Goal: Task Accomplishment & Management: Manage account settings

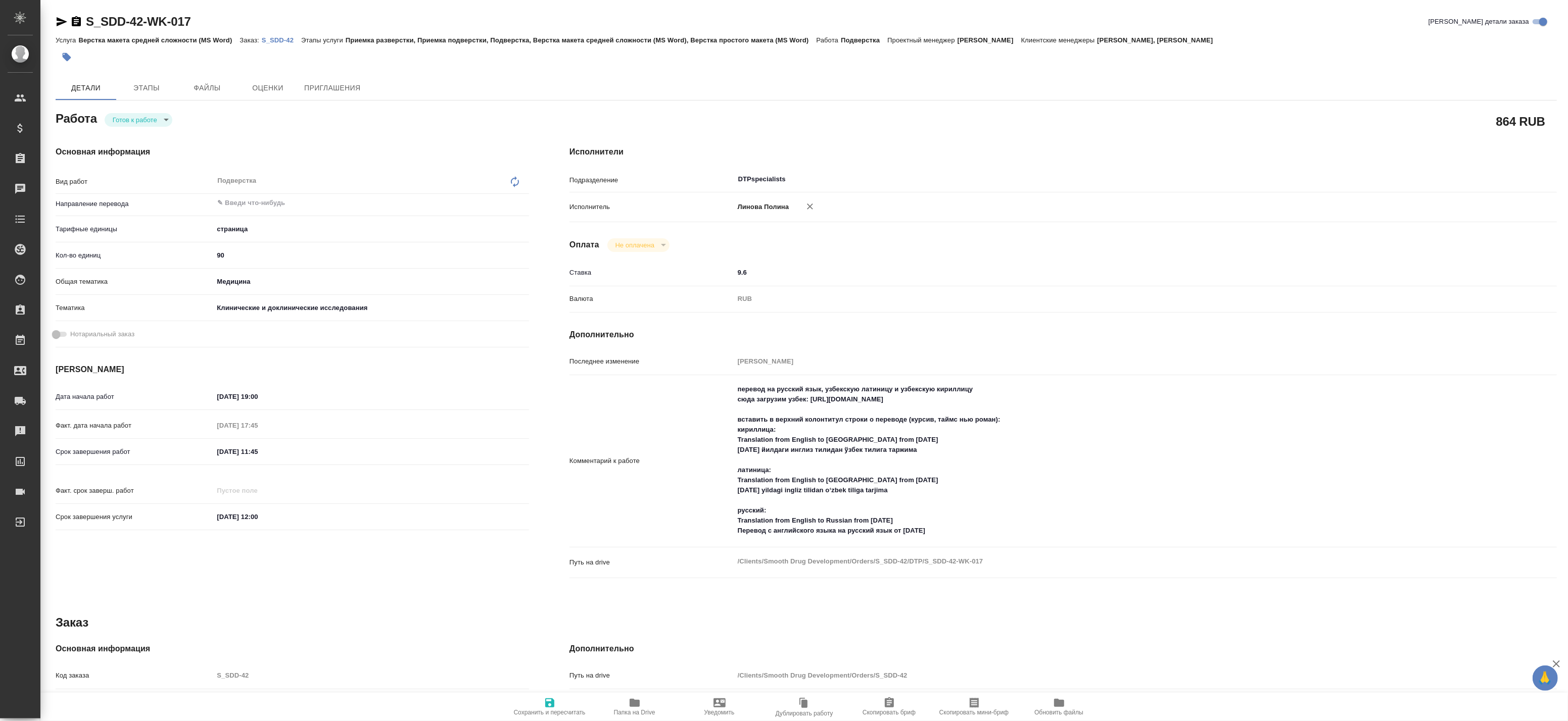
type textarea "x"
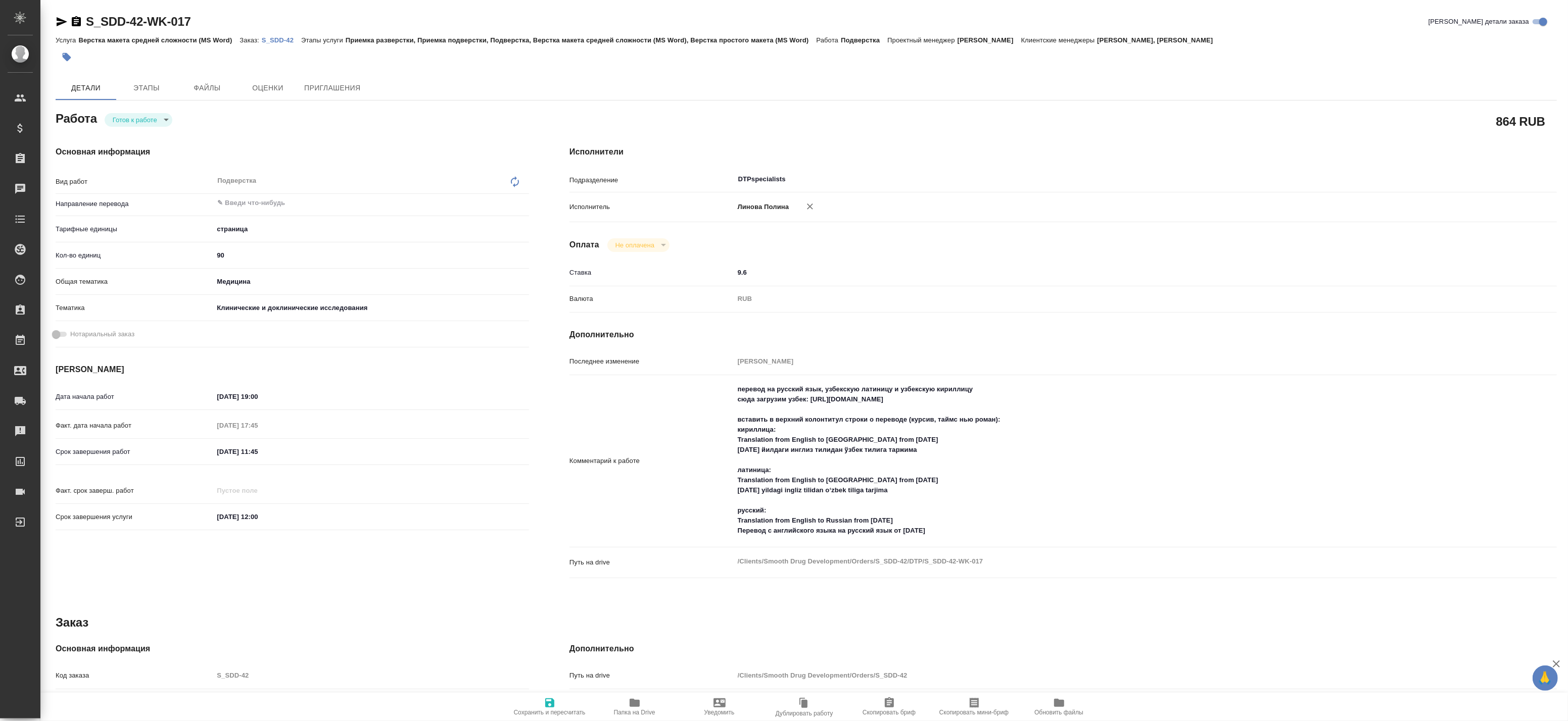
type textarea "x"
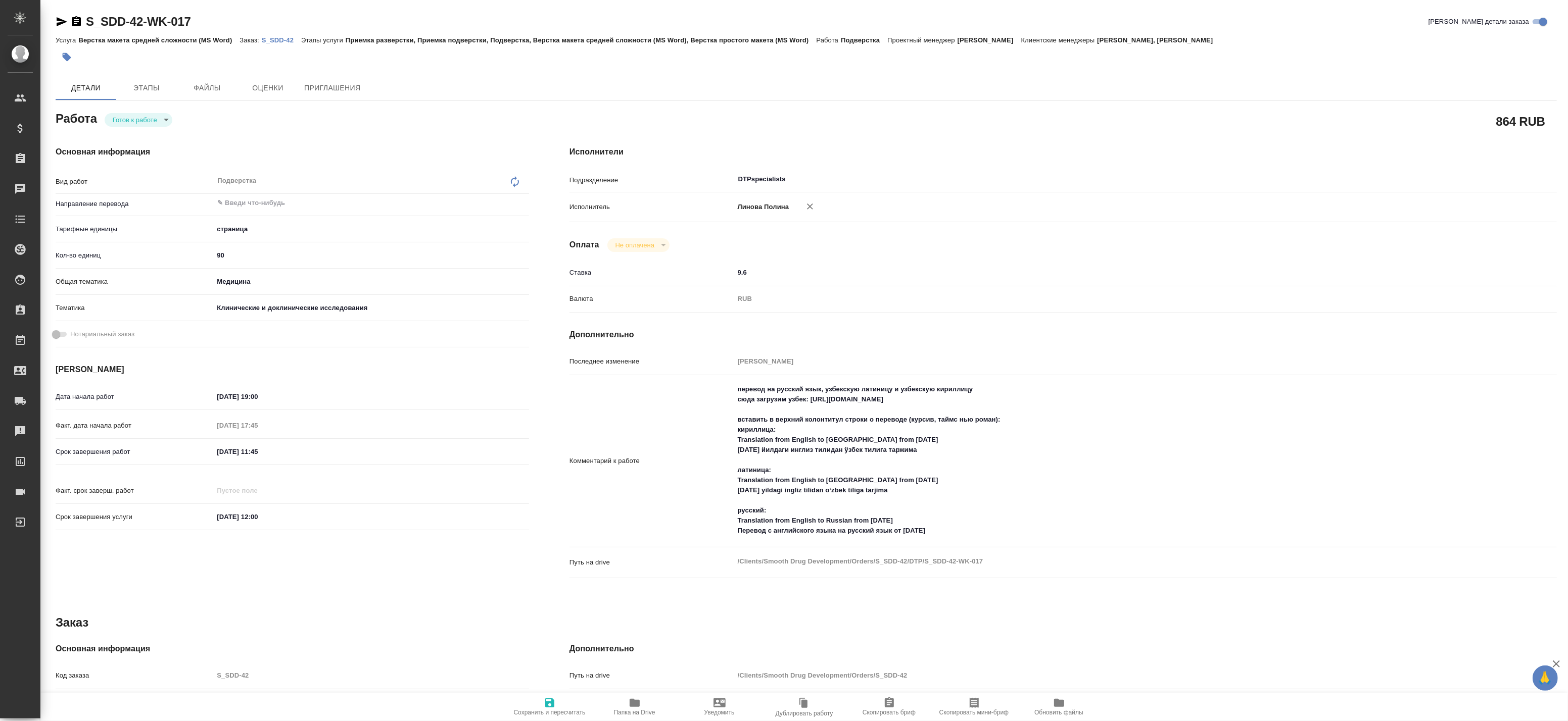
click at [632, 708] on icon "button" at bounding box center [634, 702] width 12 height 12
type textarea "x"
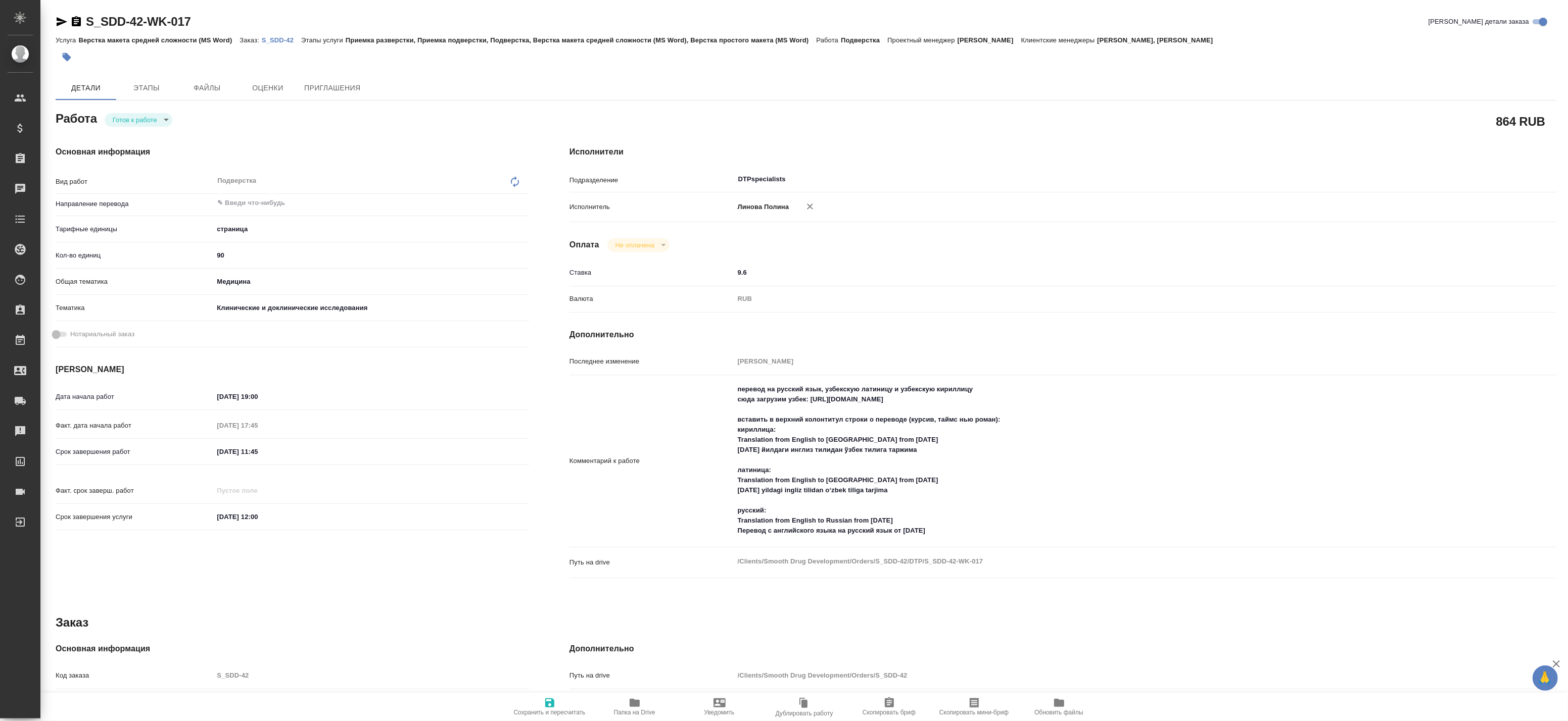
type textarea "x"
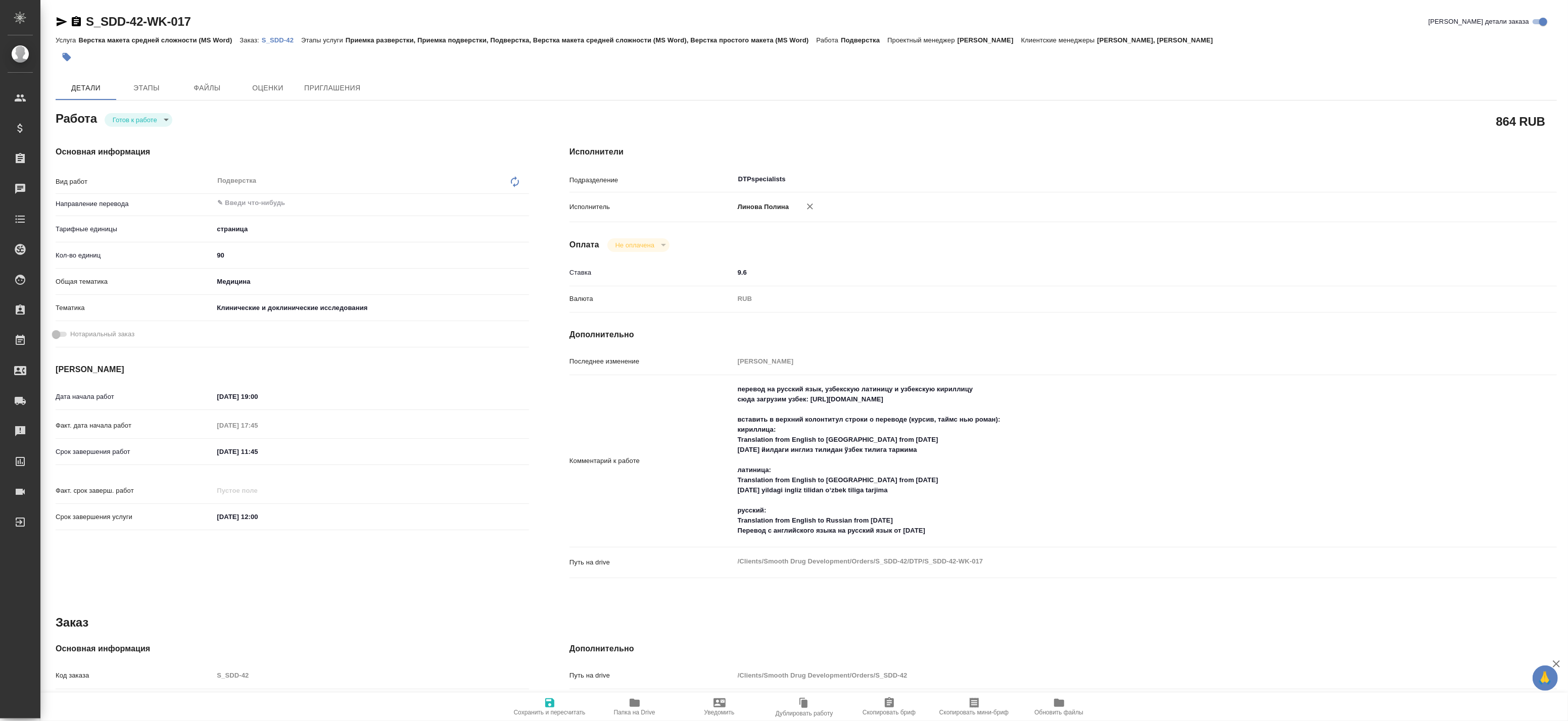
type textarea "x"
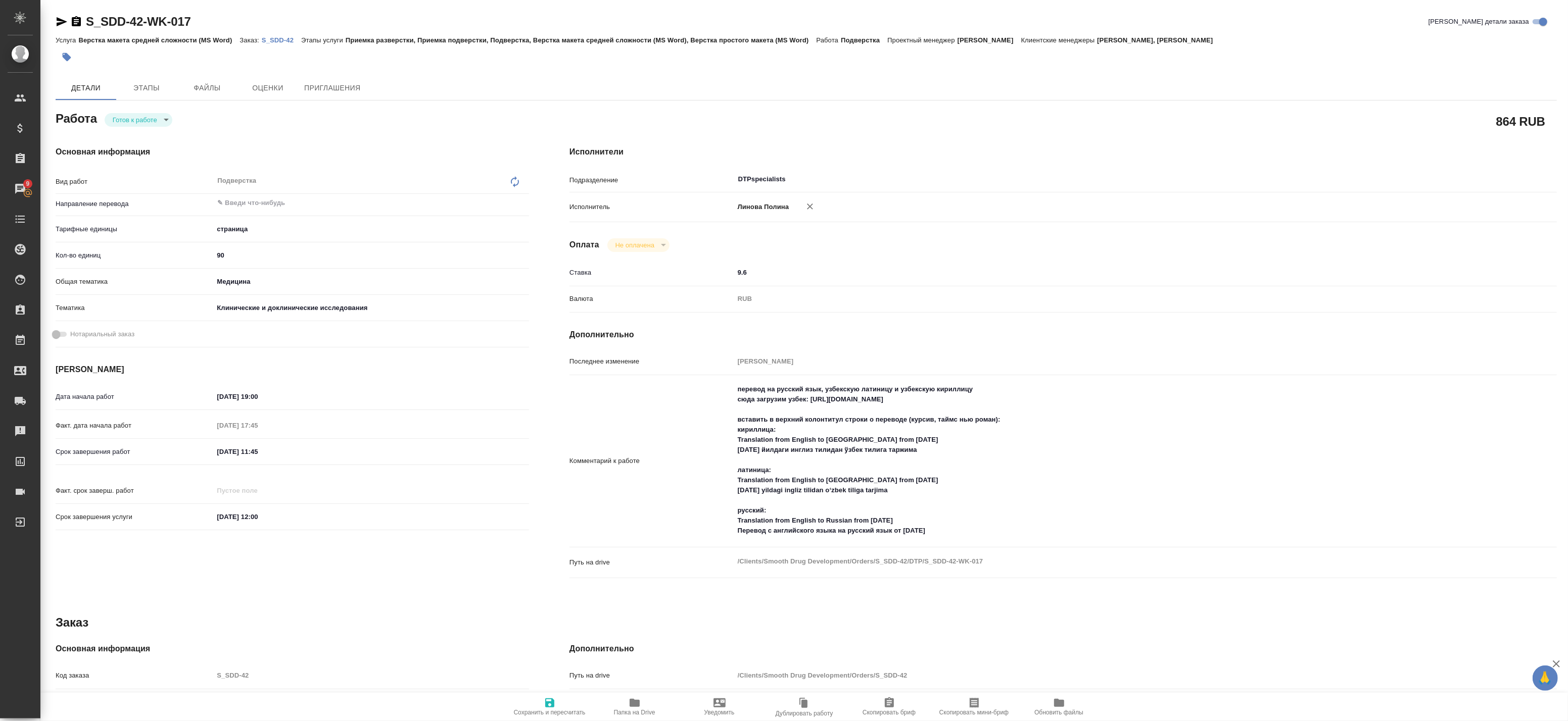
type textarea "x"
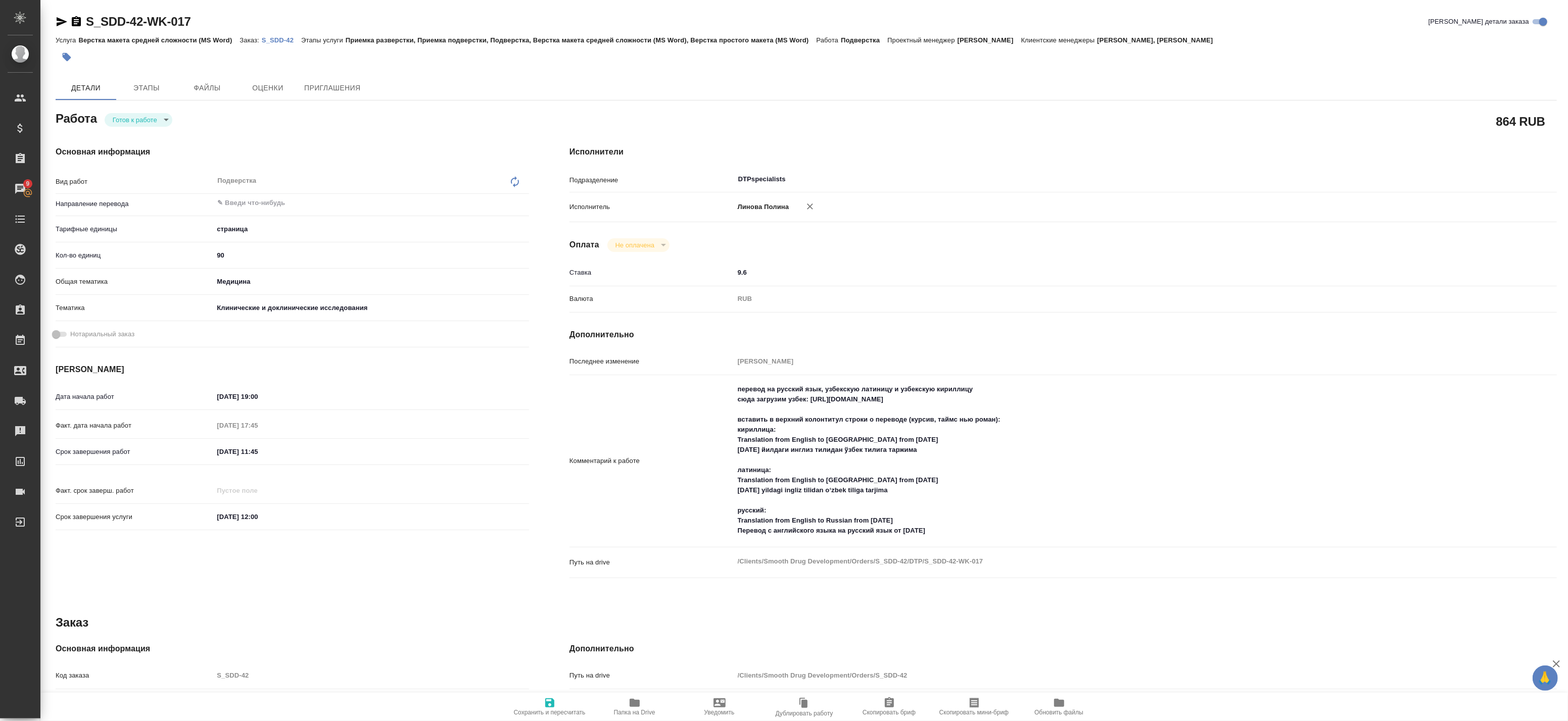
type textarea "x"
drag, startPoint x: 943, startPoint y: 531, endPoint x: 863, endPoint y: 538, distance: 80.3
click at [863, 538] on textarea "перевод на русский язык, узбекскую латиницу и узбекскую кириллицу сюда загрузим…" at bounding box center [1105, 460] width 740 height 158
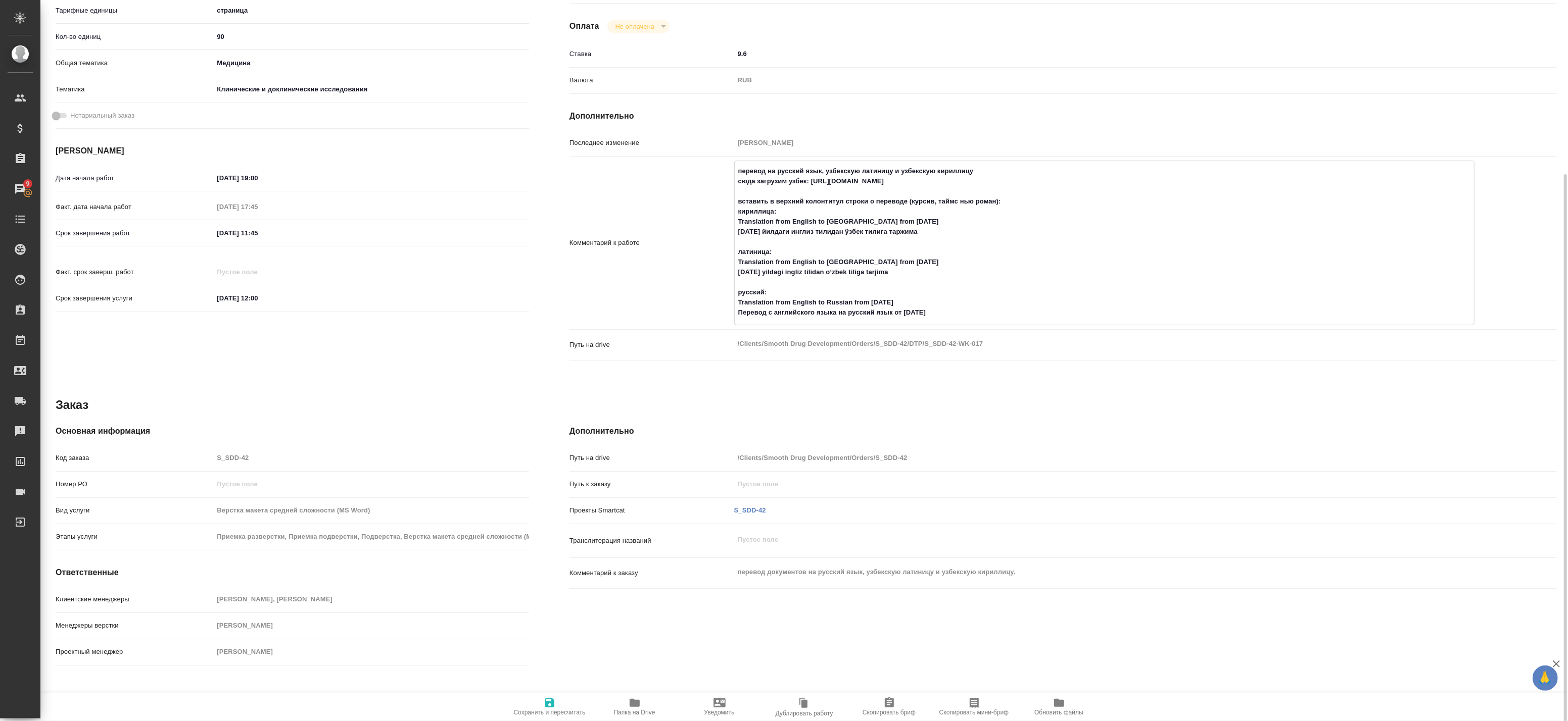
scroll to position [226, 0]
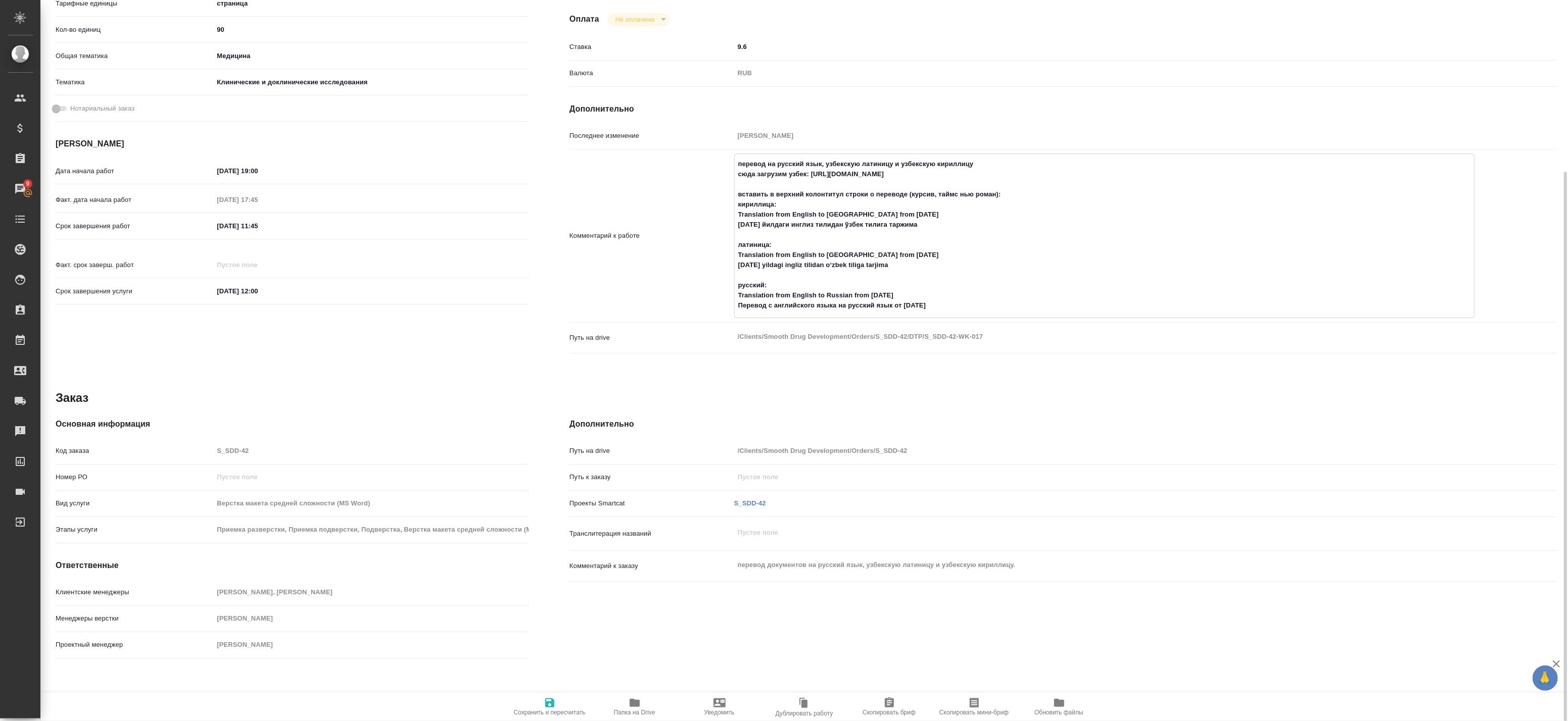
click at [842, 283] on textarea "перевод на русский язык, узбекскую латиницу и узбекскую кириллицу сюда загрузим…" at bounding box center [1105, 235] width 740 height 158
click at [843, 312] on textarea "перевод на русский язык, узбекскую латиницу и узбекскую кириллицу сюда загрузим…" at bounding box center [1105, 235] width 740 height 158
click at [859, 296] on textarea "перевод на русский язык, узбекскую латиницу и узбекскую кириллицу сюда загрузим…" at bounding box center [1105, 235] width 740 height 158
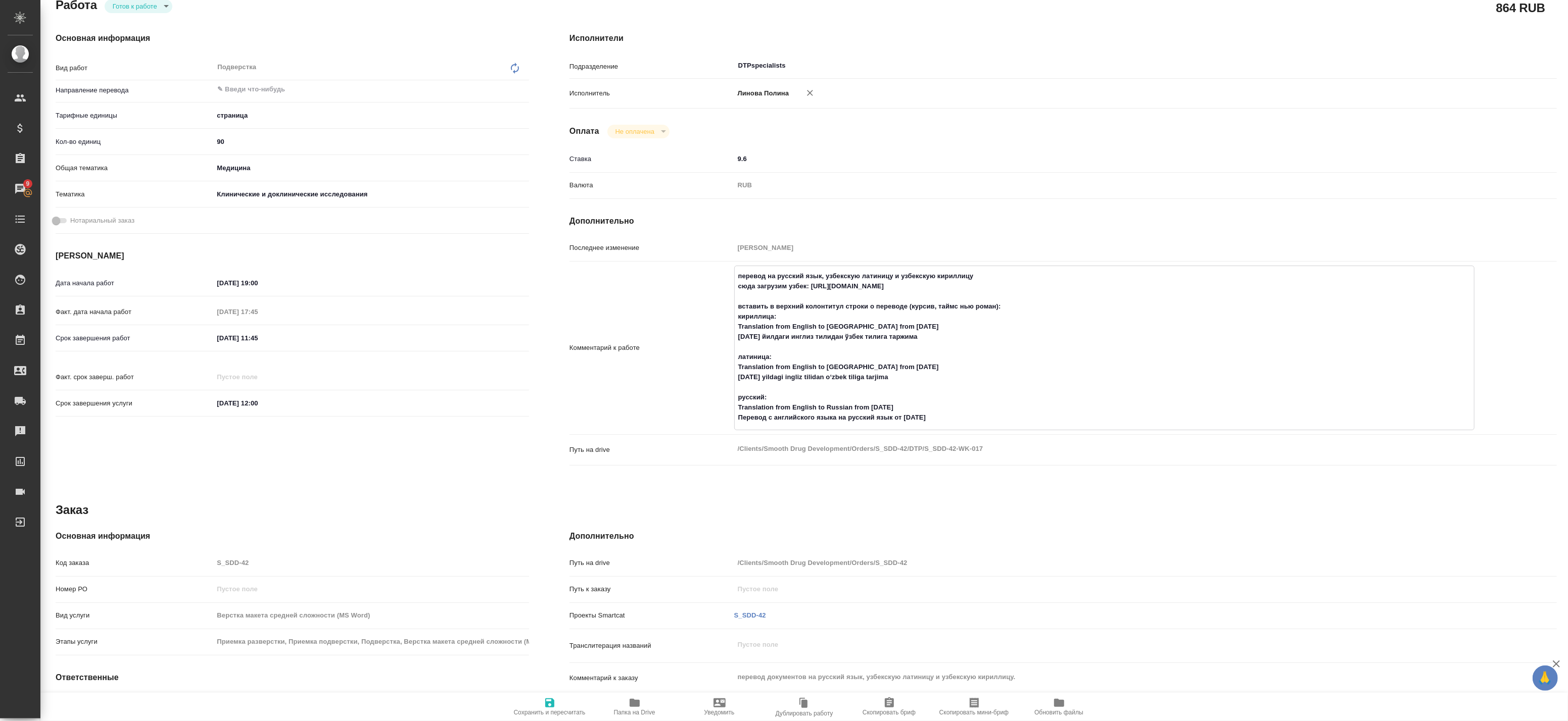
click at [866, 287] on textarea "перевод на русский язык, узбекскую латиницу и узбекскую кириллицу сюда загрузим…" at bounding box center [1105, 347] width 740 height 158
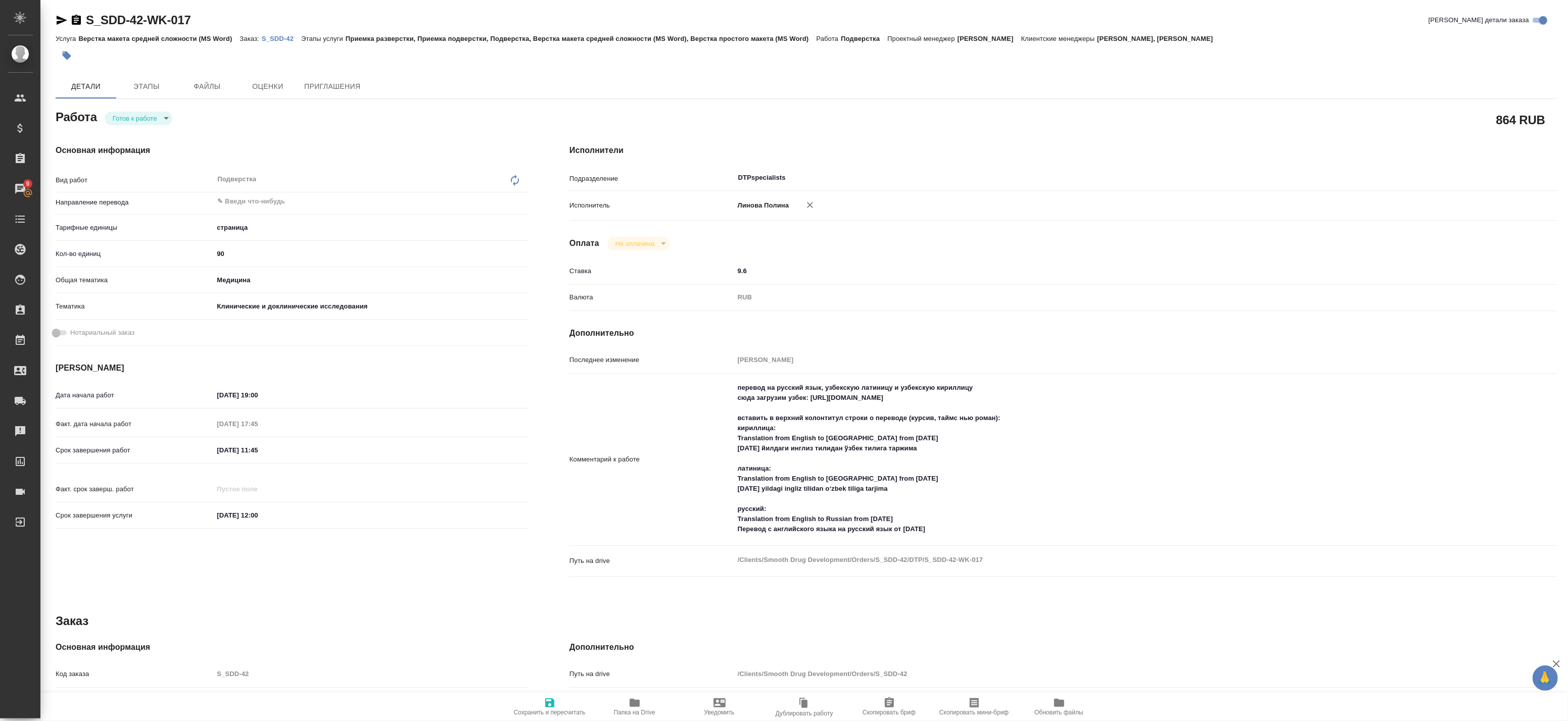
click at [826, 530] on textarea "перевод на русский язык, узбекскую латиницу и узбекскую кириллицу сюда загрузим…" at bounding box center [1105, 458] width 741 height 158
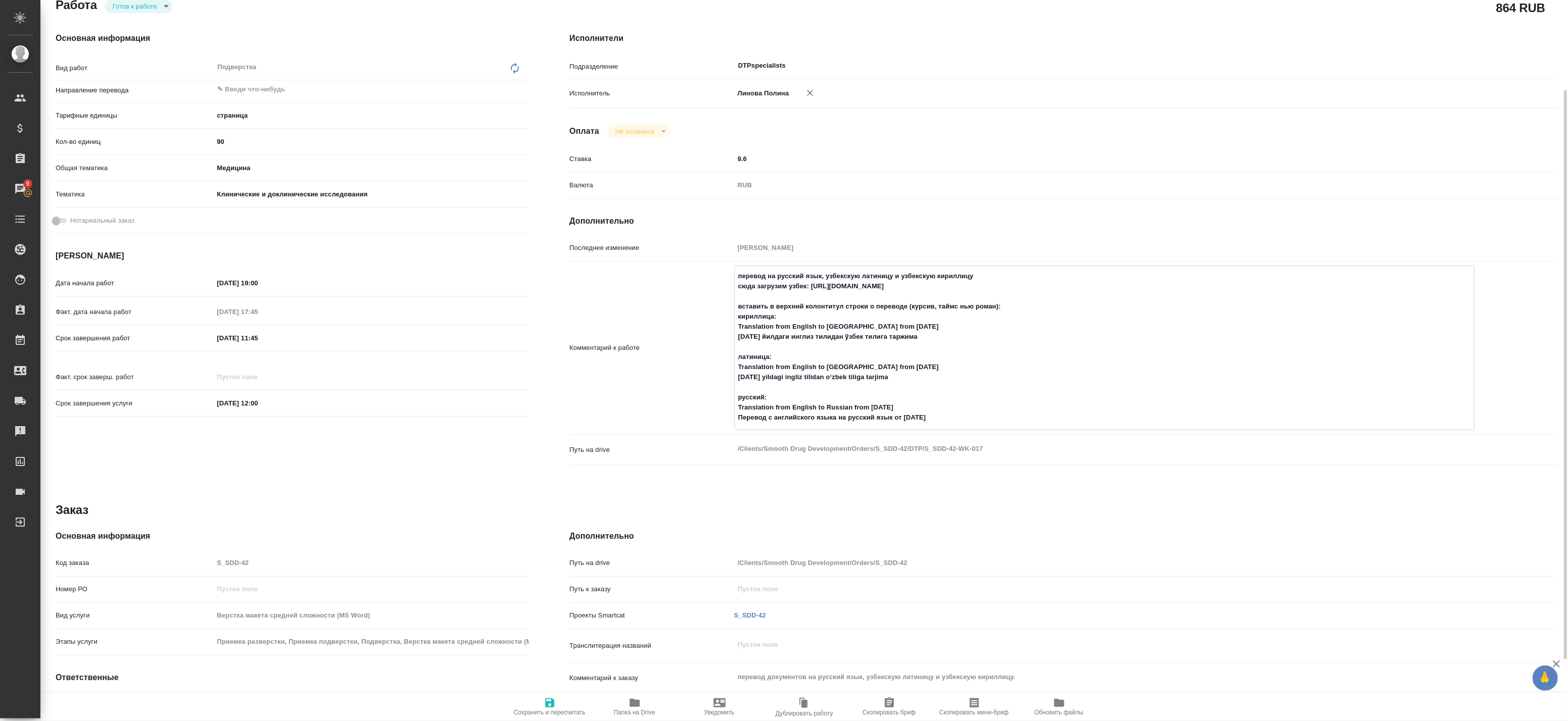
scroll to position [0, 0]
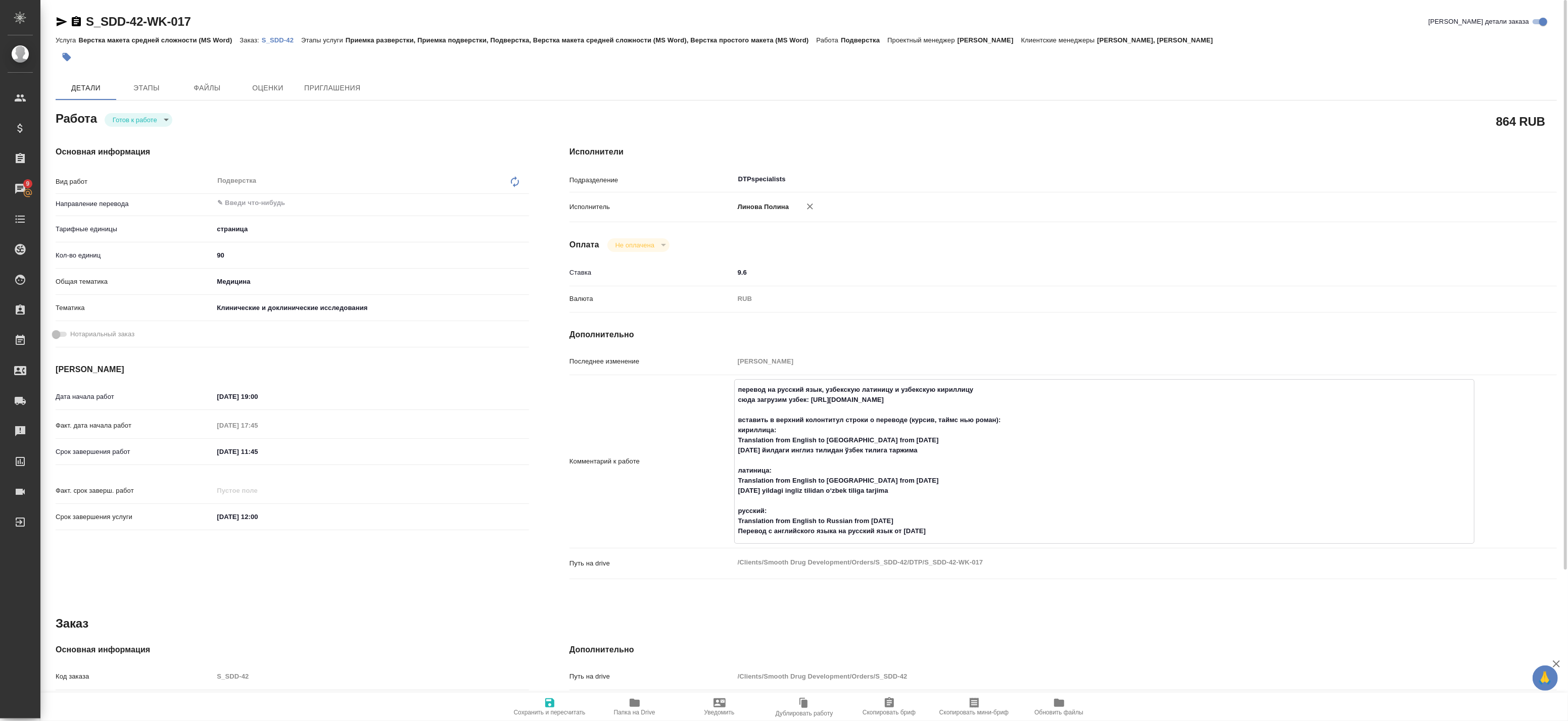
click at [835, 401] on textarea "перевод на русский язык, узбекскую латиницу и узбекскую кириллицу сюда загрузим…" at bounding box center [1105, 460] width 740 height 158
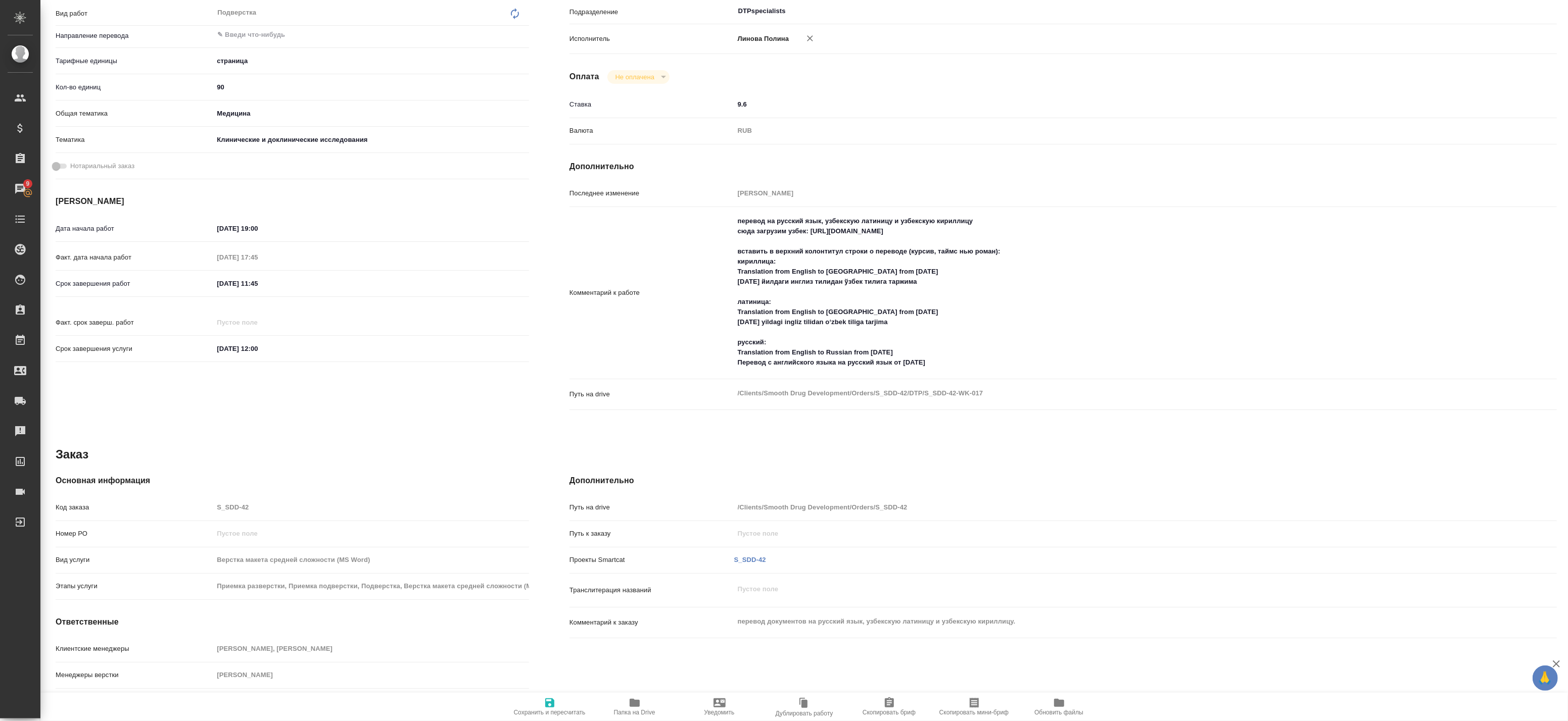
type textarea "x"
click at [300, 699] on div "Сохранить и пересчитать Папка на Drive Уведомить Дублировать работу Скопировать…" at bounding box center [804, 707] width 1528 height 28
type textarea "x"
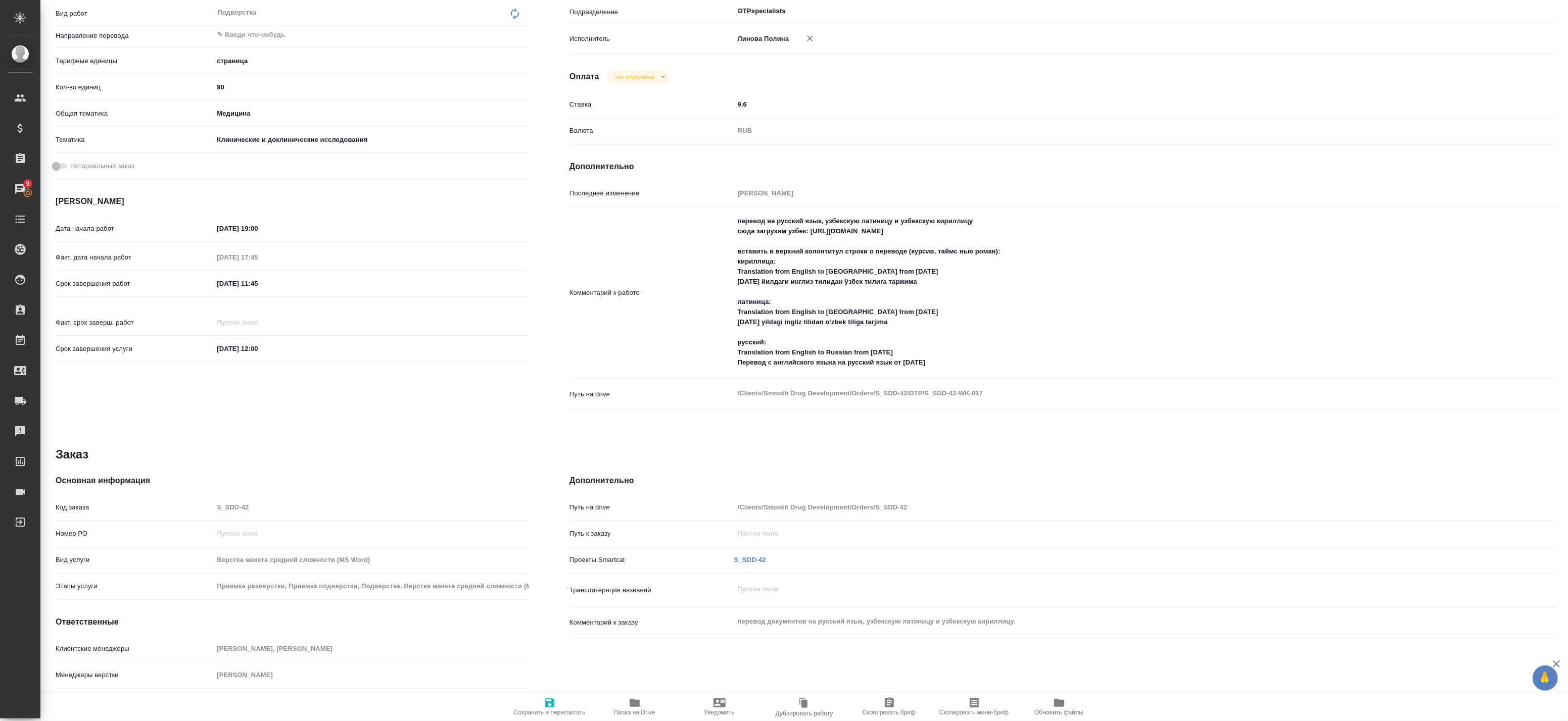
type textarea "x"
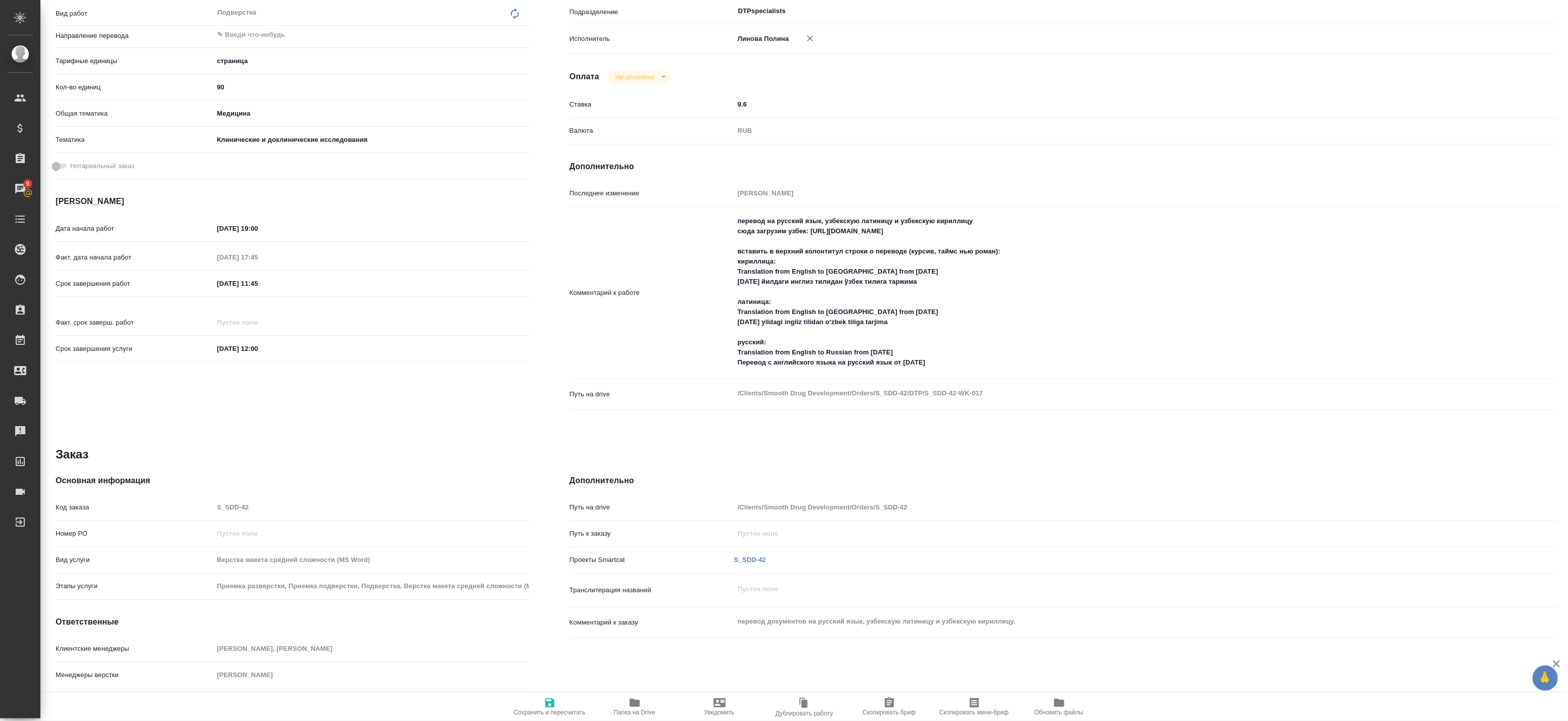
type textarea "x"
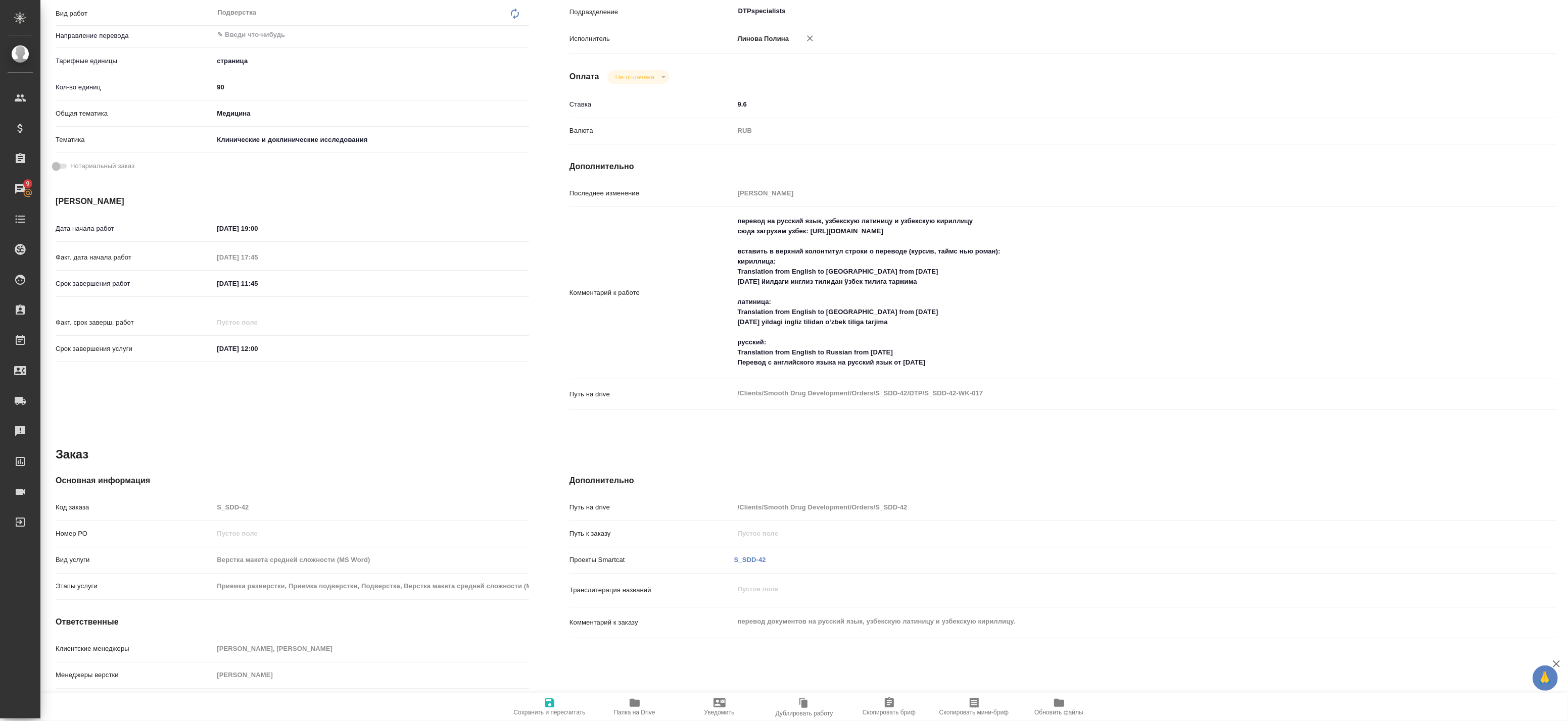
type textarea "x"
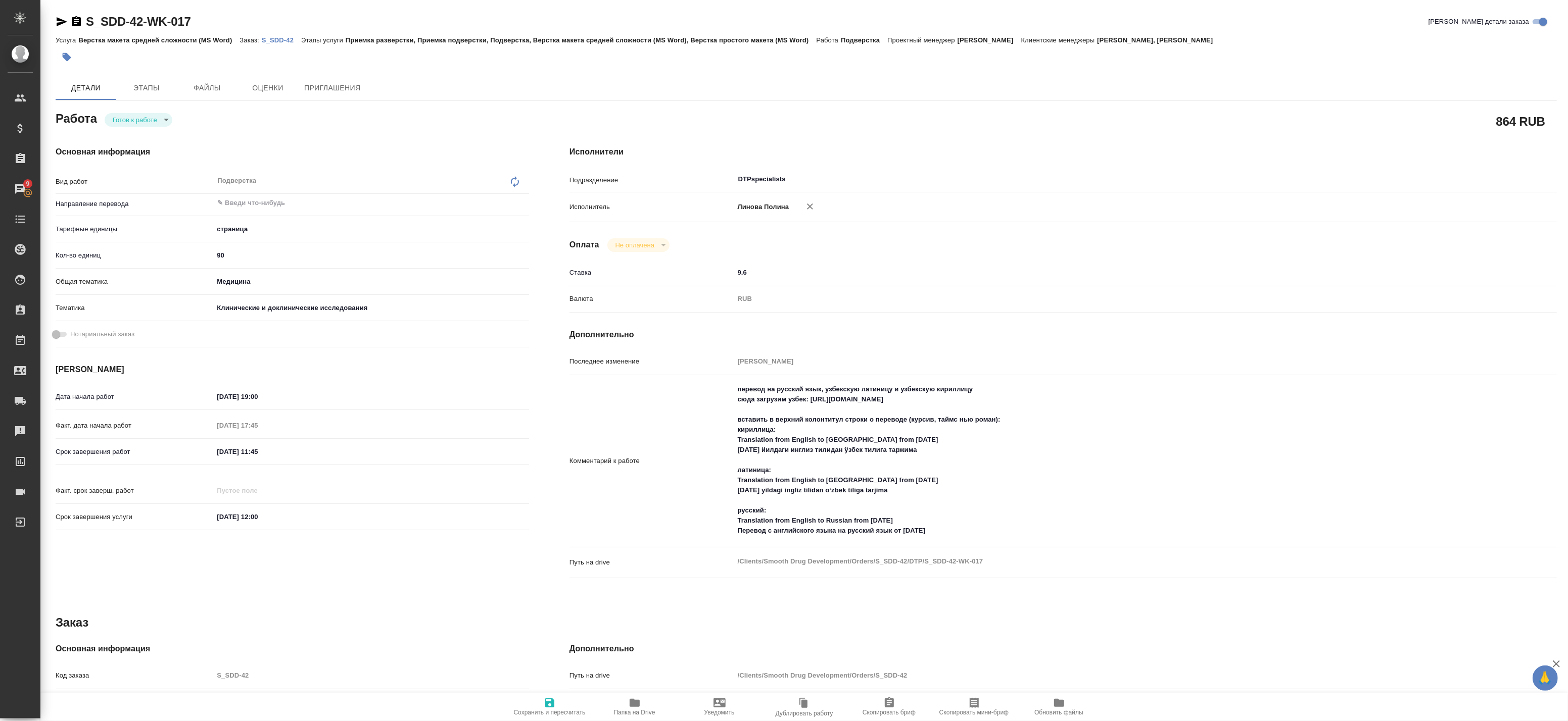
click at [276, 42] on p "S_SDD-42" at bounding box center [282, 40] width 40 height 7
type textarea "x"
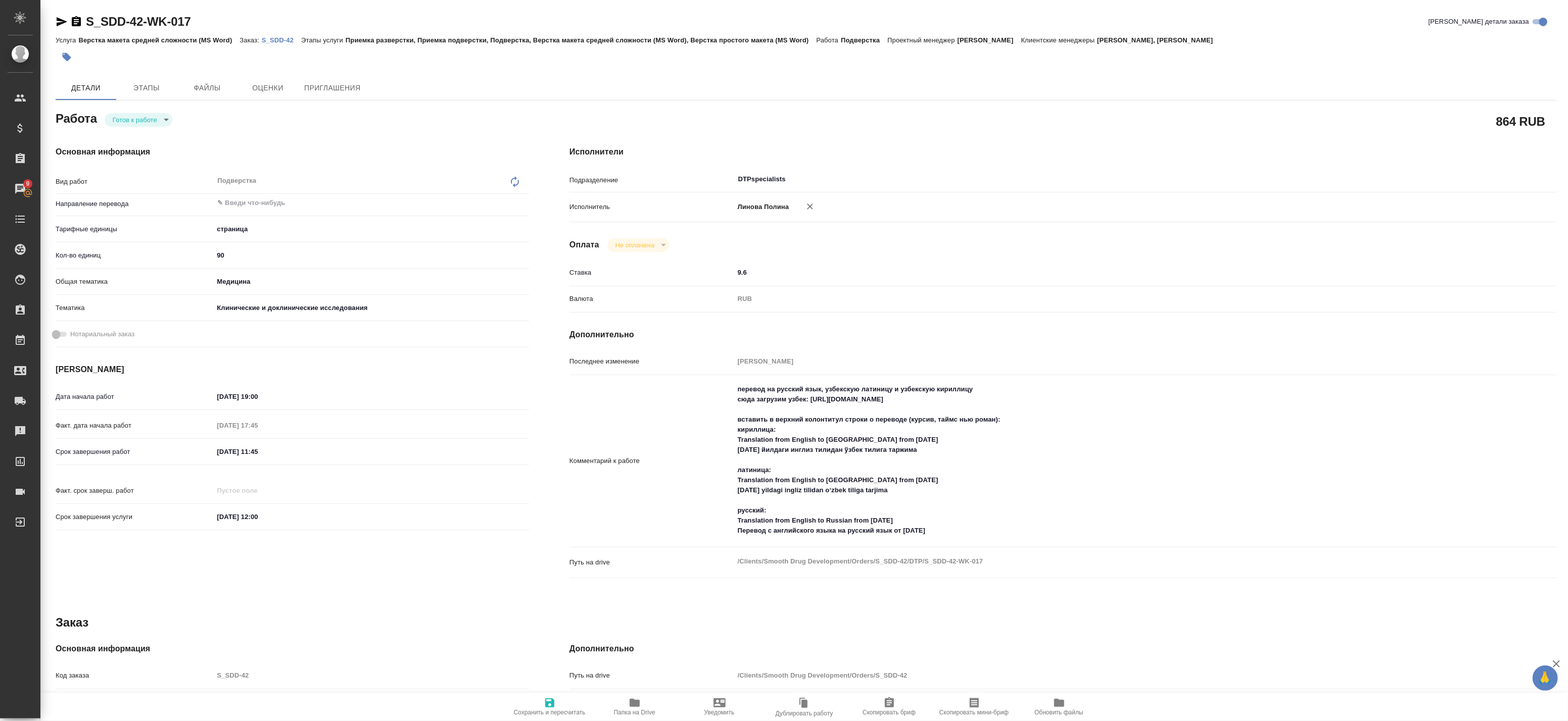
type textarea "x"
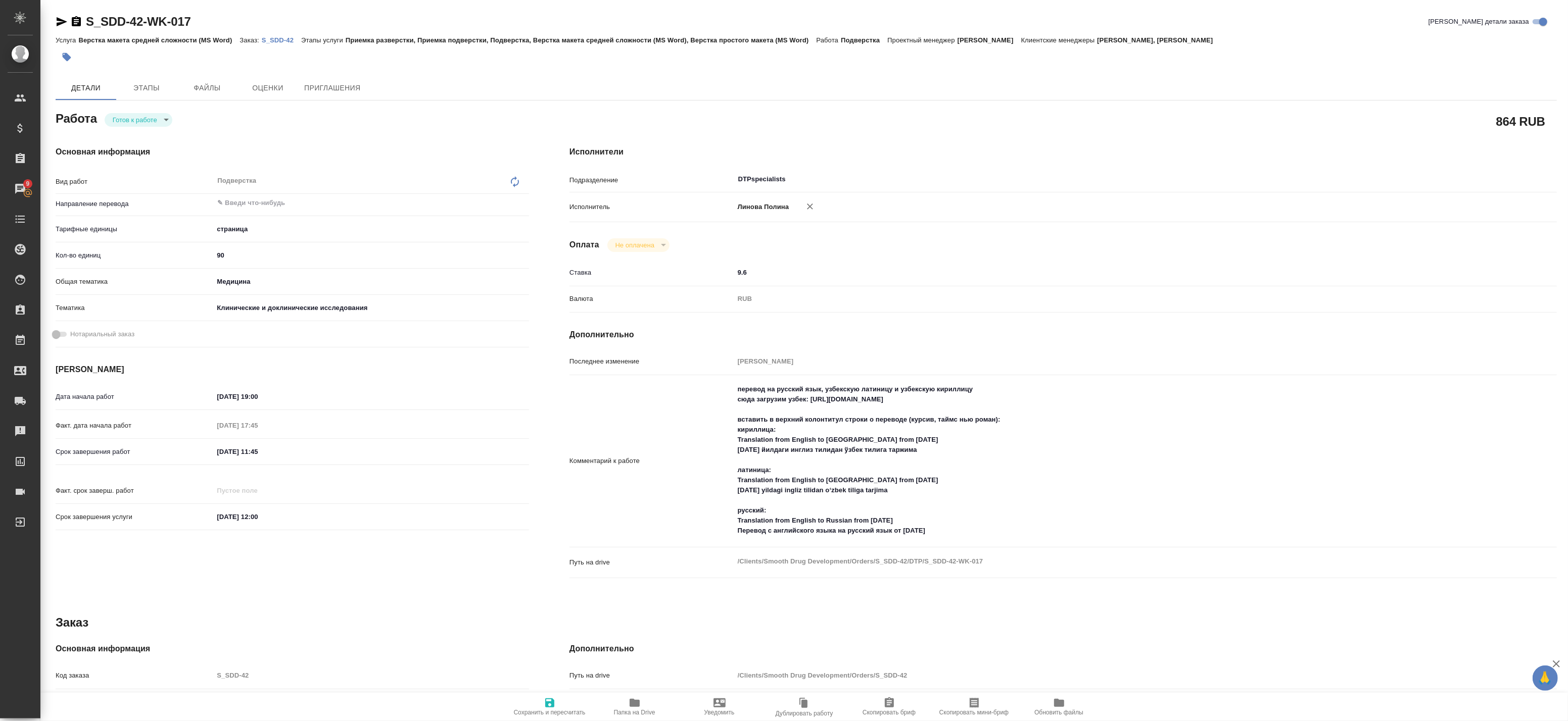
type textarea "x"
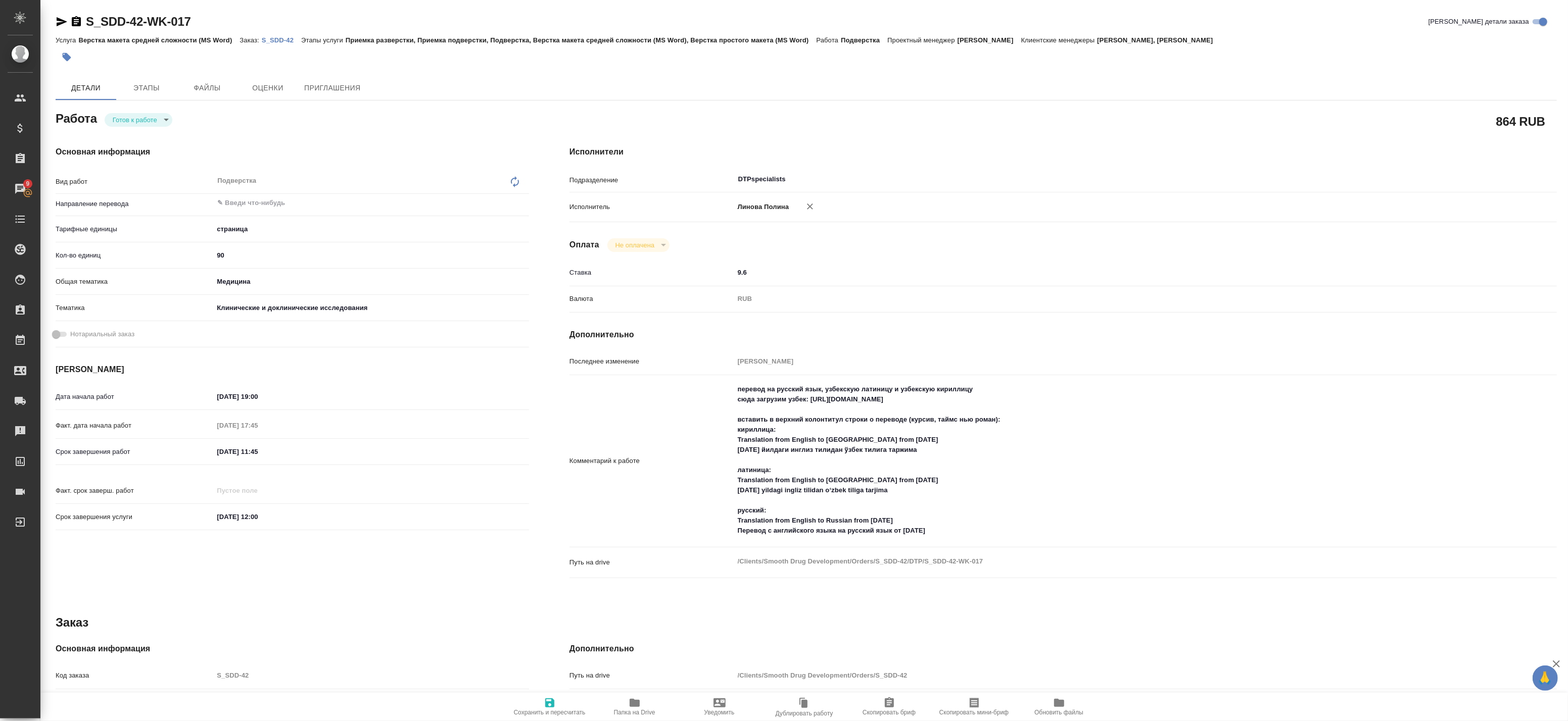
type textarea "x"
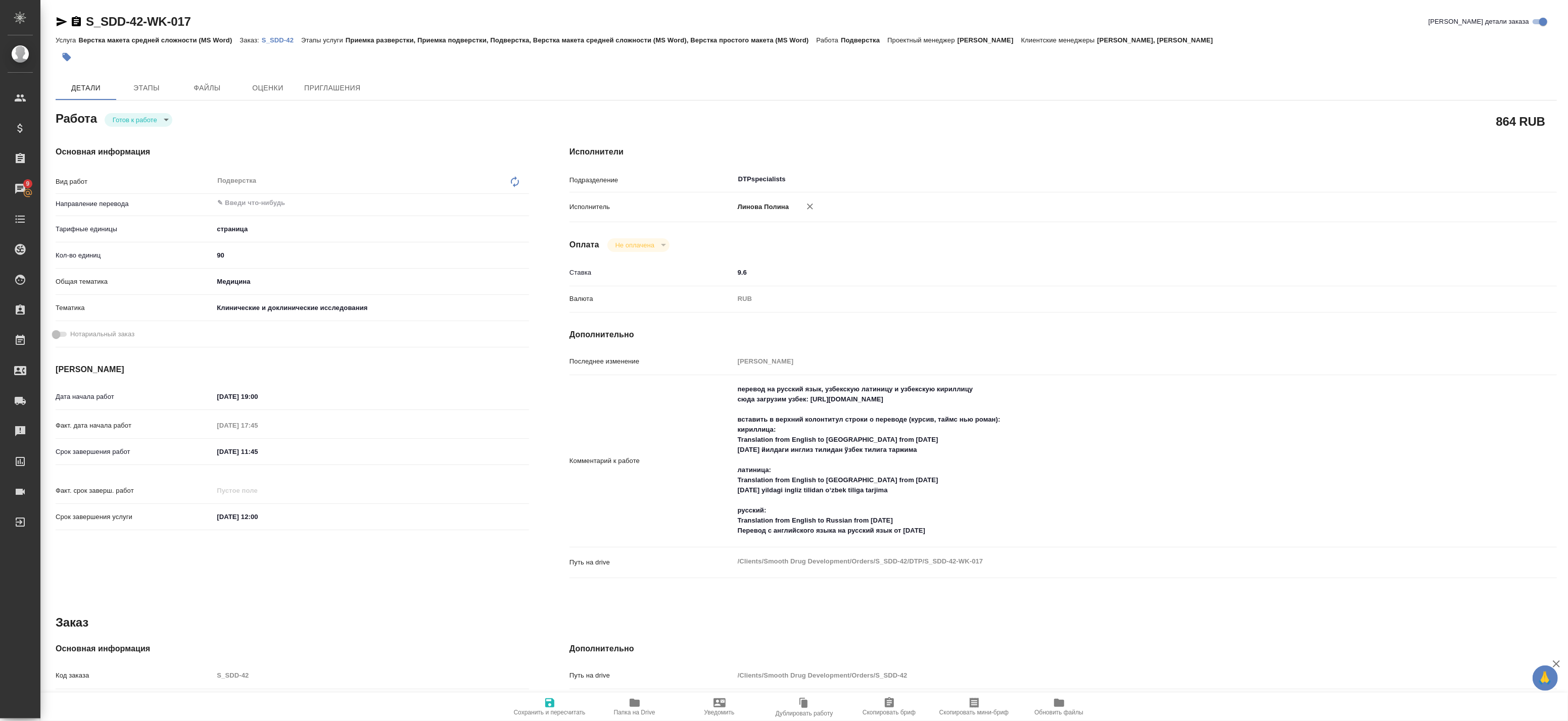
type textarea "x"
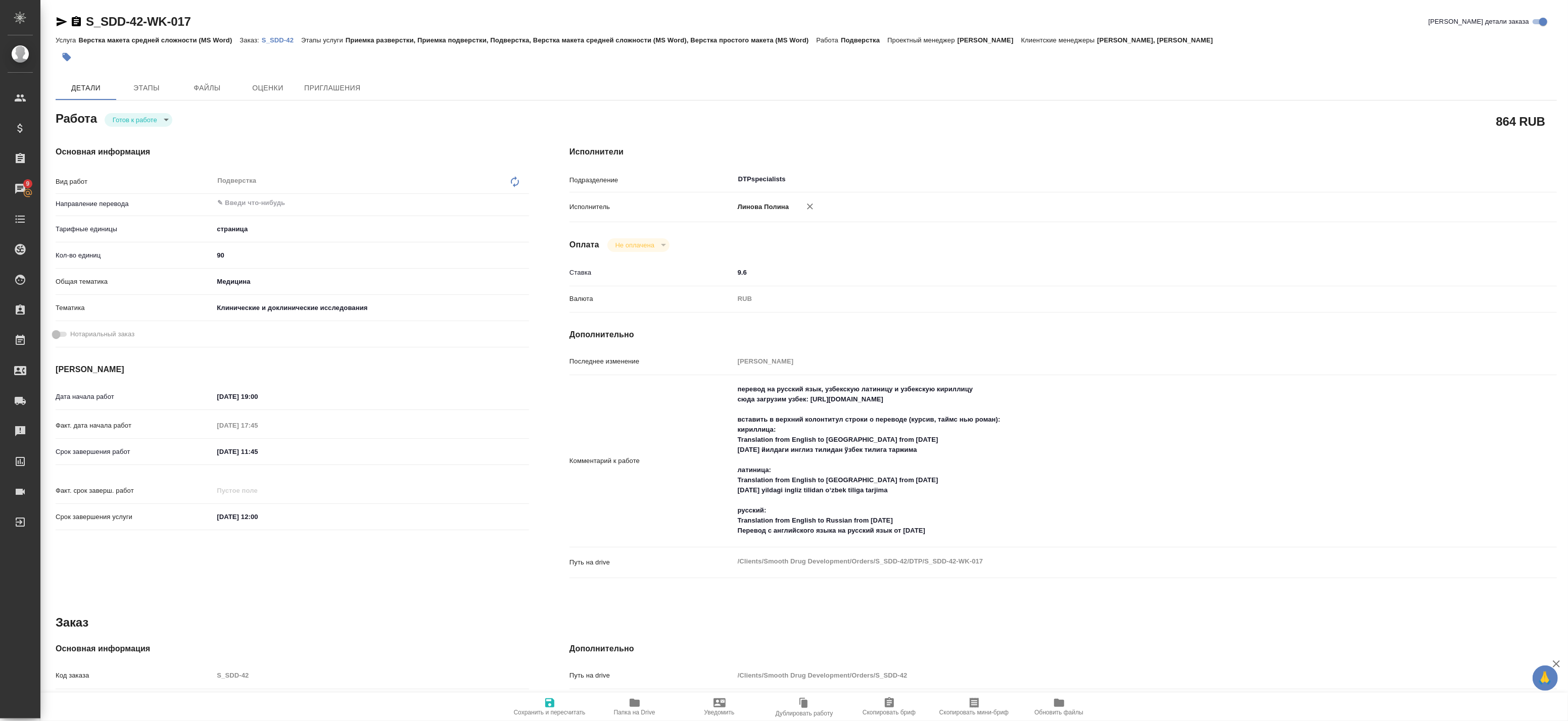
type textarea "x"
click at [653, 704] on span "Папка на Drive" at bounding box center [634, 706] width 73 height 19
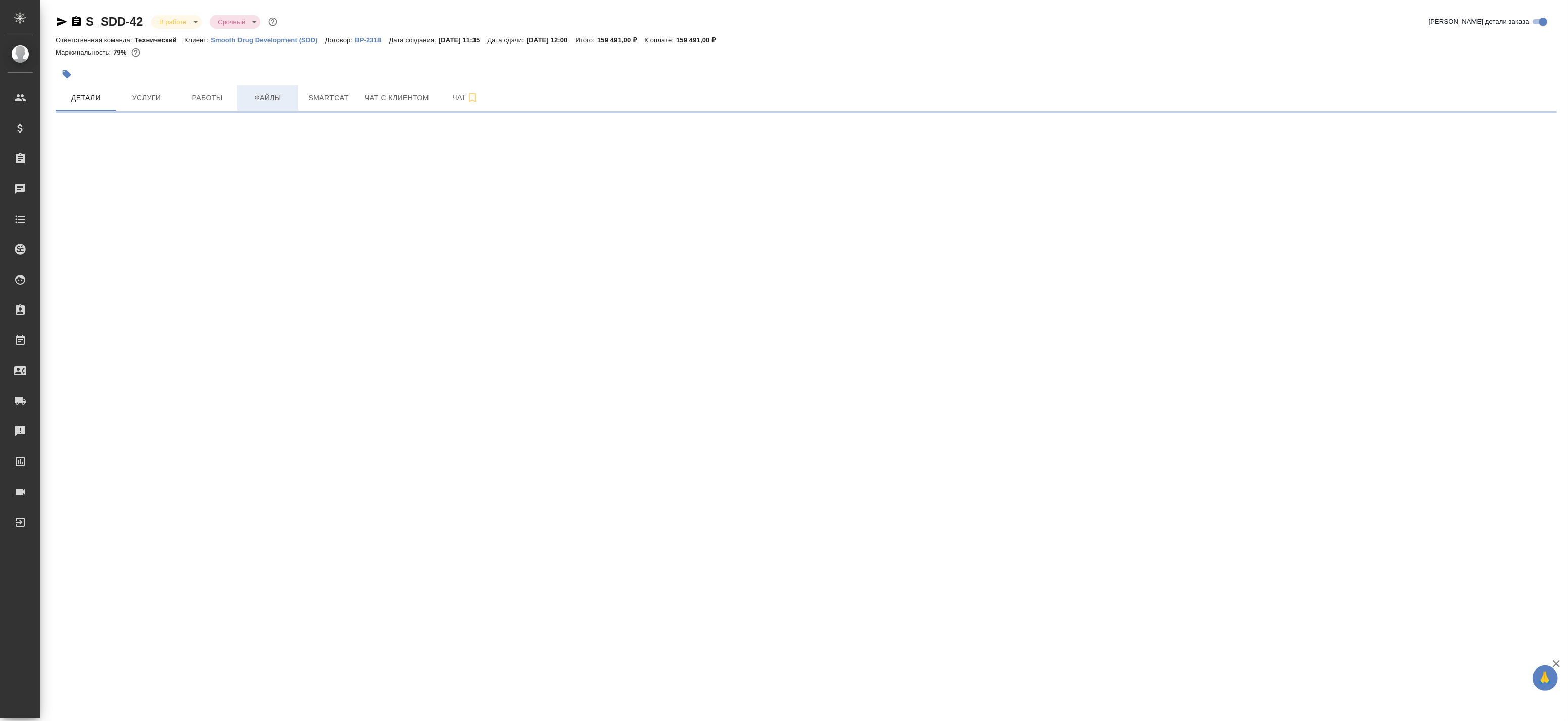
select select "RU"
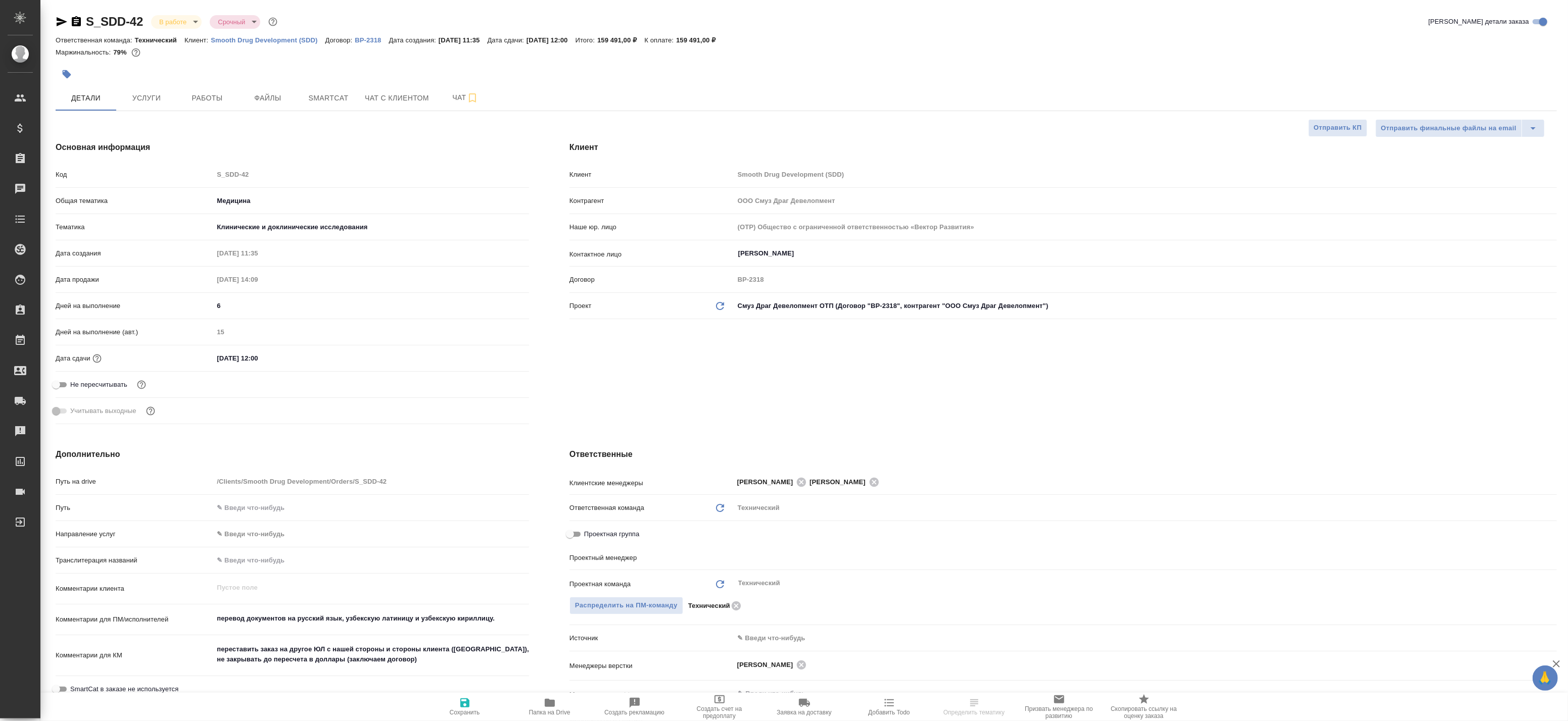
type textarea "x"
type input "[PERSON_NAME]"
type input "[PERSON_NAME]pavlova"
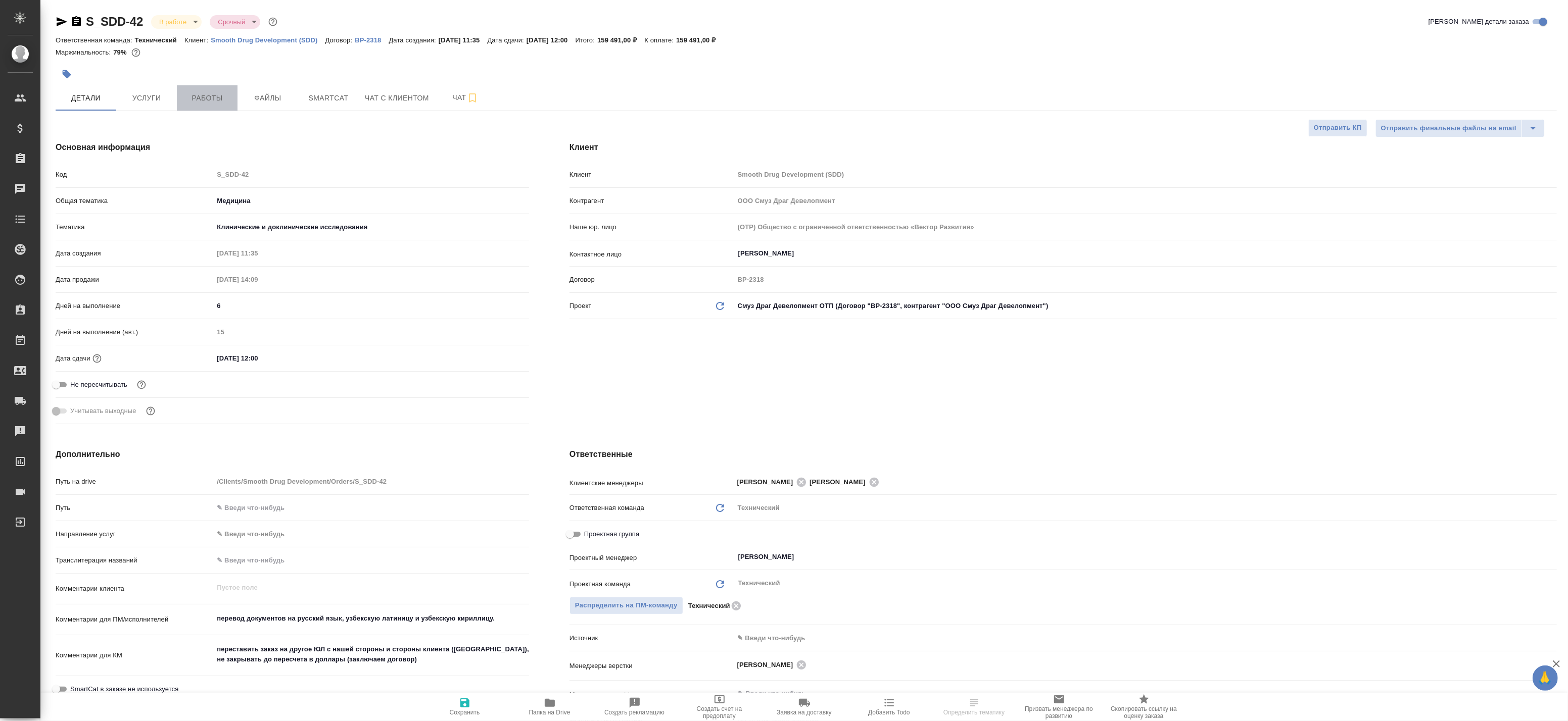
click at [194, 94] on span "Работы" at bounding box center [207, 98] width 49 height 13
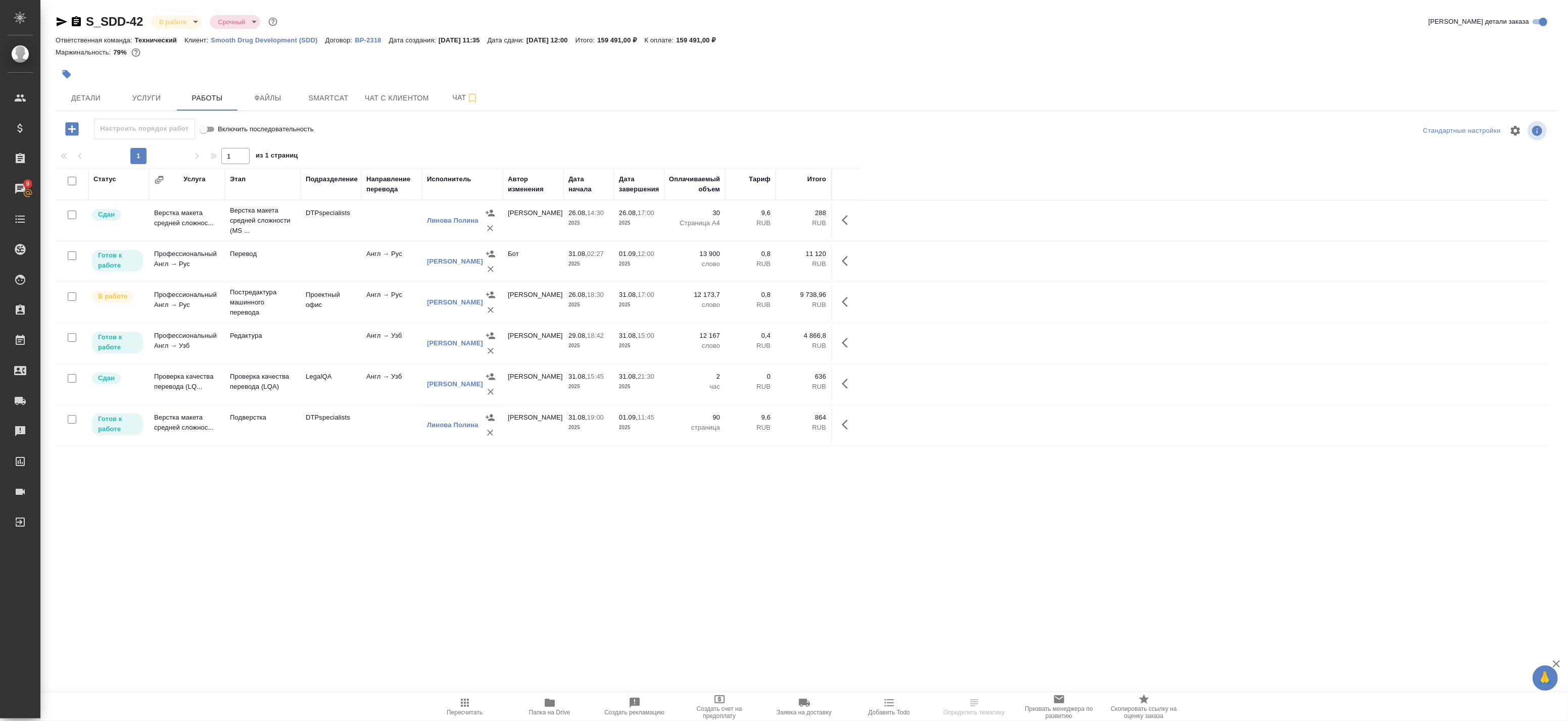
click at [334, 339] on td at bounding box center [330, 343] width 60 height 35
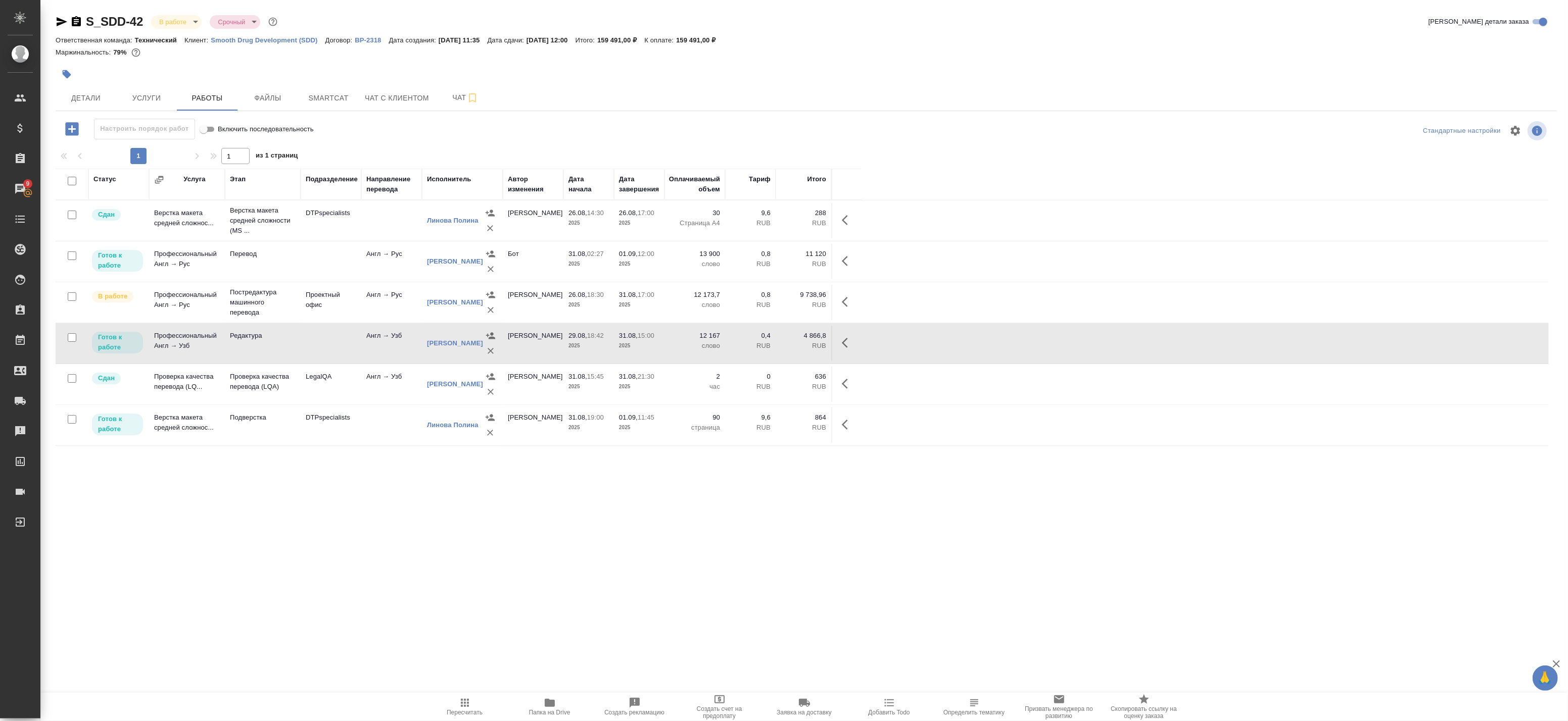
click at [76, 125] on icon "button" at bounding box center [71, 129] width 13 height 13
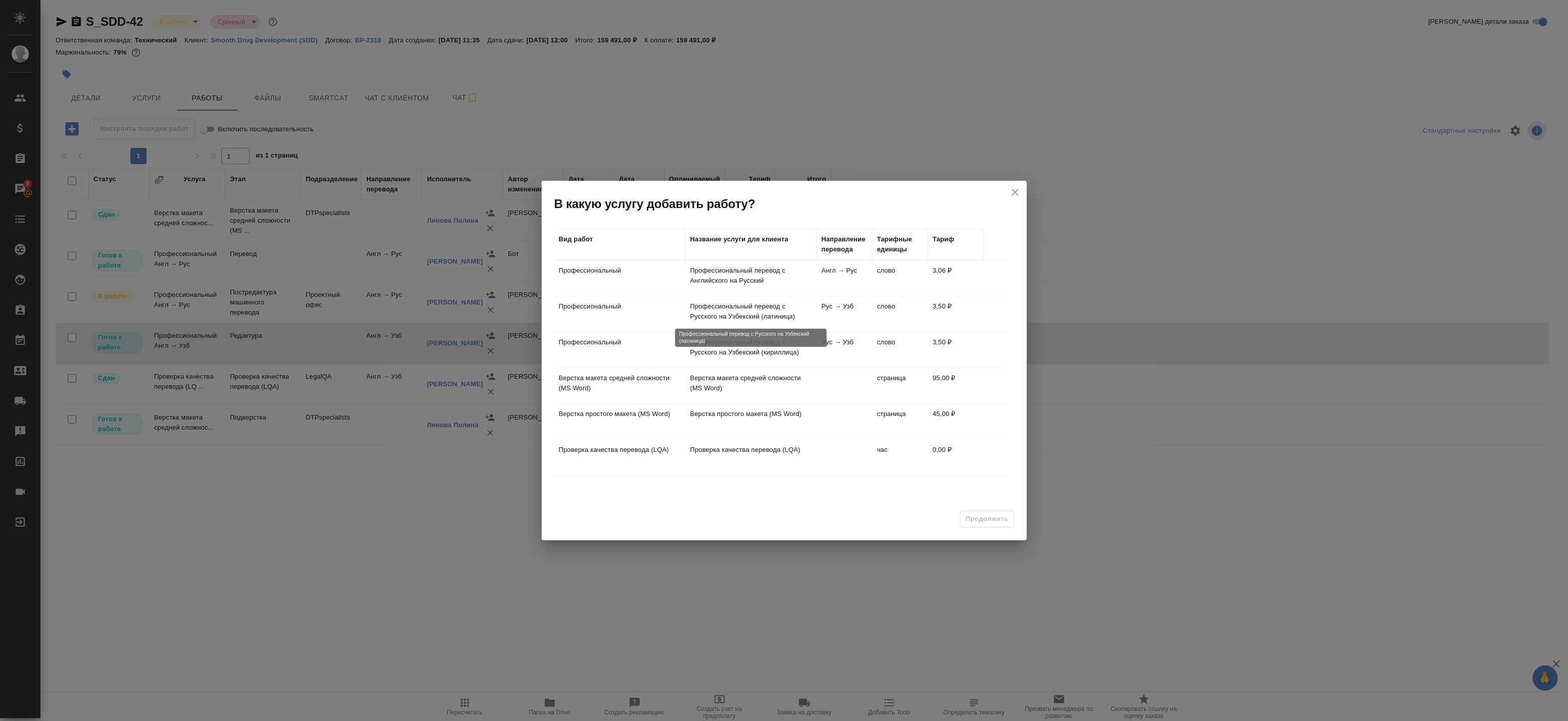
click at [811, 309] on p "Профессиональный перевод с Русского на Узбекский (латиница)" at bounding box center [750, 311] width 121 height 20
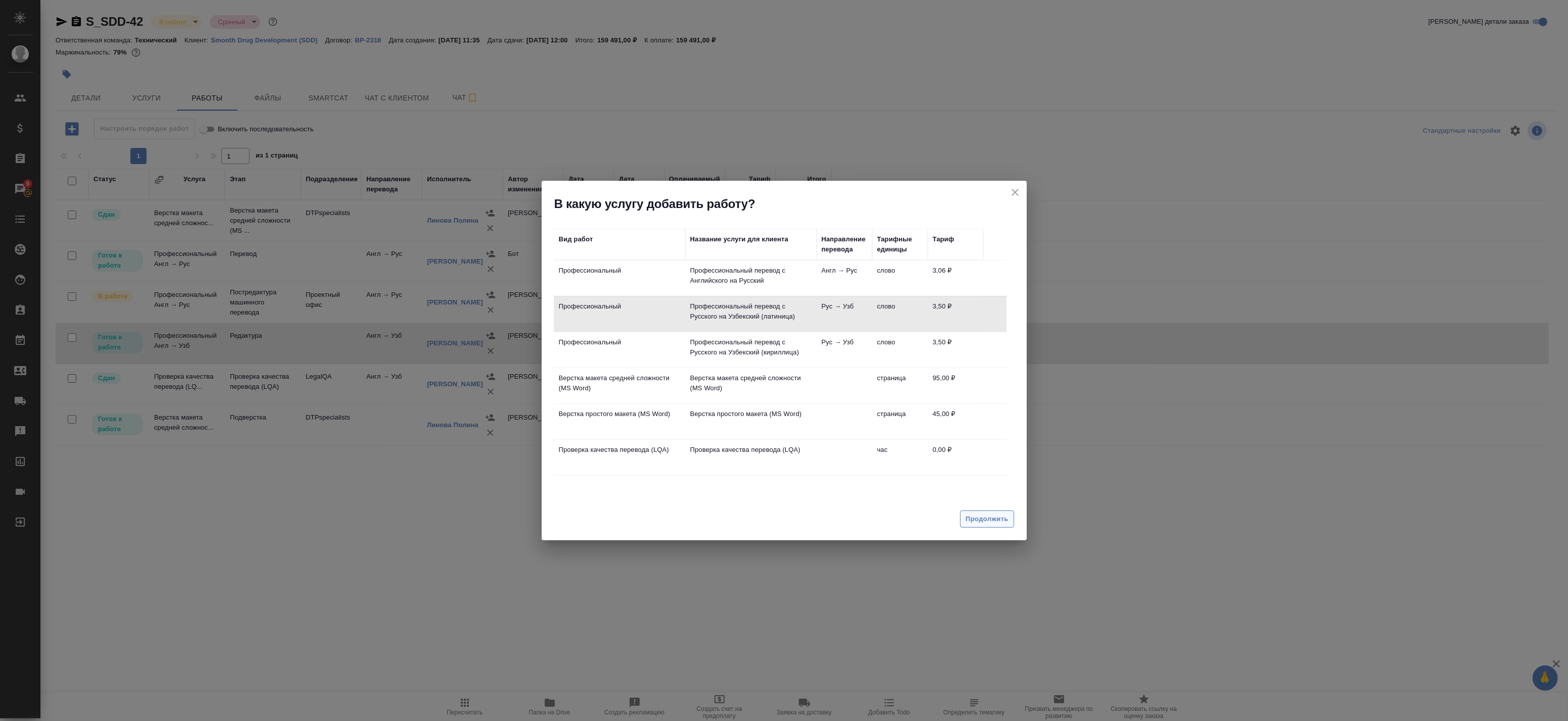
click at [996, 522] on span "Продолжить" at bounding box center [987, 519] width 42 height 12
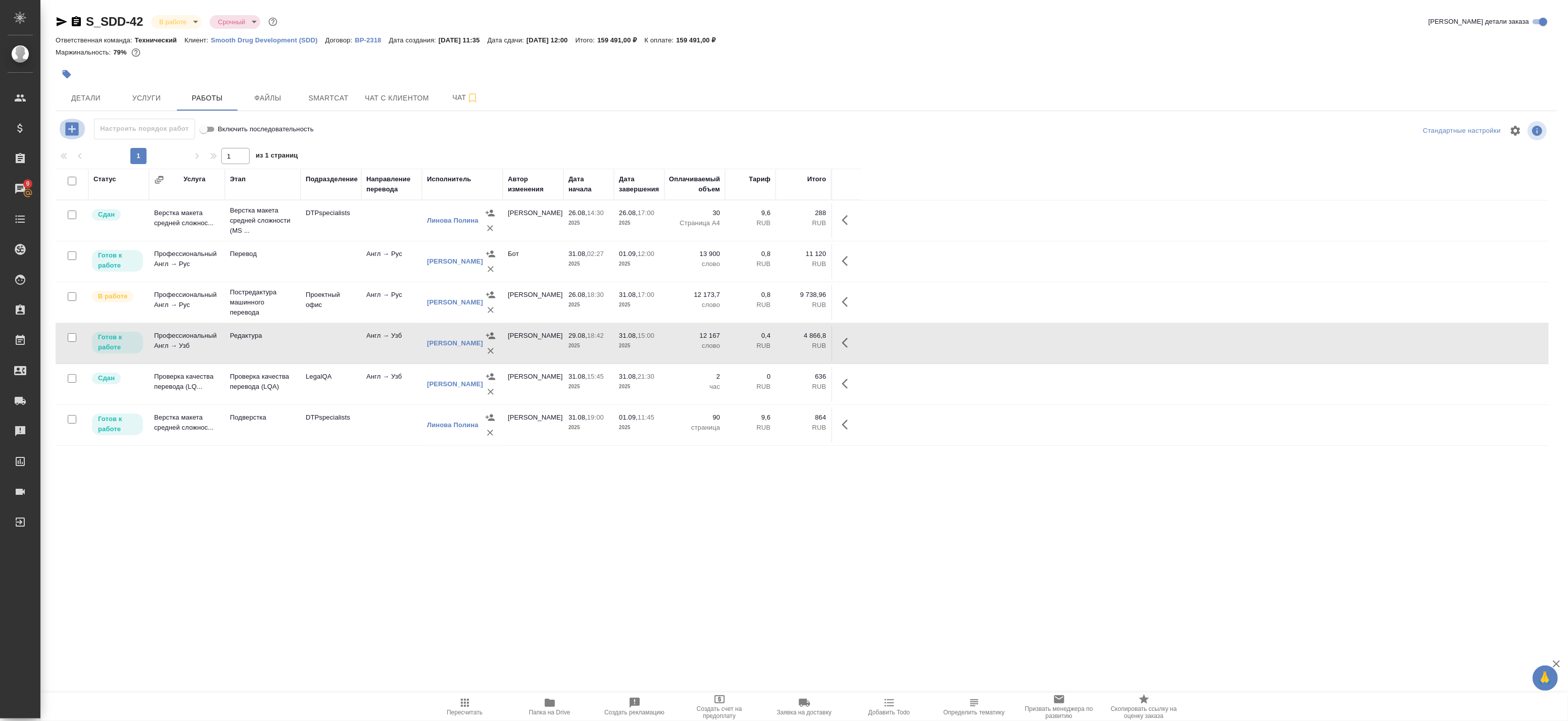
click at [77, 129] on icon "button" at bounding box center [71, 129] width 13 height 13
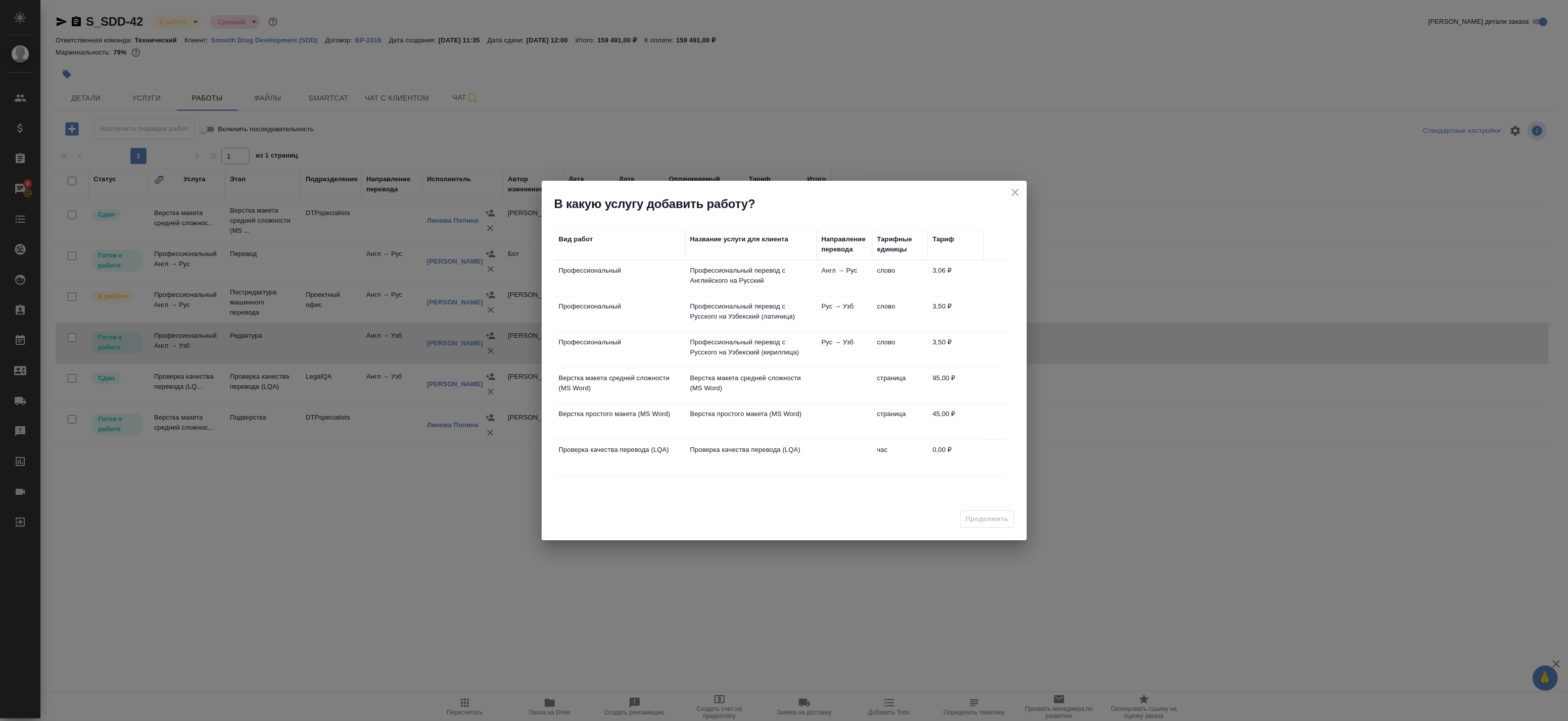
click at [688, 312] on td "Профессиональный перевод с Русского на Узбекский (латиница)" at bounding box center [751, 314] width 131 height 35
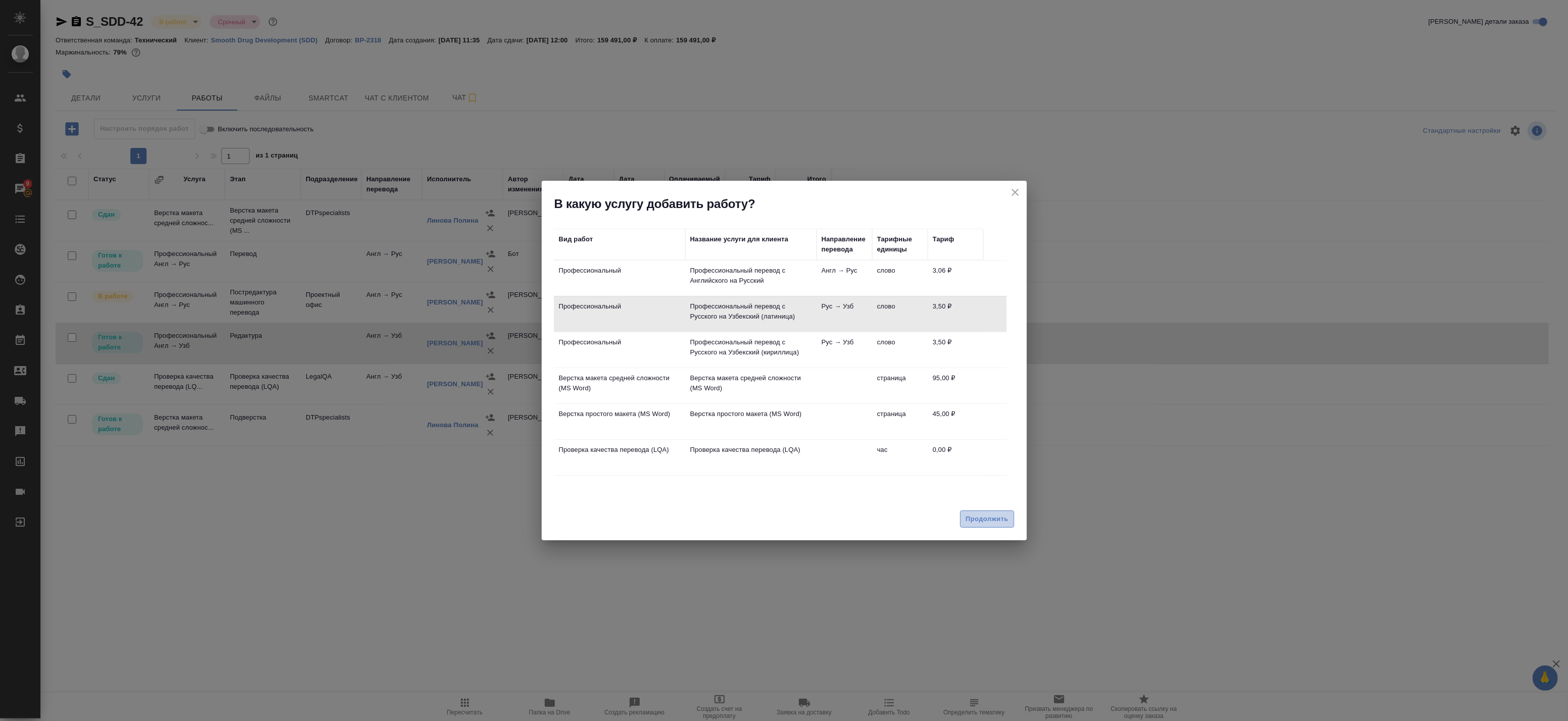
click at [994, 523] on span "Продолжить" at bounding box center [987, 519] width 42 height 12
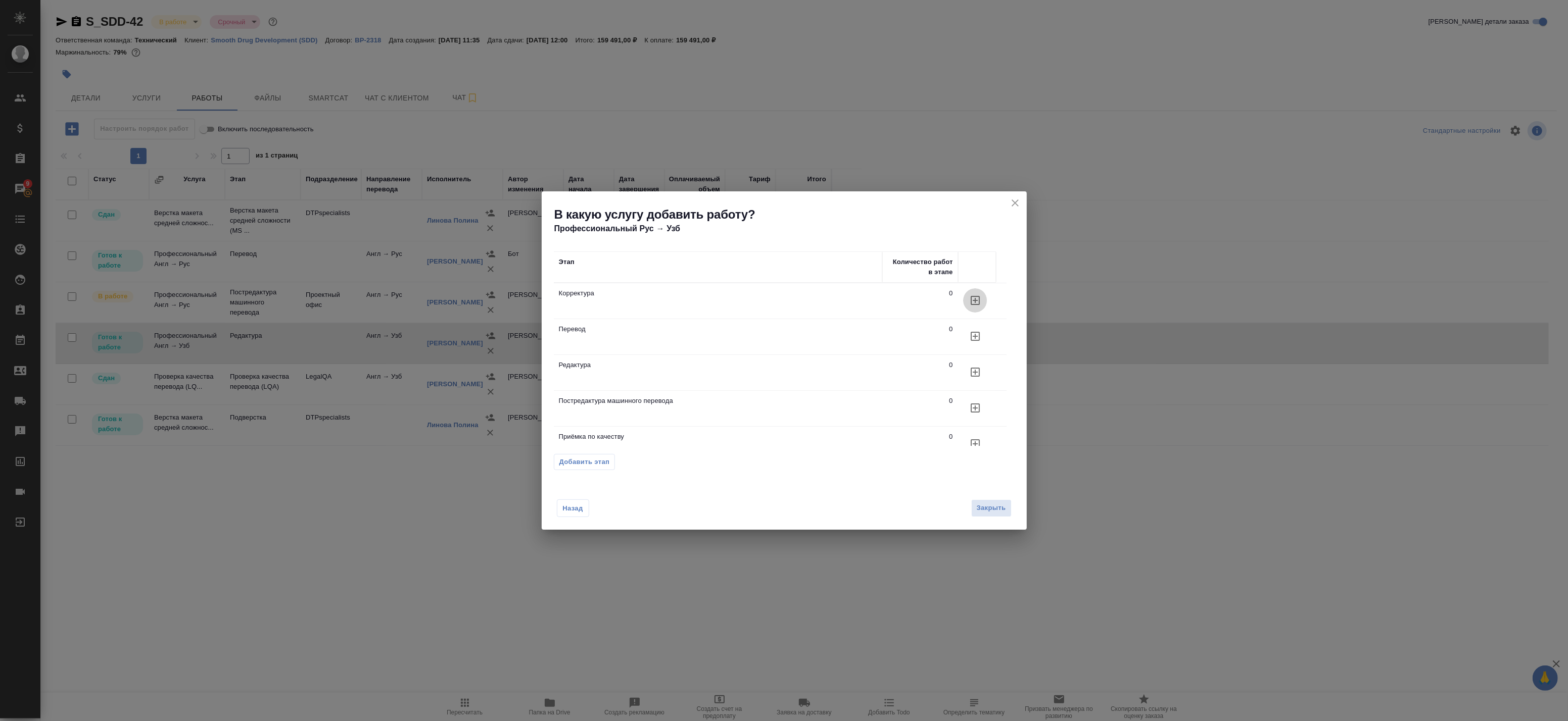
click at [975, 299] on icon "button" at bounding box center [975, 300] width 9 height 9
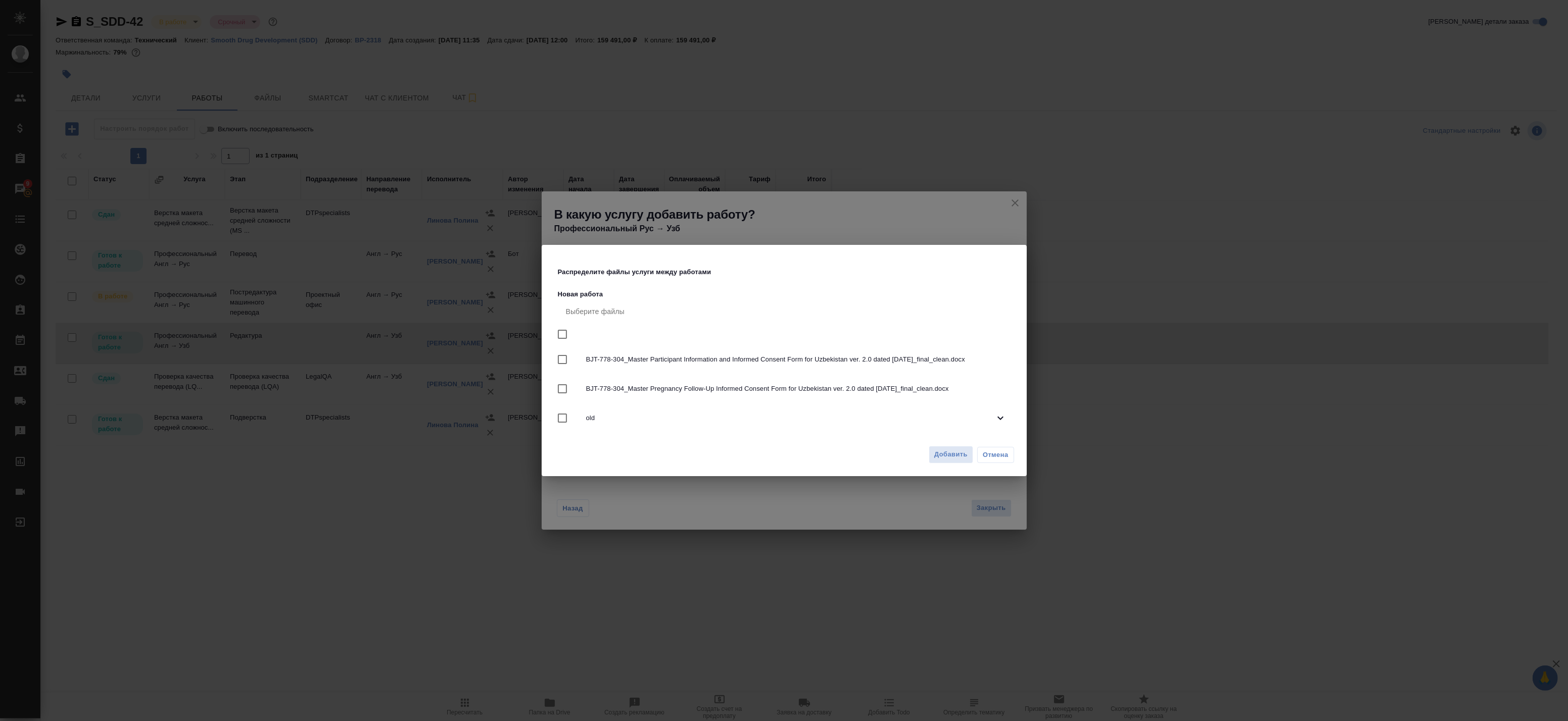
click at [565, 333] on input "checkbox" at bounding box center [563, 334] width 22 height 22
checkbox input "true"
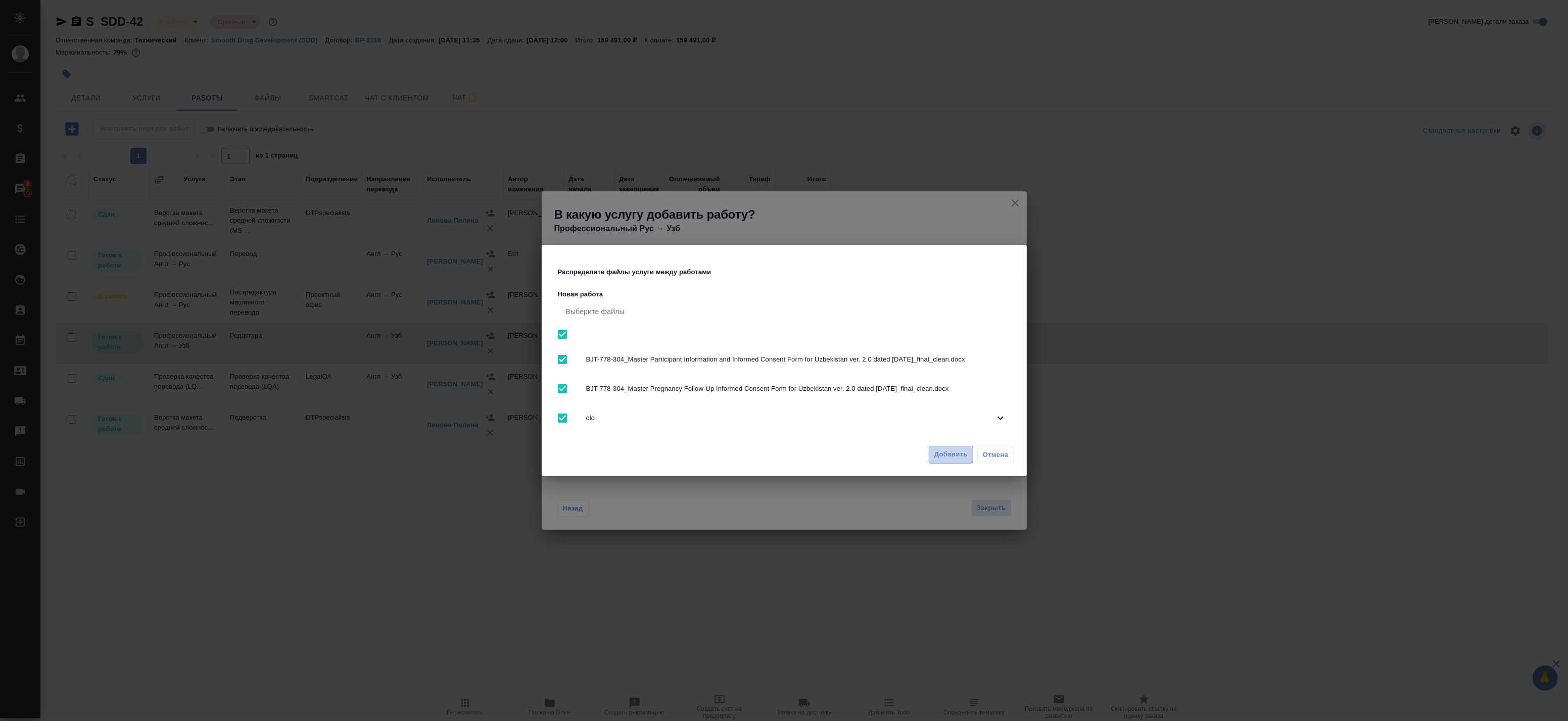
click at [949, 457] on span "Добавить" at bounding box center [951, 454] width 33 height 12
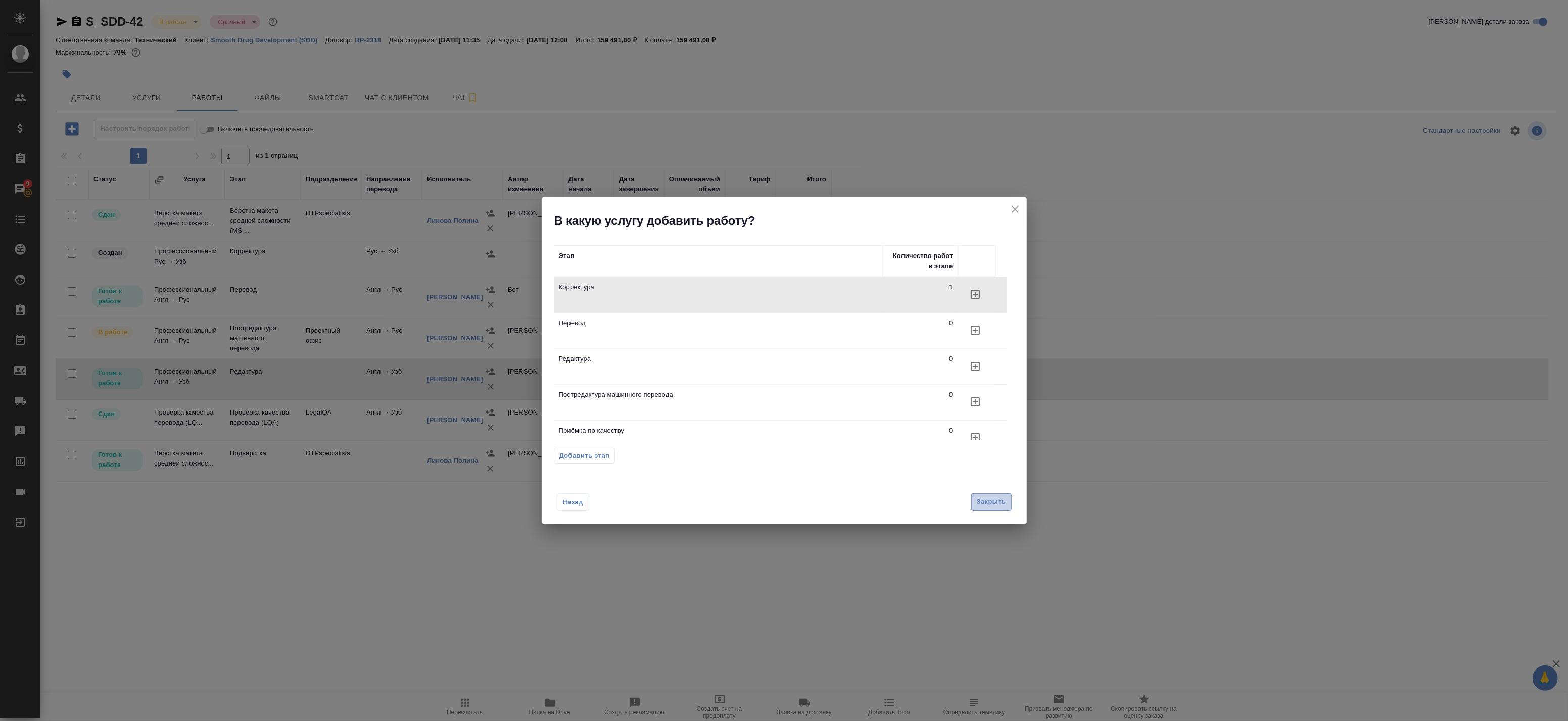
click at [984, 503] on span "Закрыть" at bounding box center [991, 502] width 30 height 12
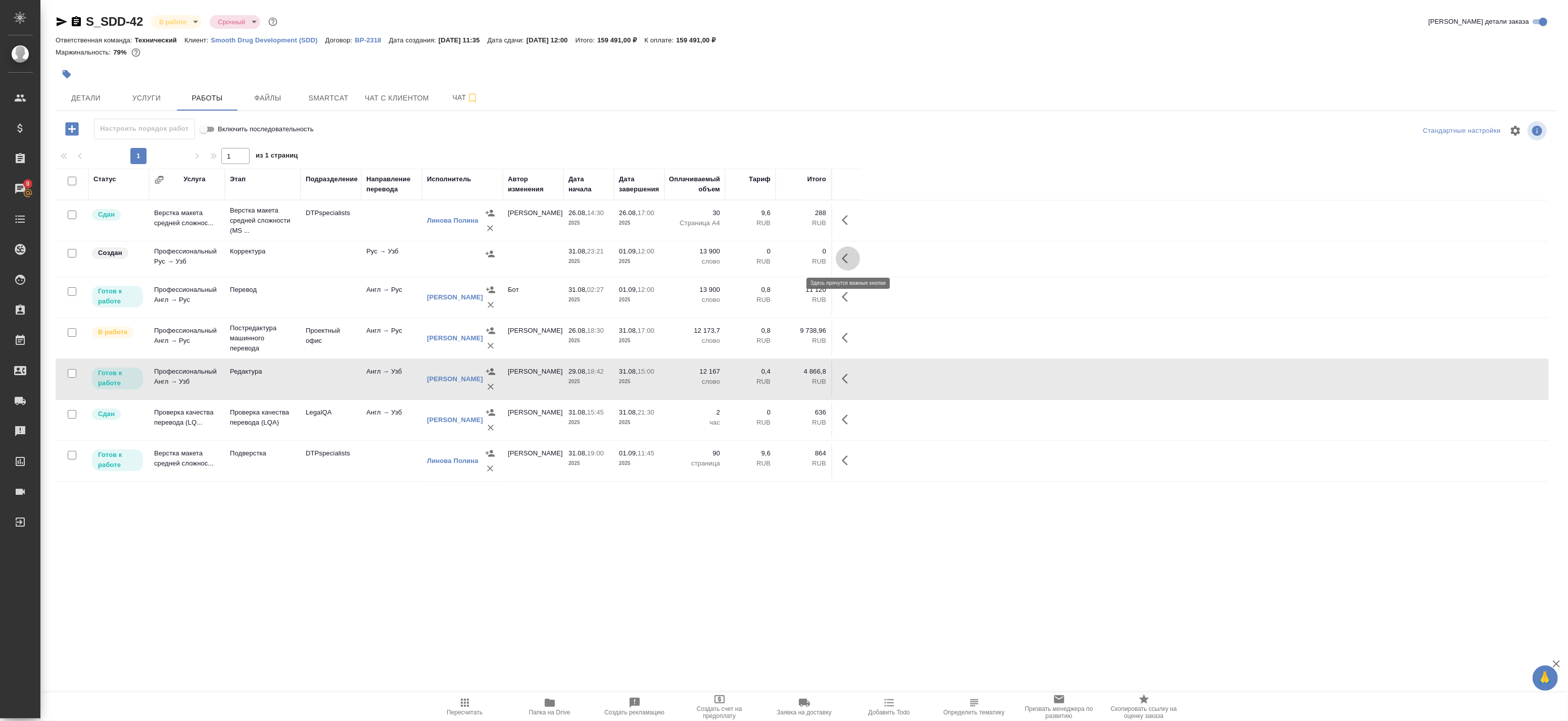
click at [855, 259] on button "button" at bounding box center [847, 258] width 24 height 24
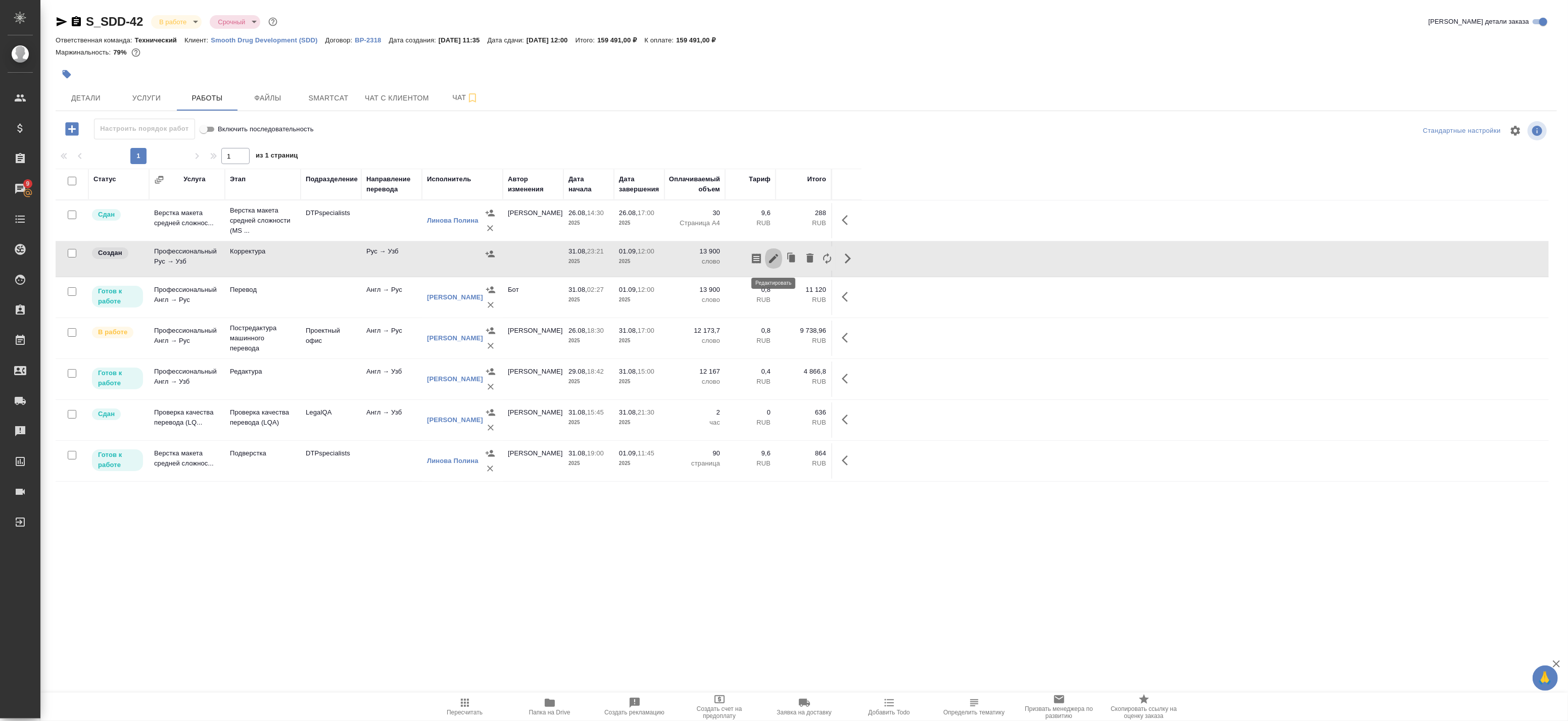
click at [774, 256] on icon "button" at bounding box center [773, 258] width 12 height 12
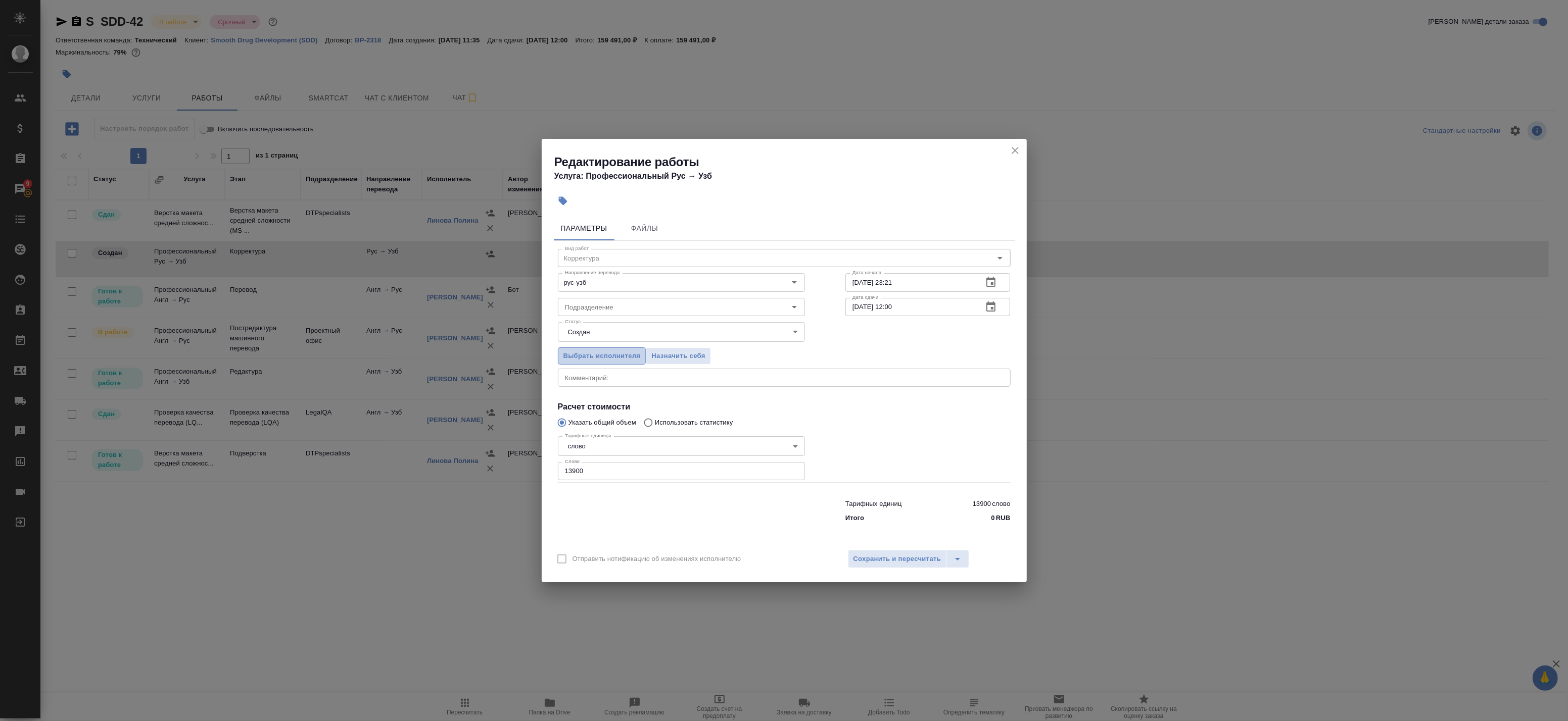
click at [608, 354] on span "Выбрать исполнителя" at bounding box center [602, 356] width 77 height 12
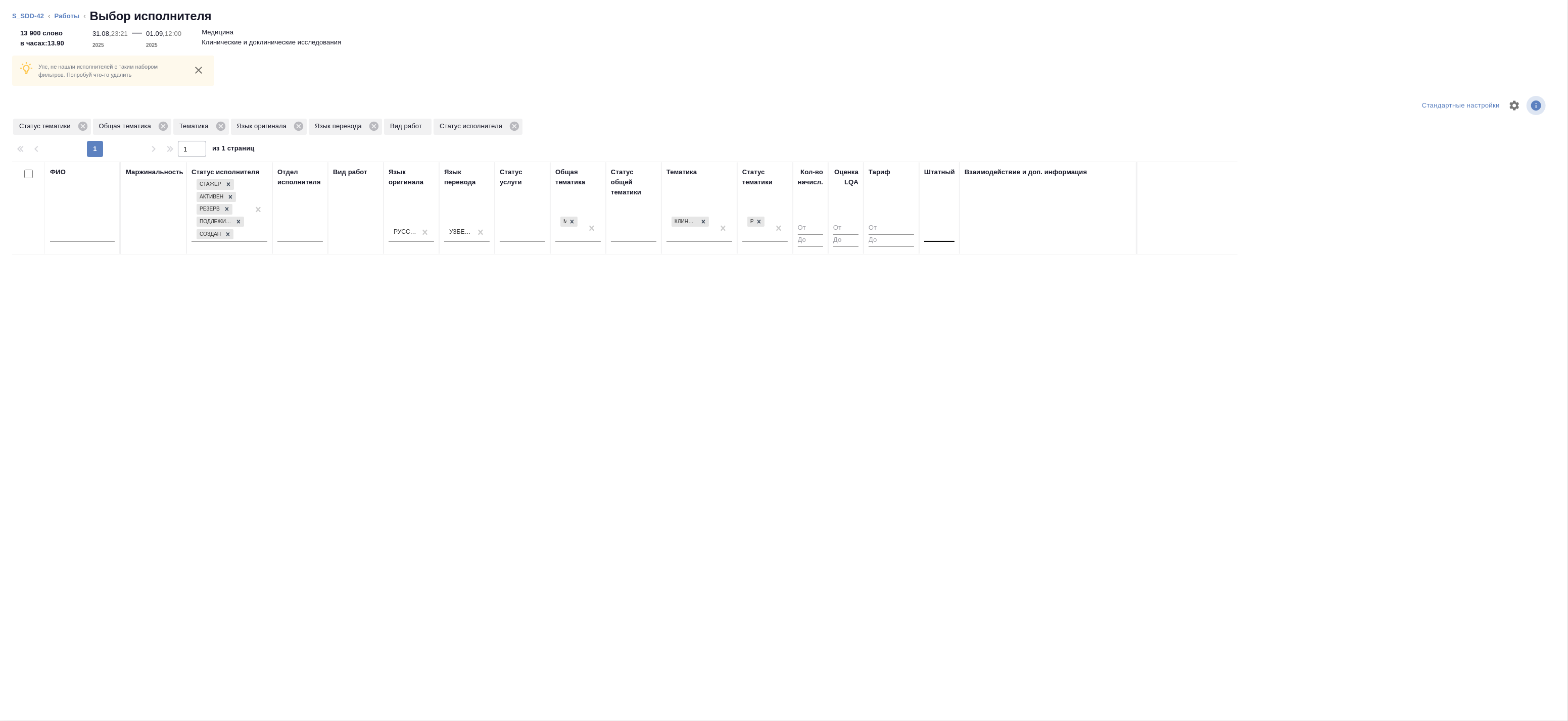
click at [942, 235] on div at bounding box center [940, 232] width 31 height 14
click at [93, 226] on div at bounding box center [83, 236] width 65 height 25
click at [87, 234] on input "text" at bounding box center [83, 236] width 65 height 13
click at [758, 219] on icon at bounding box center [759, 221] width 4 height 4
type input "[PERSON_NAME]"
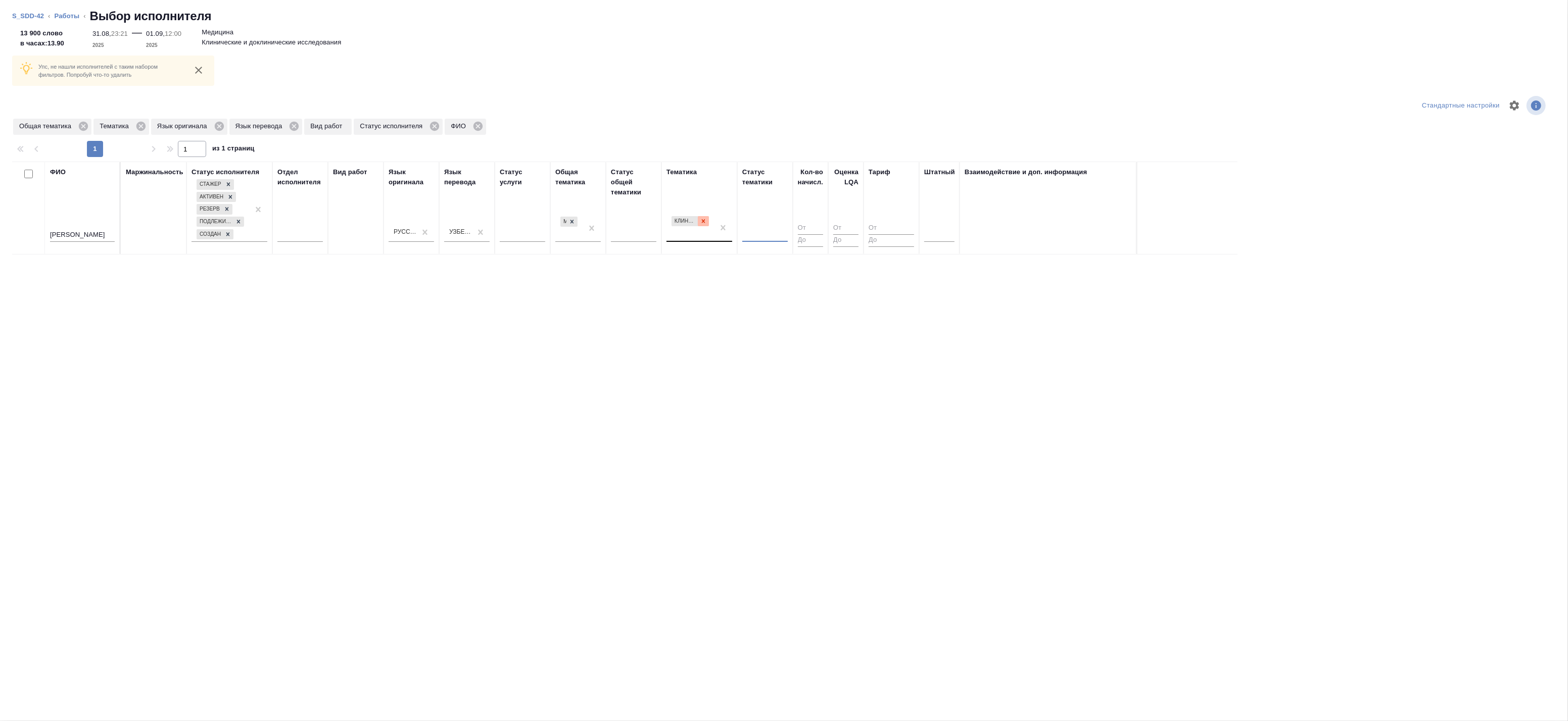
click at [703, 223] on icon at bounding box center [703, 221] width 4 height 4
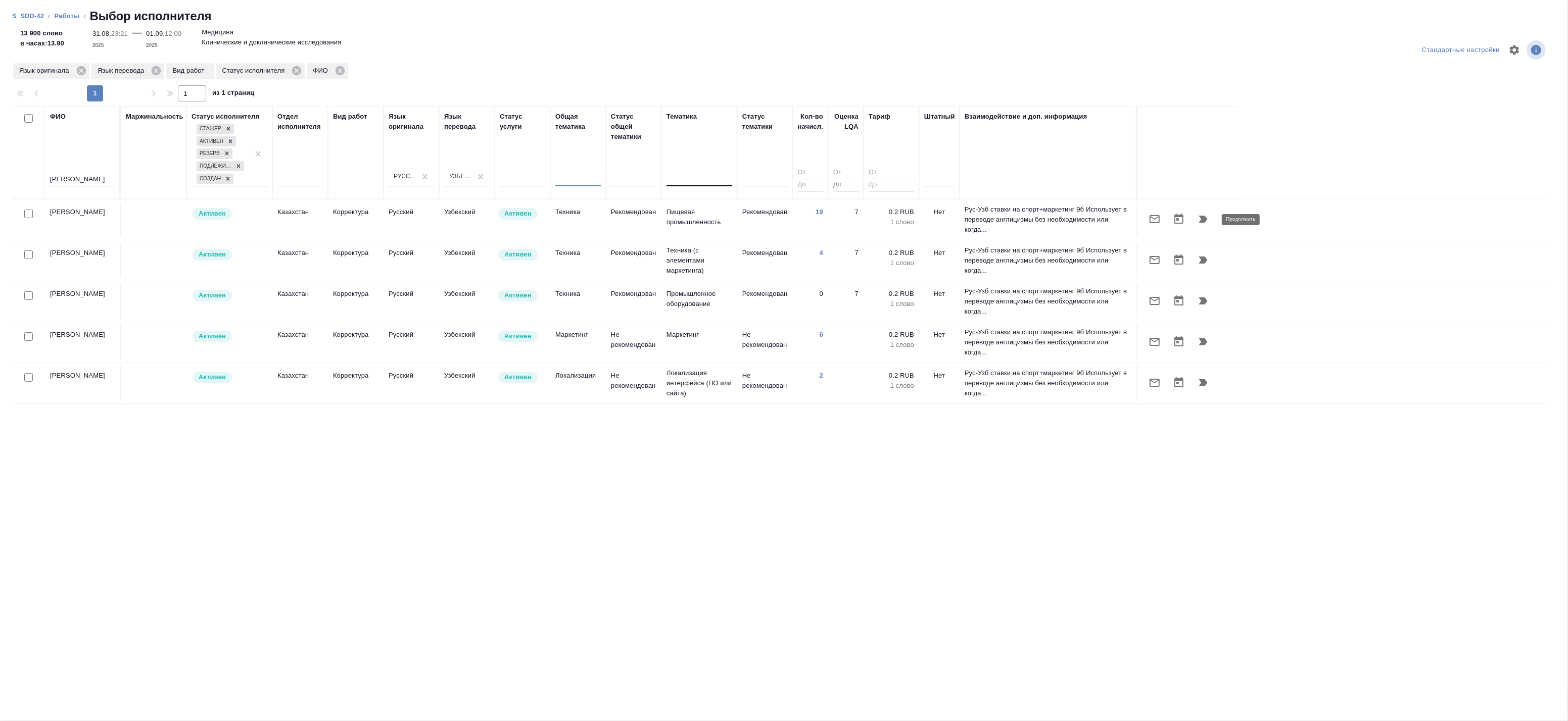
click at [1200, 221] on icon "button" at bounding box center [1204, 219] width 9 height 7
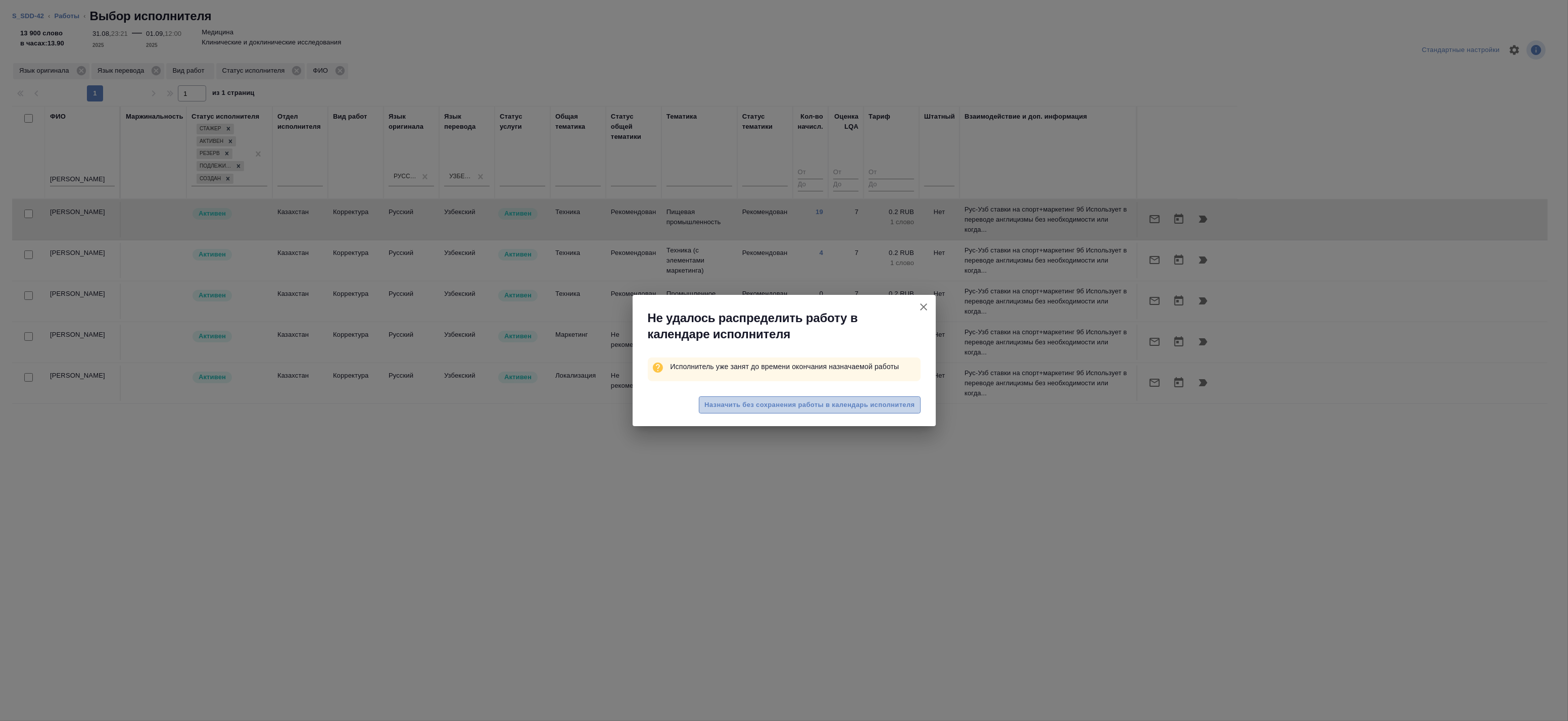
click at [803, 410] on span "Назначить без сохранения работы в календарь исполнителя" at bounding box center [810, 405] width 211 height 12
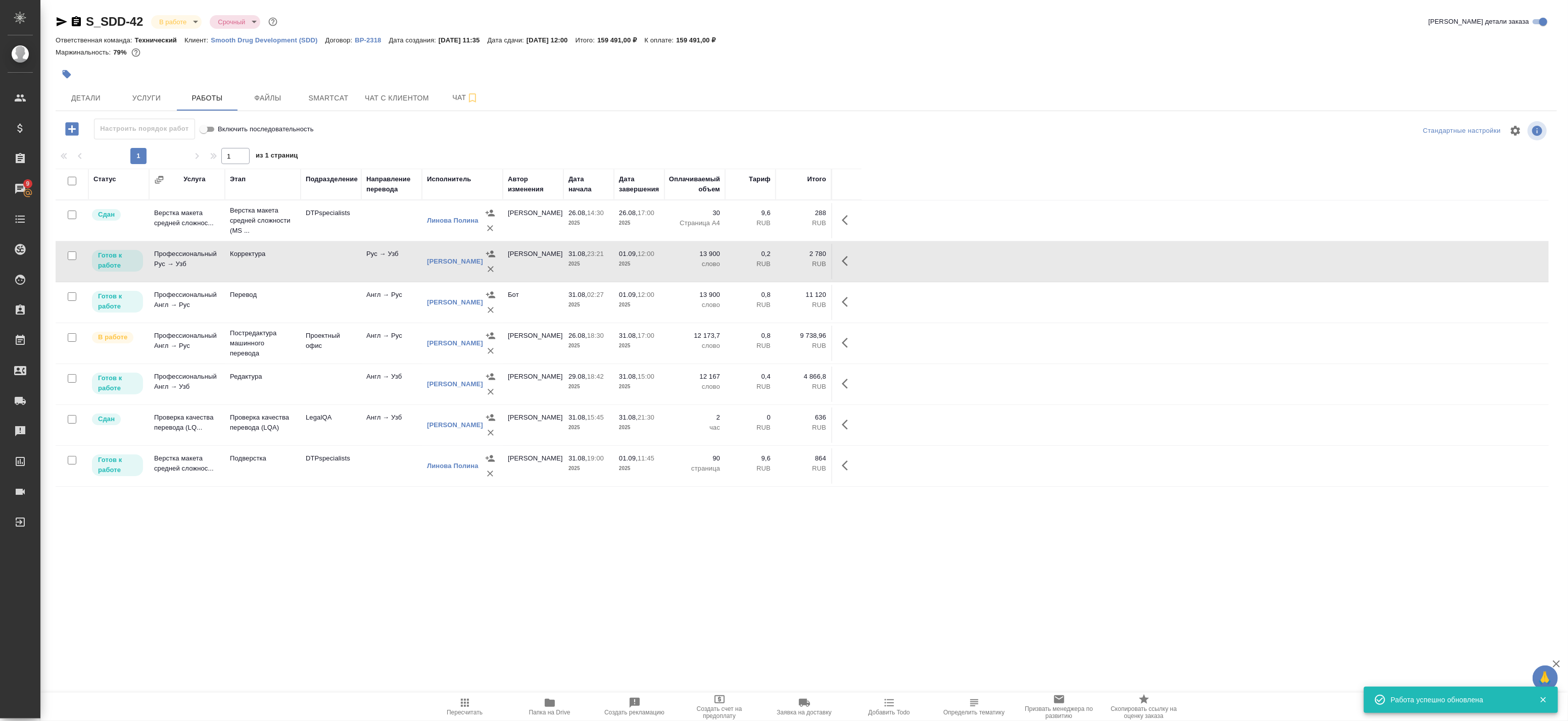
click at [843, 261] on icon "button" at bounding box center [845, 261] width 6 height 10
click at [772, 263] on icon "button" at bounding box center [774, 261] width 9 height 9
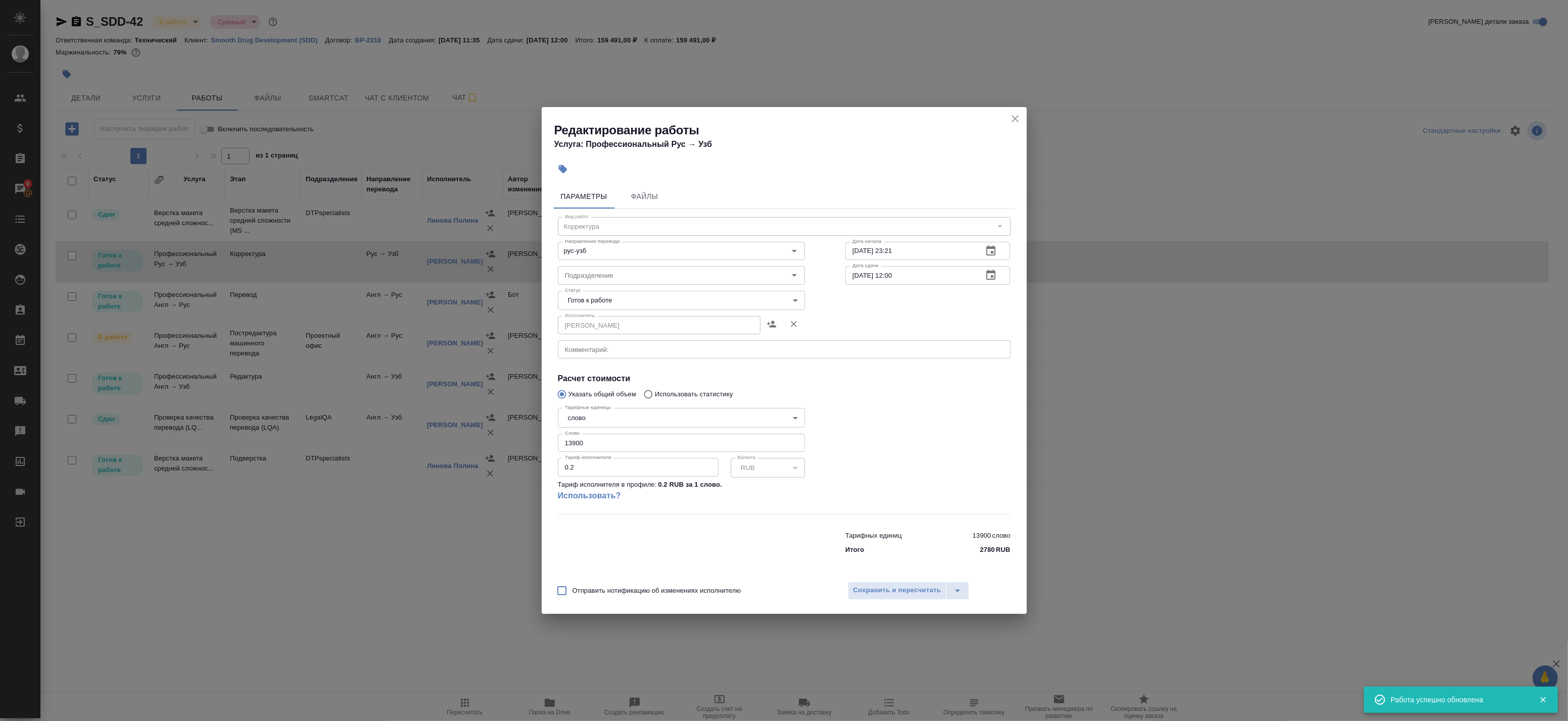
click at [619, 304] on body "🙏 .cls-1 fill:#fff; AWATERA Badanyan [PERSON_NAME] Спецификации Заказы 9 Чаты T…" at bounding box center [784, 360] width 1568 height 721
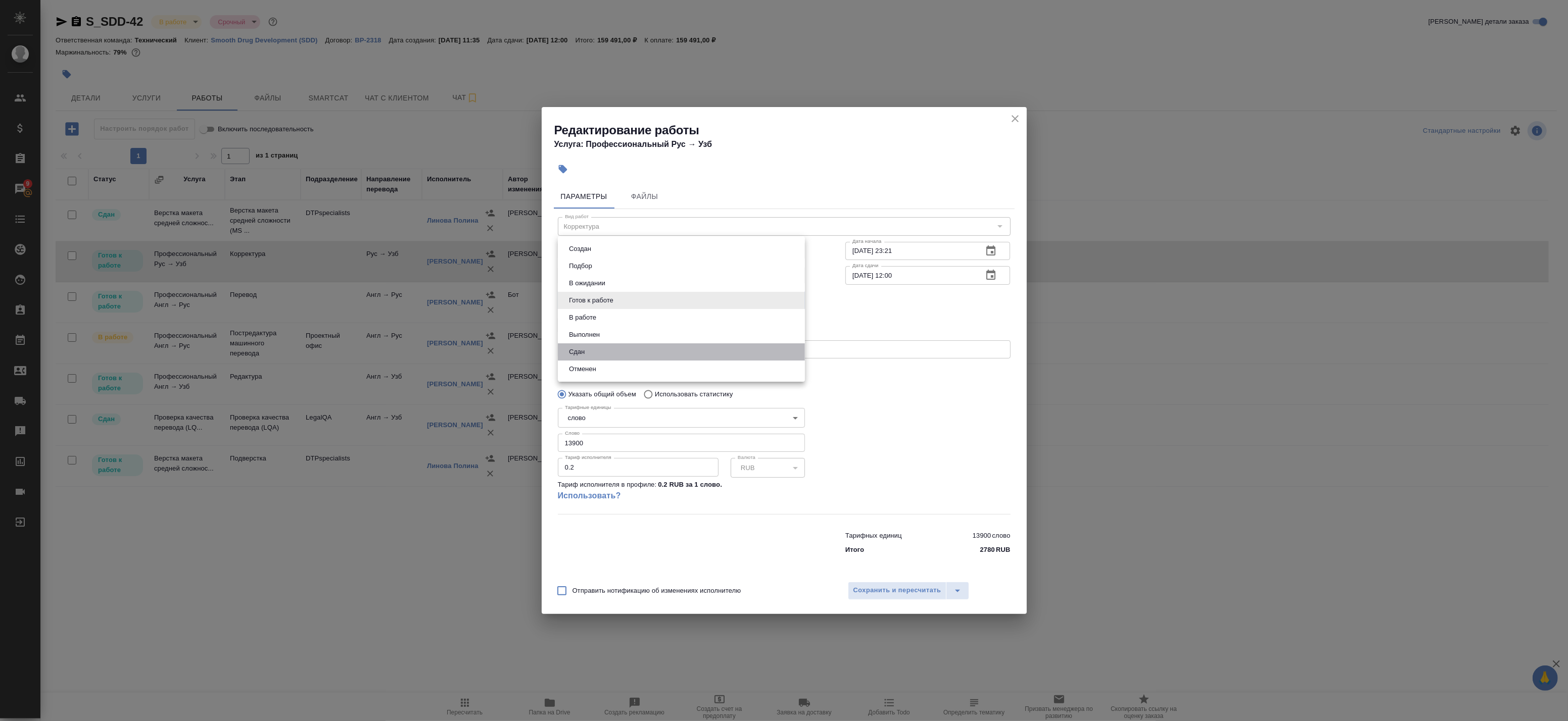
click at [607, 347] on li "Сдан" at bounding box center [681, 352] width 247 height 17
type input "closed"
click at [874, 593] on span "Сохранить и пересчитать" at bounding box center [898, 591] width 88 height 12
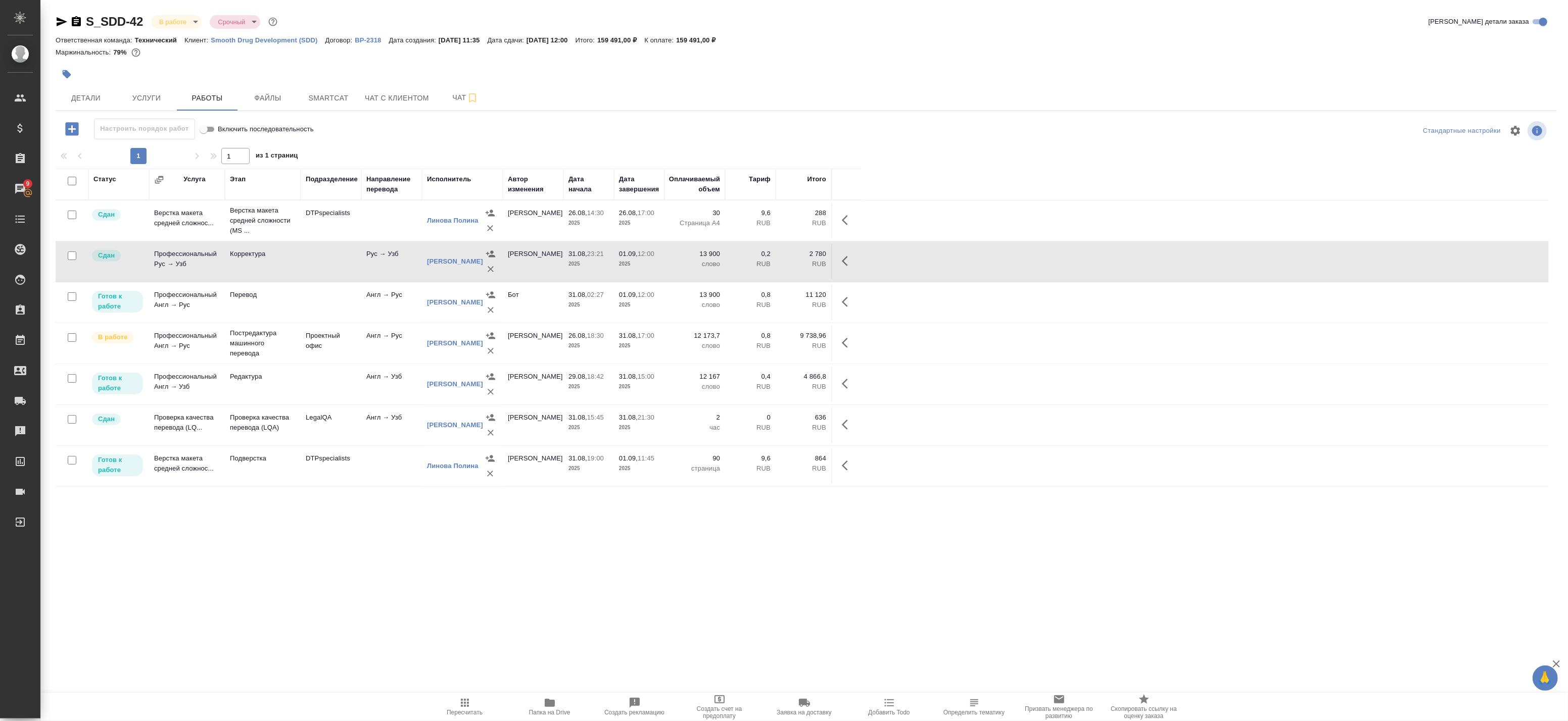
click at [462, 703] on icon "button" at bounding box center [464, 703] width 8 height 8
click at [845, 261] on icon "button" at bounding box center [847, 261] width 12 height 12
click at [774, 261] on icon "button" at bounding box center [774, 261] width 9 height 9
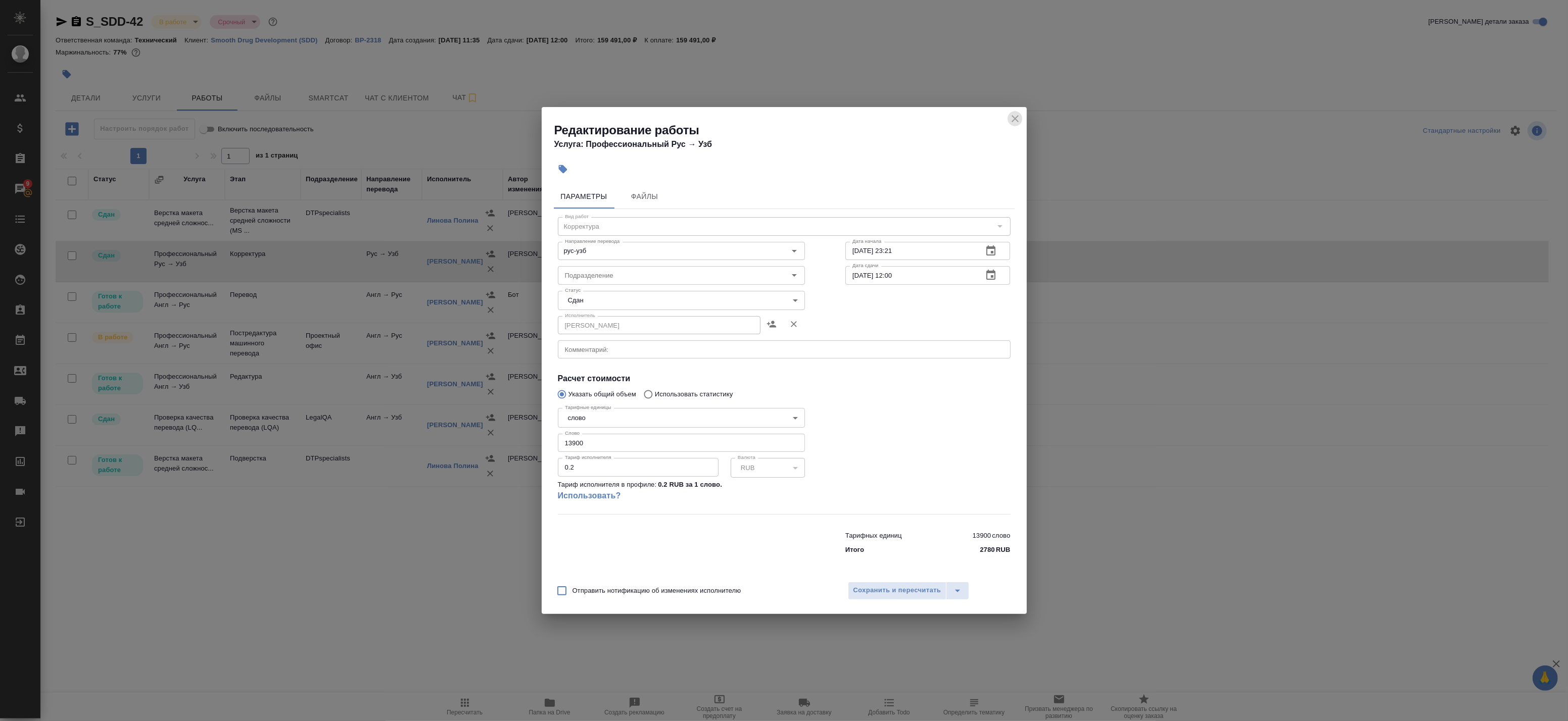
click at [1015, 121] on icon "close" at bounding box center [1015, 118] width 12 height 12
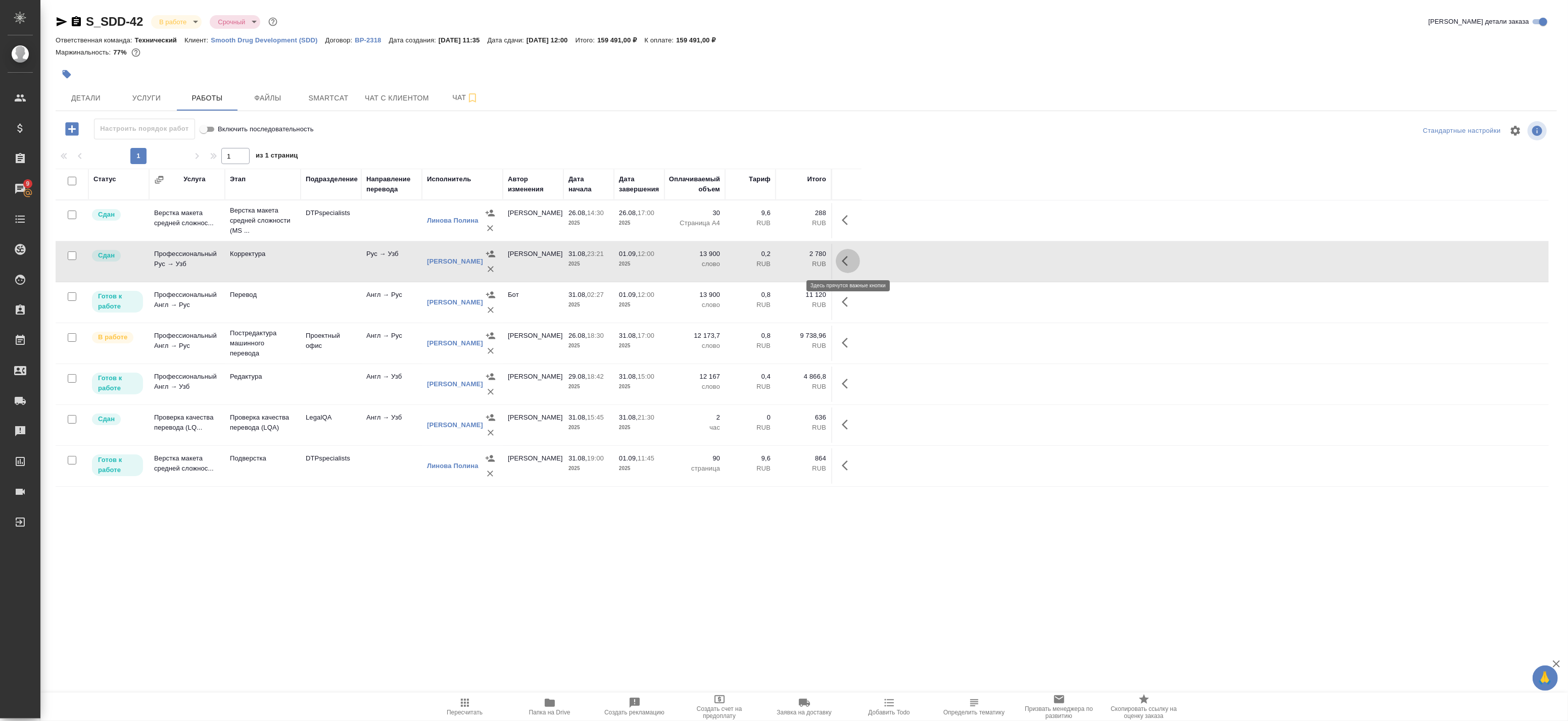
click at [860, 260] on button "button" at bounding box center [847, 261] width 24 height 24
click at [366, 270] on td "Рус → Узб" at bounding box center [391, 261] width 60 height 35
click at [847, 258] on icon "button" at bounding box center [845, 261] width 6 height 10
click at [774, 264] on icon "button" at bounding box center [773, 261] width 12 height 12
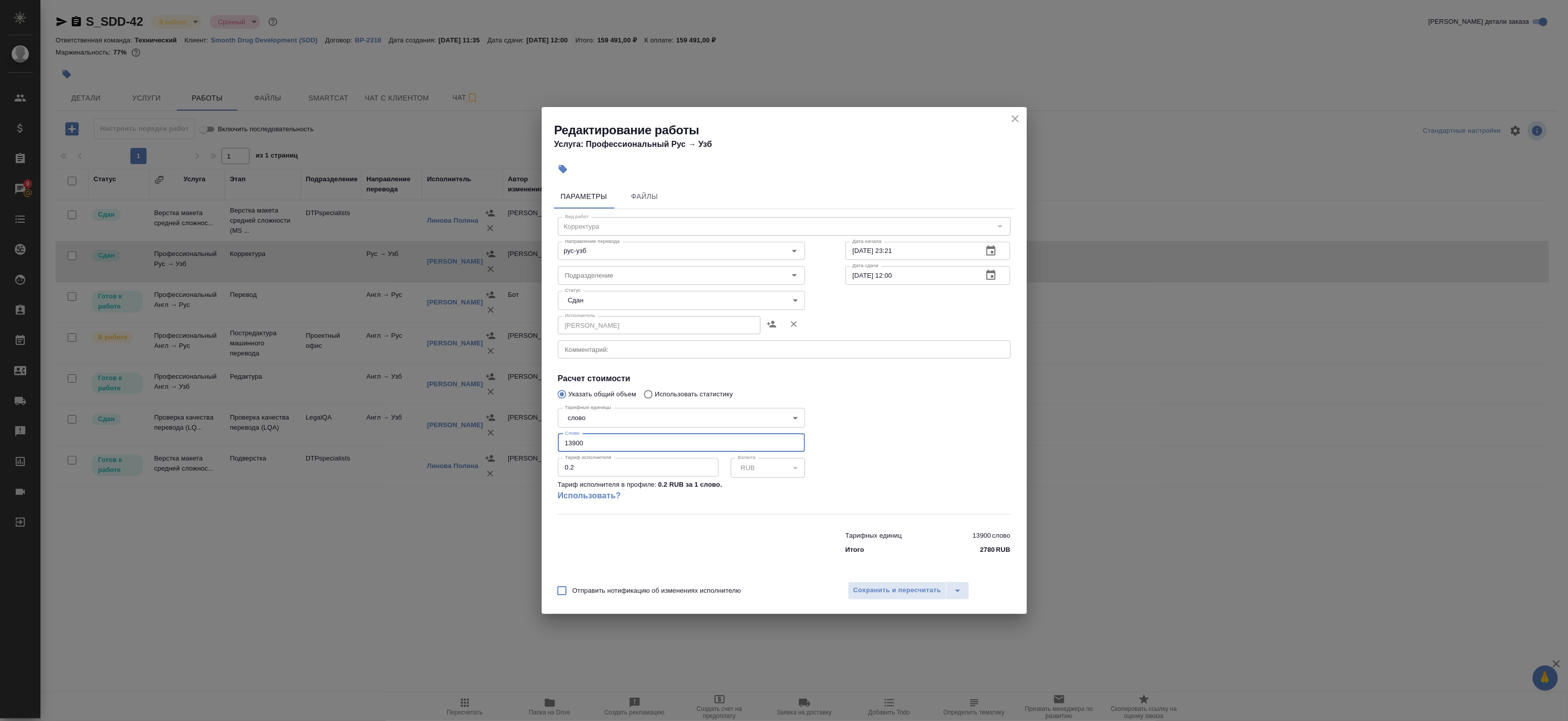
drag, startPoint x: 594, startPoint y: 447, endPoint x: 541, endPoint y: 443, distance: 53.2
click at [541, 443] on div "Редактирование работы Услуга: Профессиональный Рус → Узб Параметры Файлы Вид ра…" at bounding box center [784, 360] width 1568 height 721
type input "22036"
click at [865, 585] on span "Сохранить и пересчитать" at bounding box center [898, 591] width 88 height 12
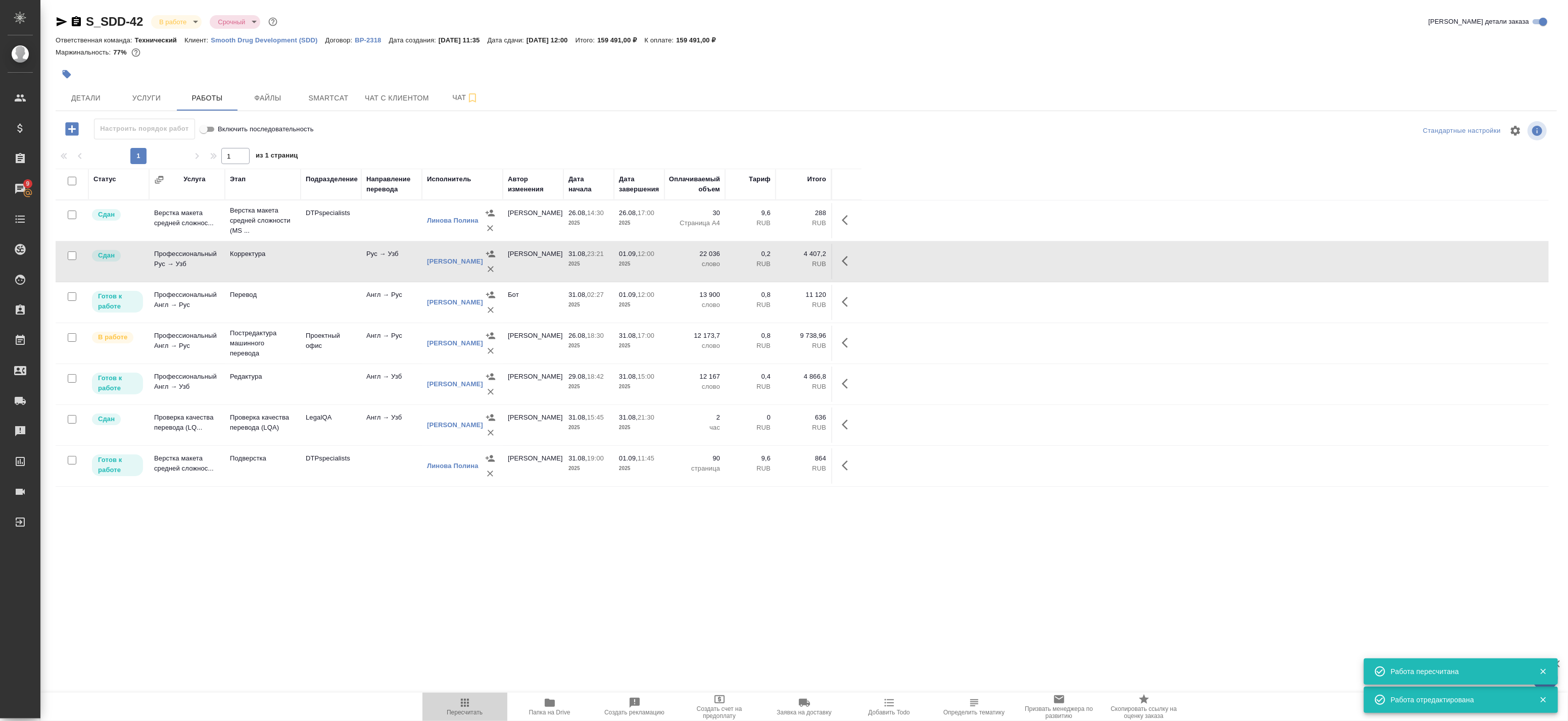
click at [469, 708] on icon "button" at bounding box center [464, 702] width 12 height 12
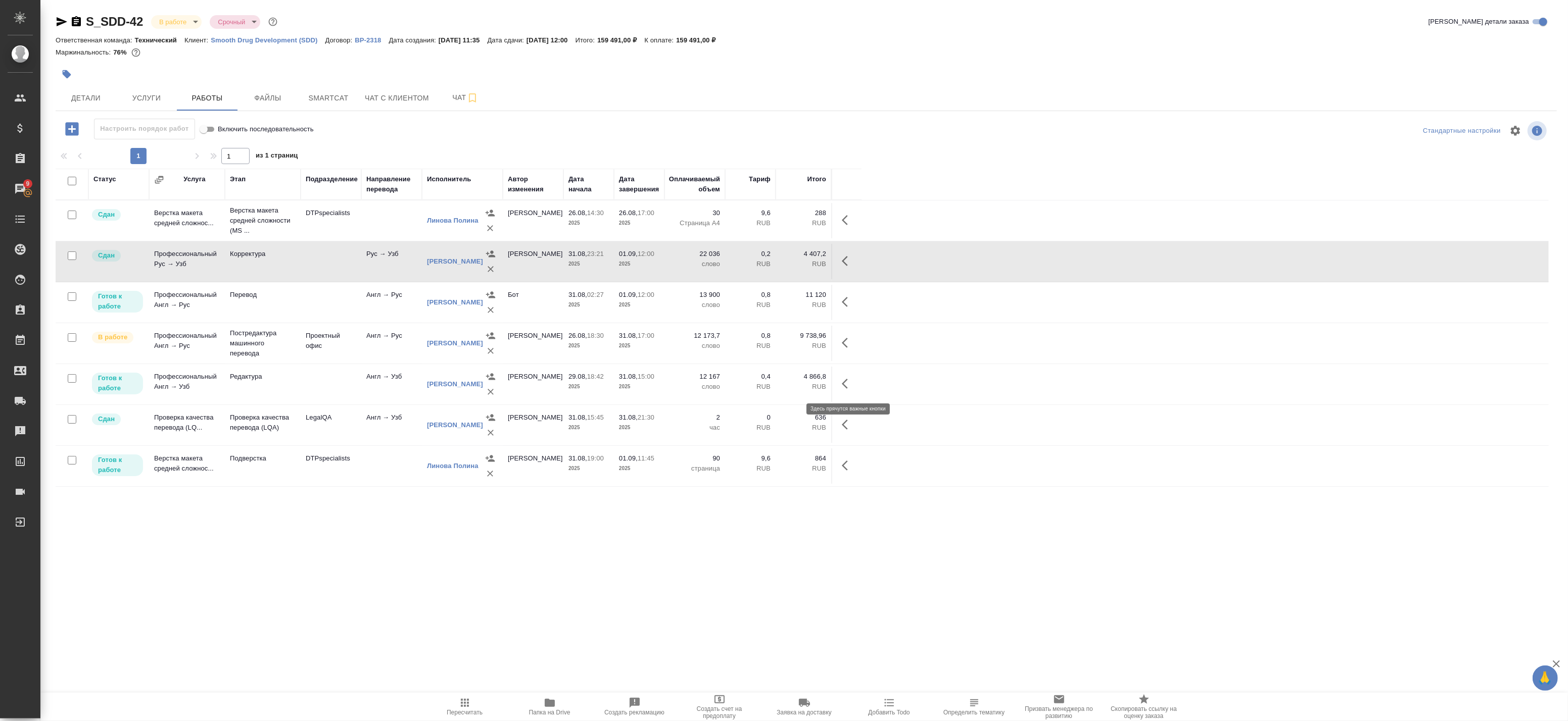
click at [849, 385] on icon "button" at bounding box center [847, 383] width 12 height 12
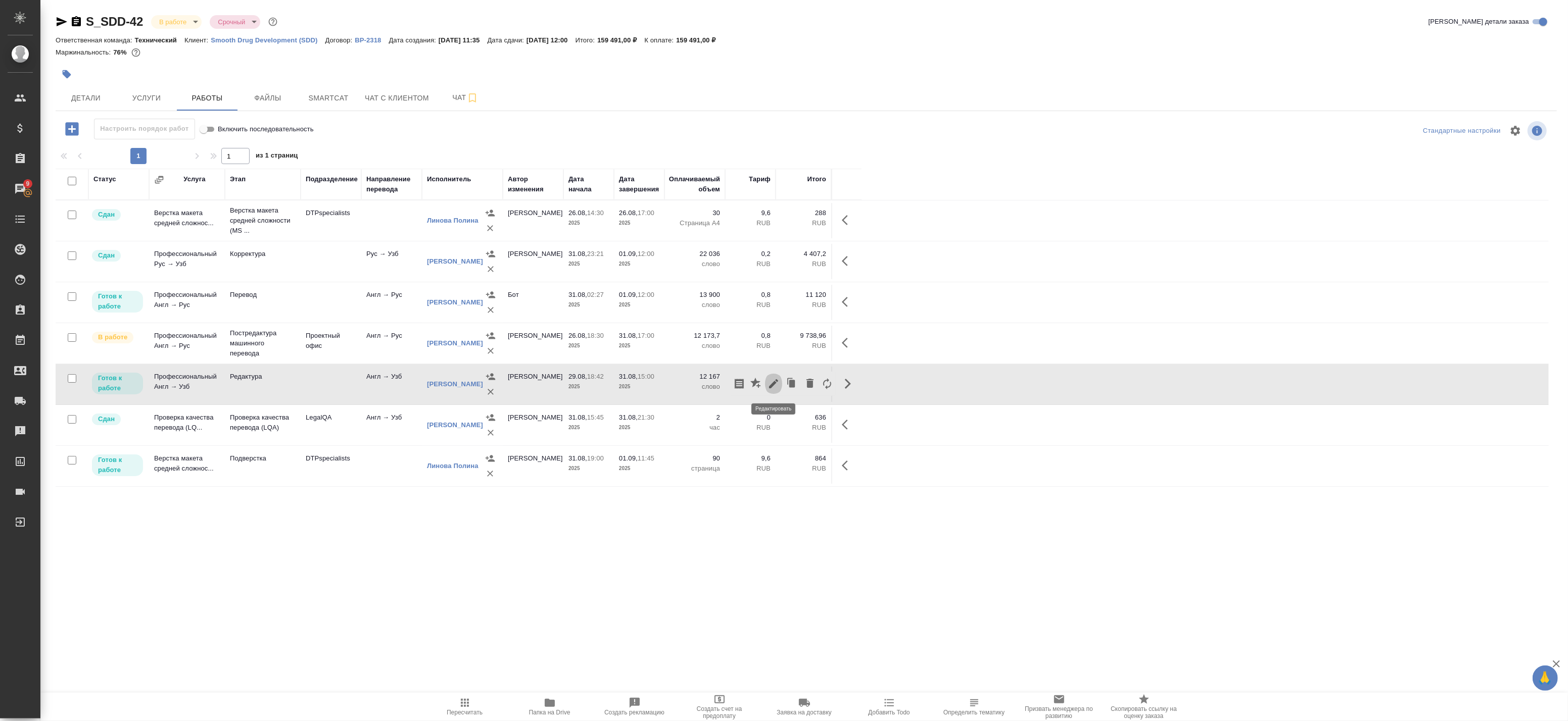
click at [779, 381] on icon "button" at bounding box center [773, 383] width 12 height 12
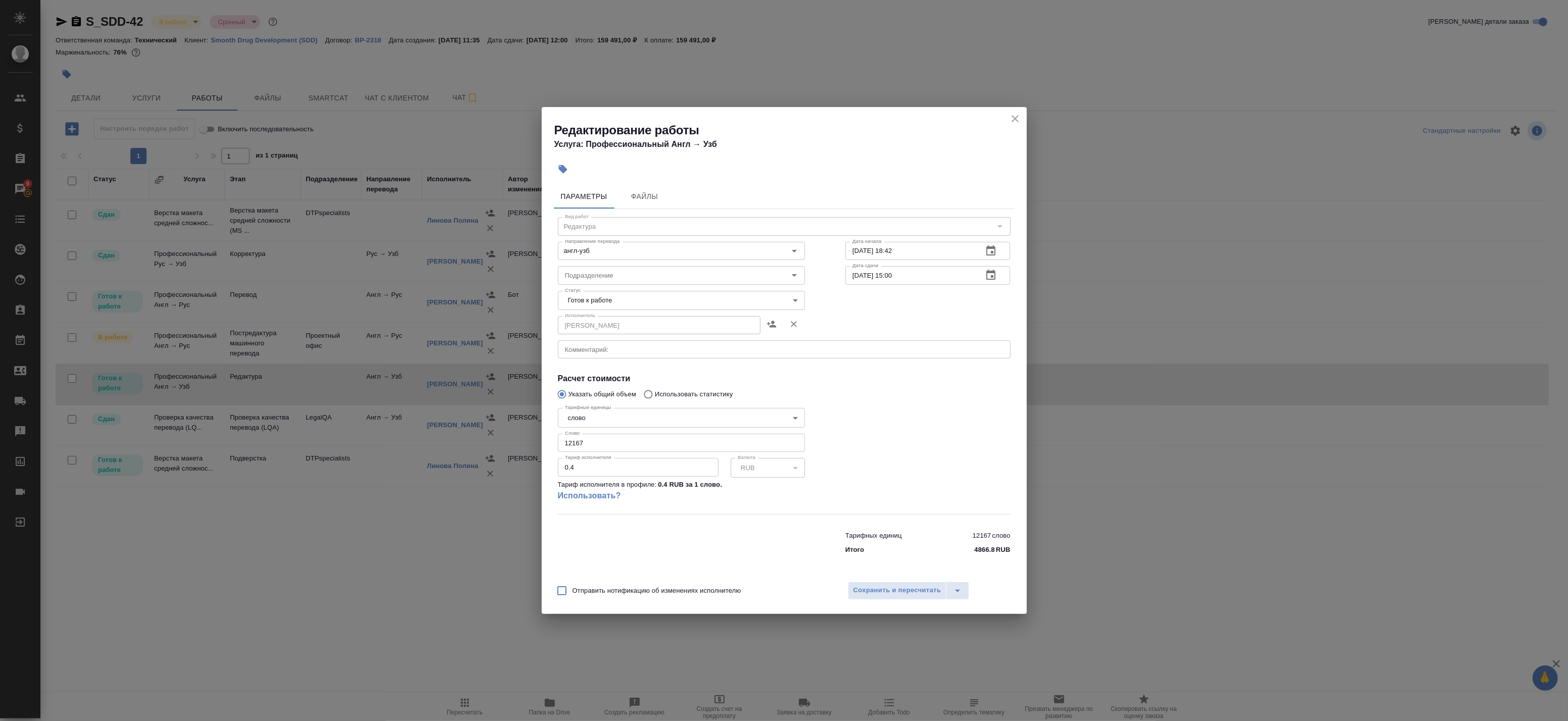
click at [1014, 115] on icon "close" at bounding box center [1015, 118] width 12 height 12
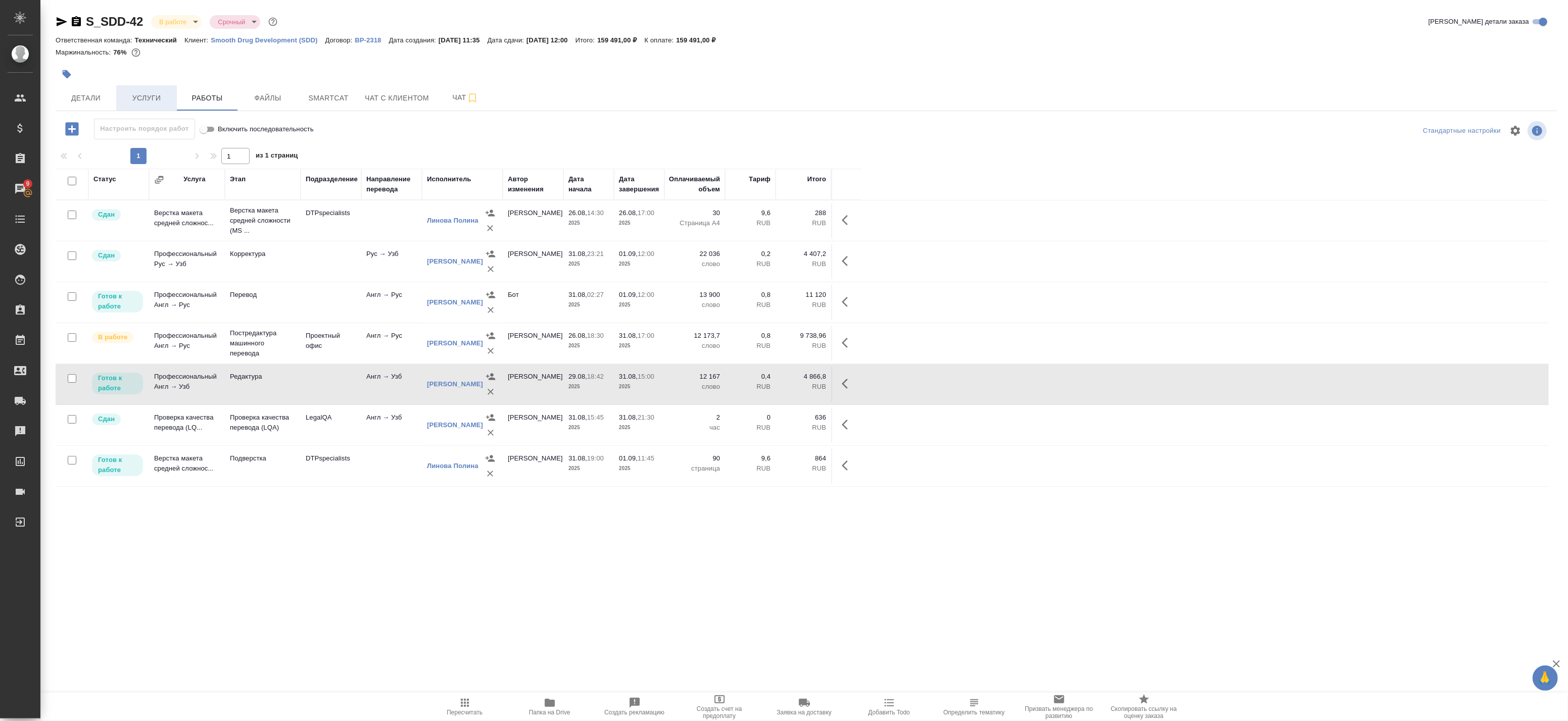
click at [138, 93] on span "Услуги" at bounding box center [147, 98] width 49 height 13
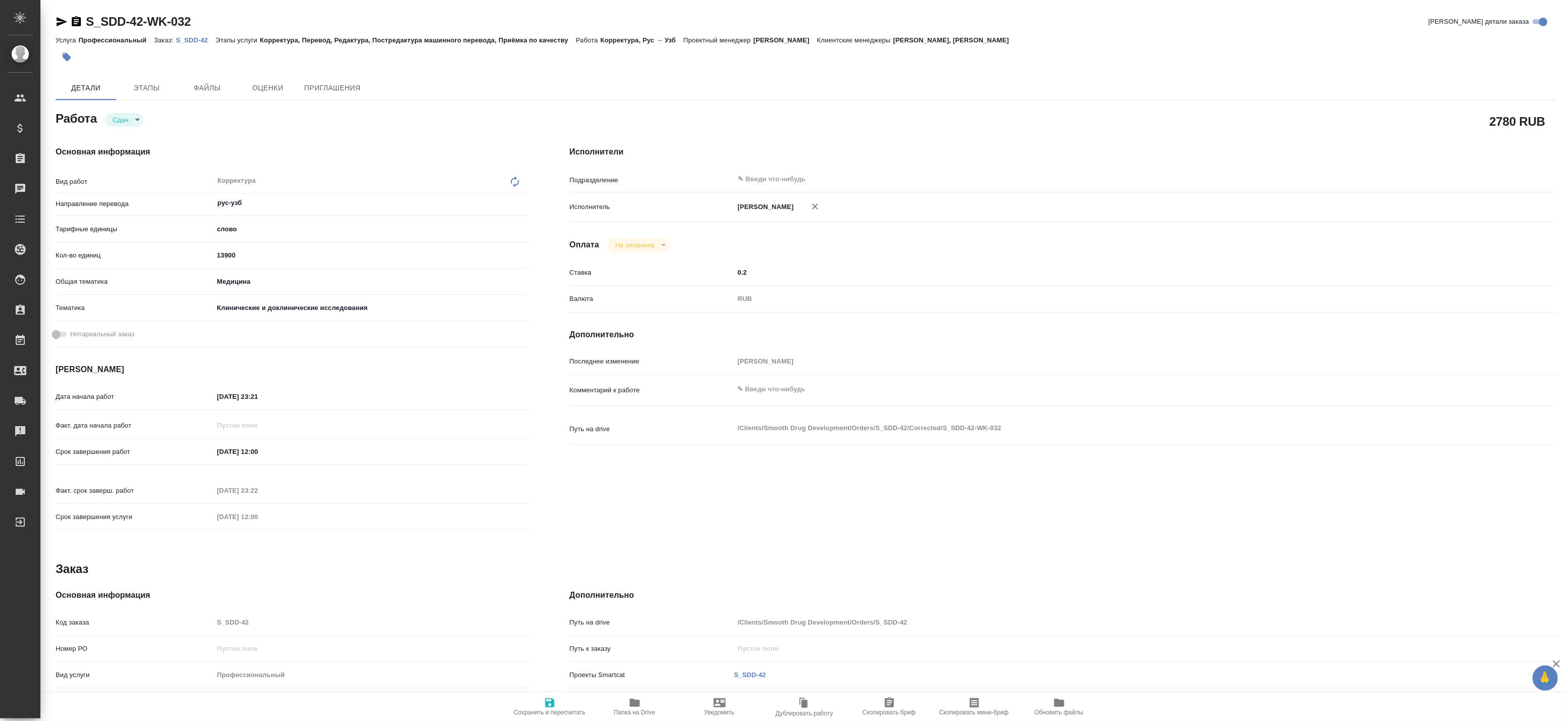
type textarea "x"
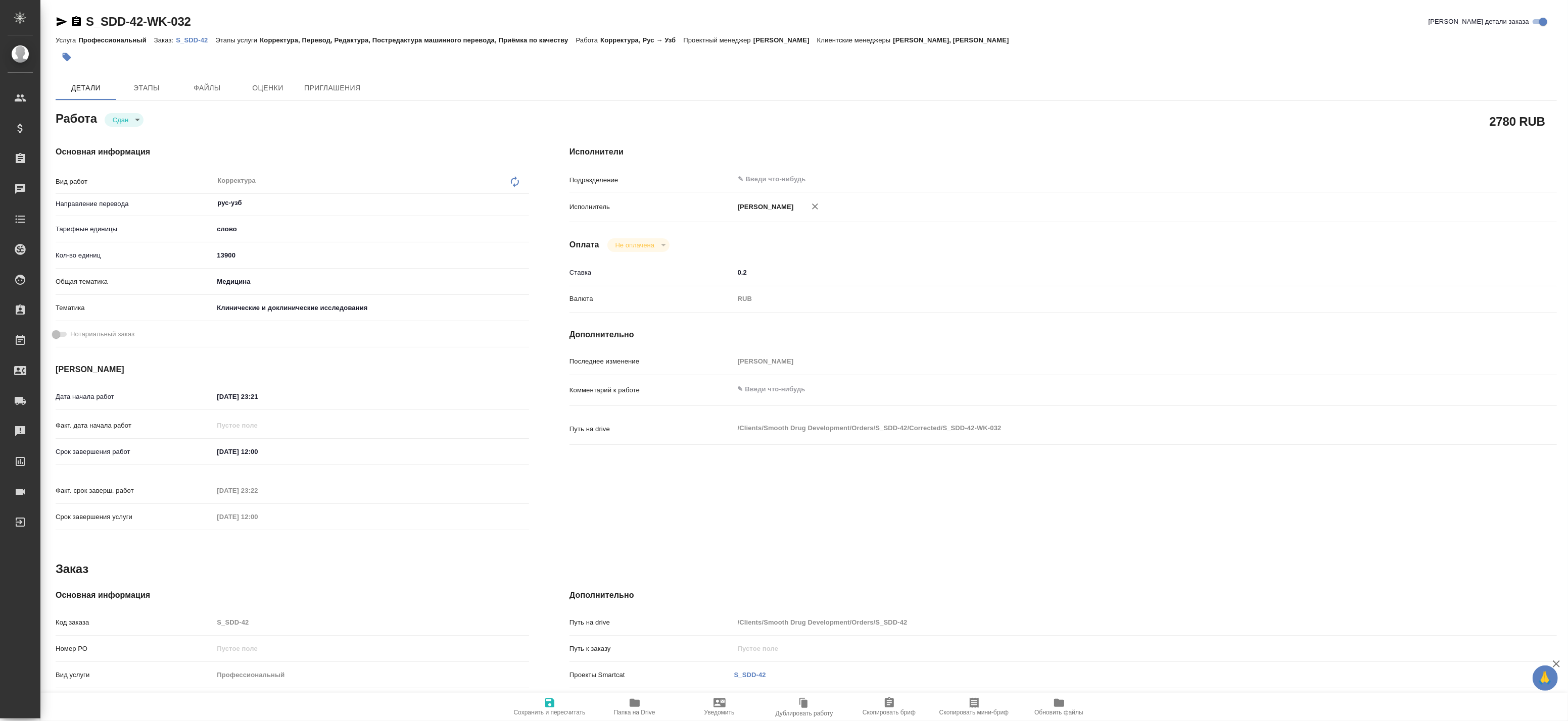
type textarea "x"
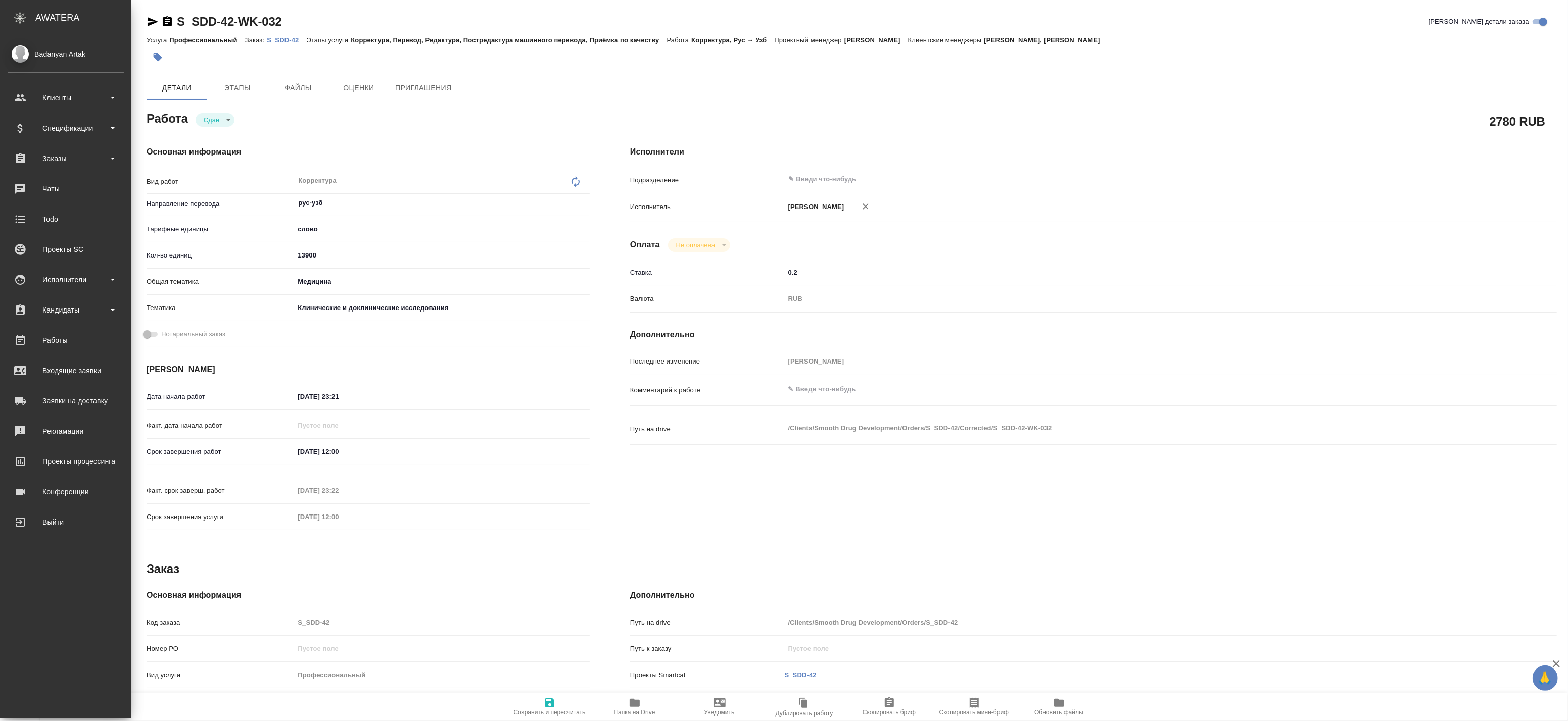
type textarea "x"
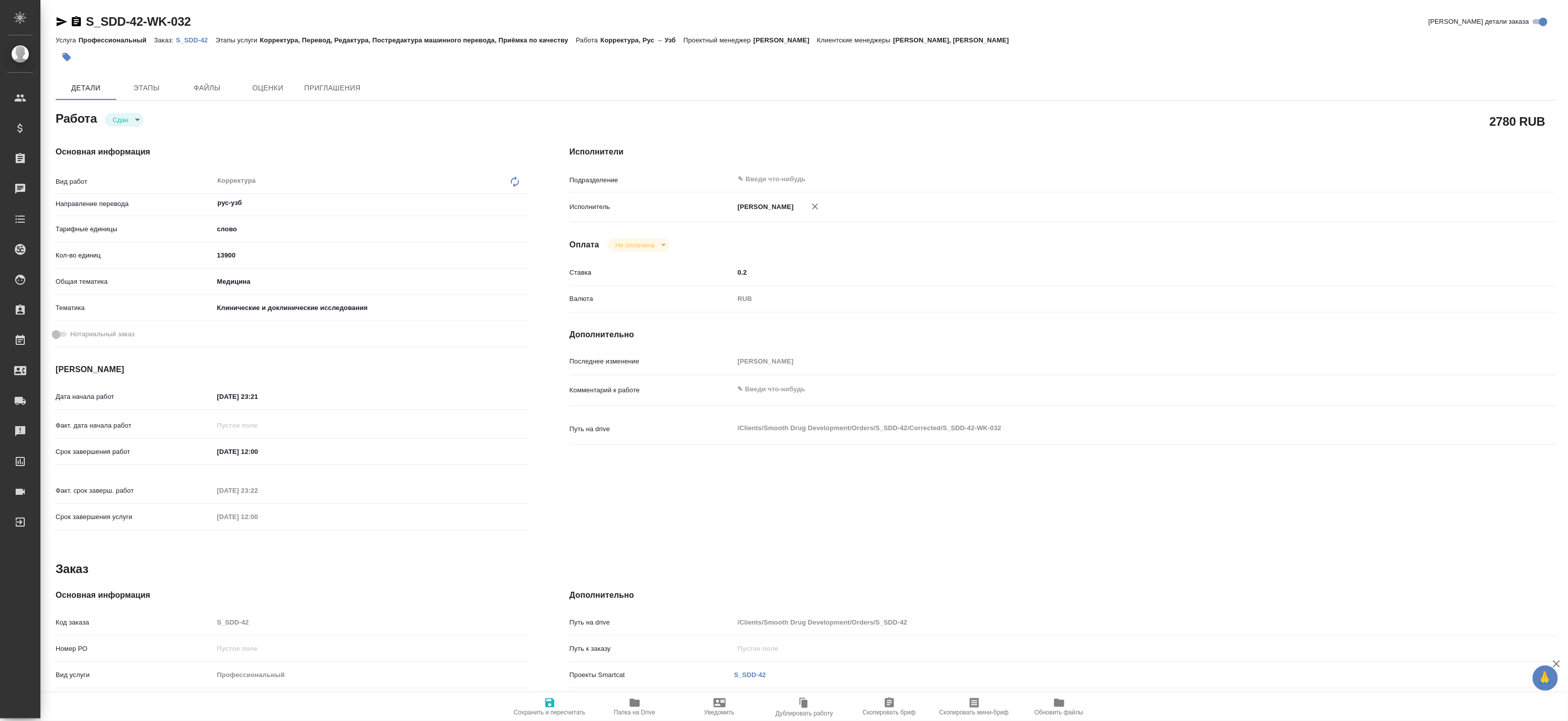
type textarea "x"
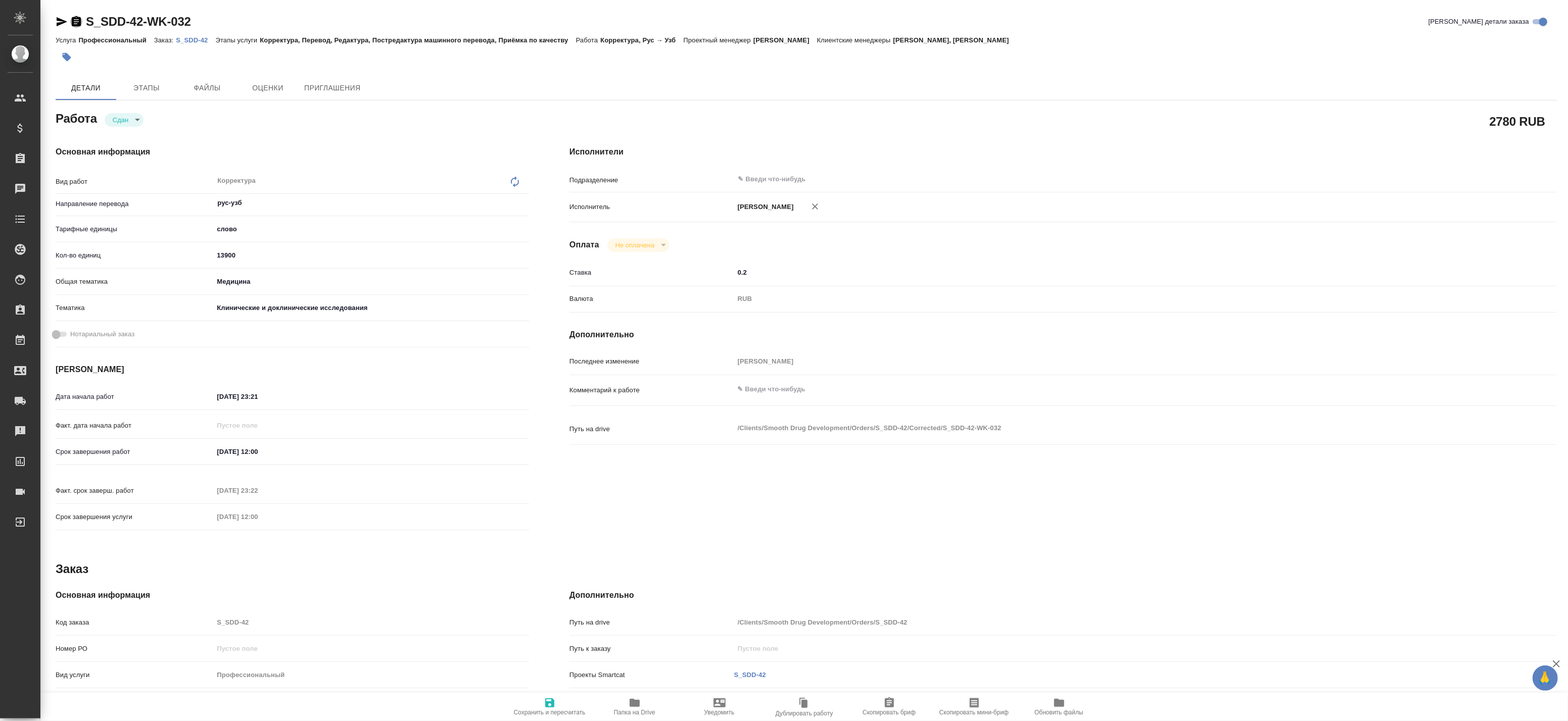
type textarea "x"
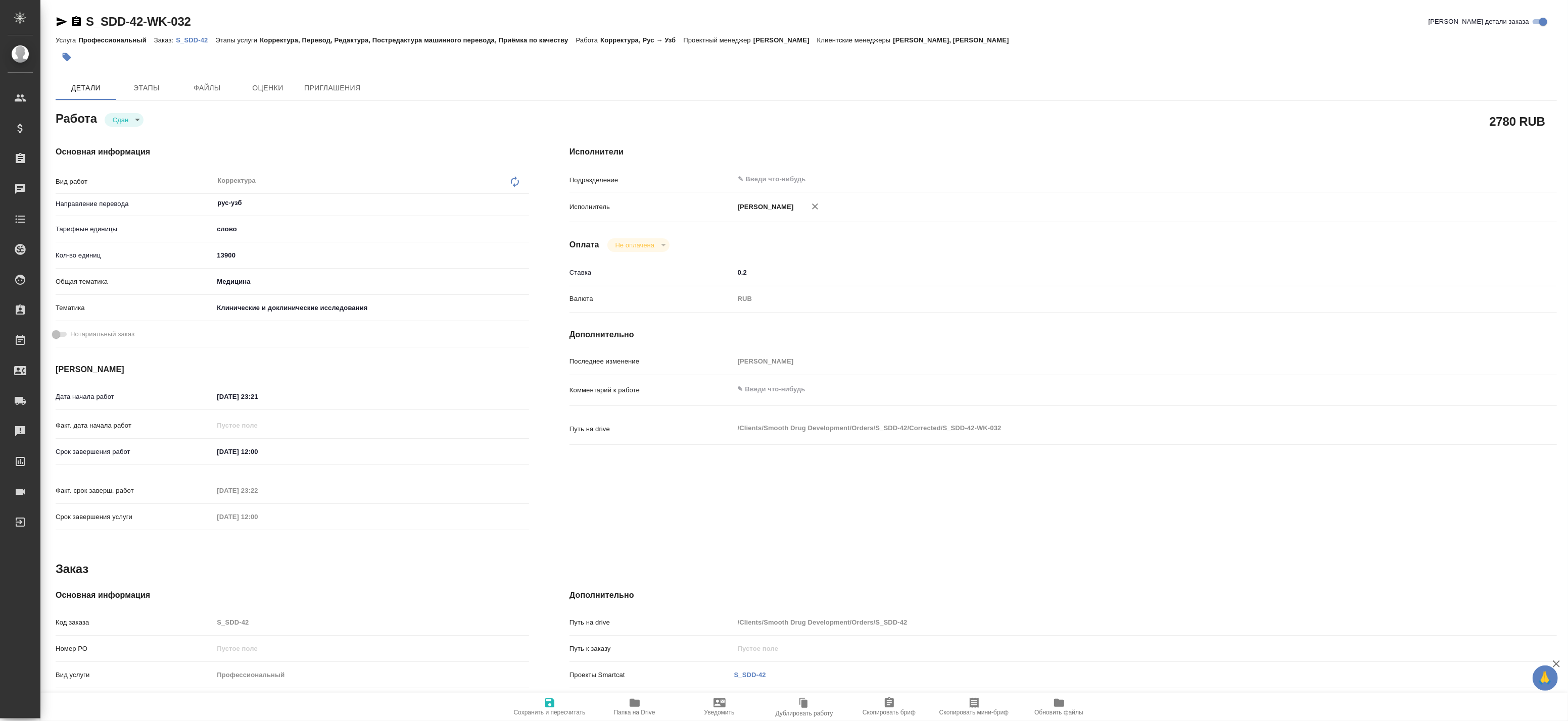
drag, startPoint x: 75, startPoint y: 19, endPoint x: 58, endPoint y: 21, distance: 17.1
click at [58, 21] on div at bounding box center [69, 21] width 27 height 12
click at [58, 21] on icon "button" at bounding box center [62, 22] width 11 height 9
type textarea "x"
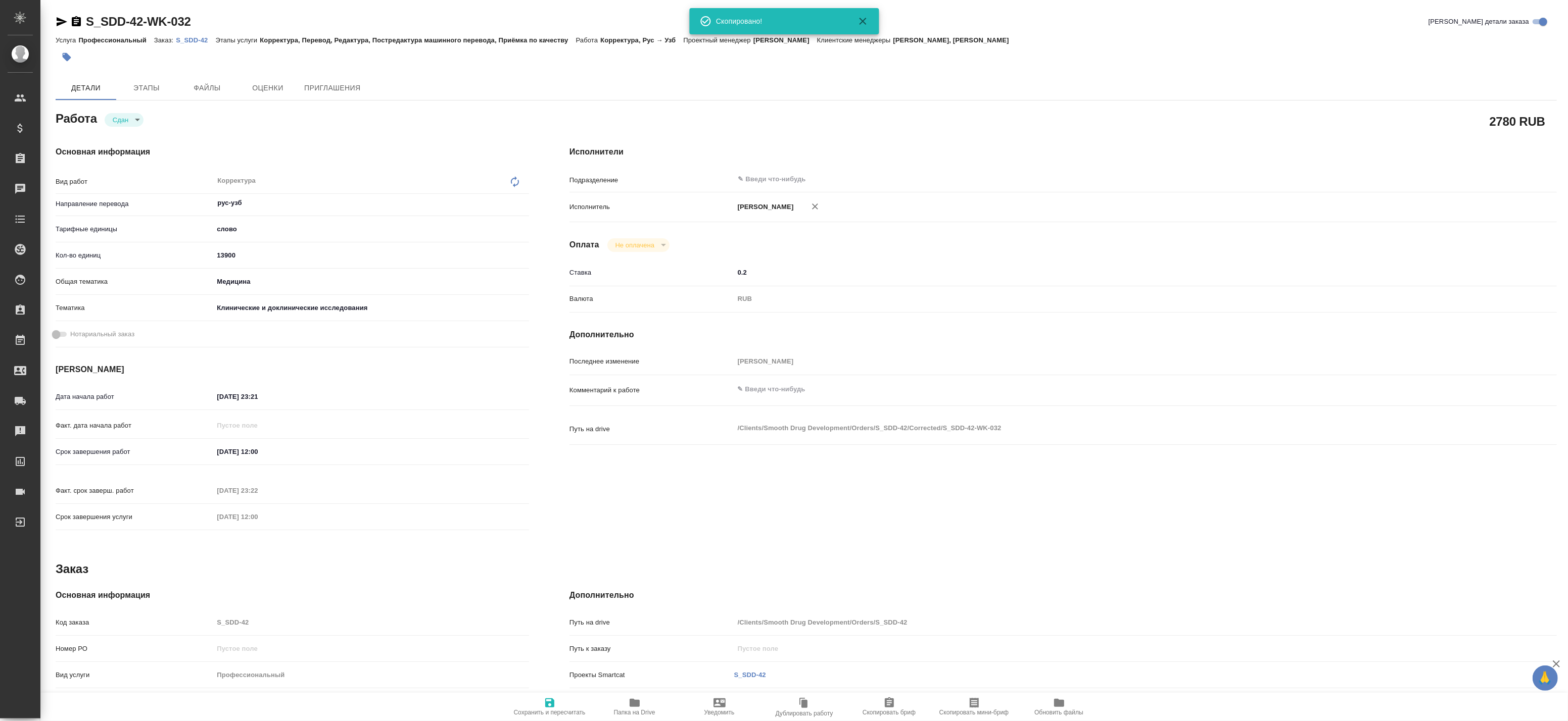
type textarea "x"
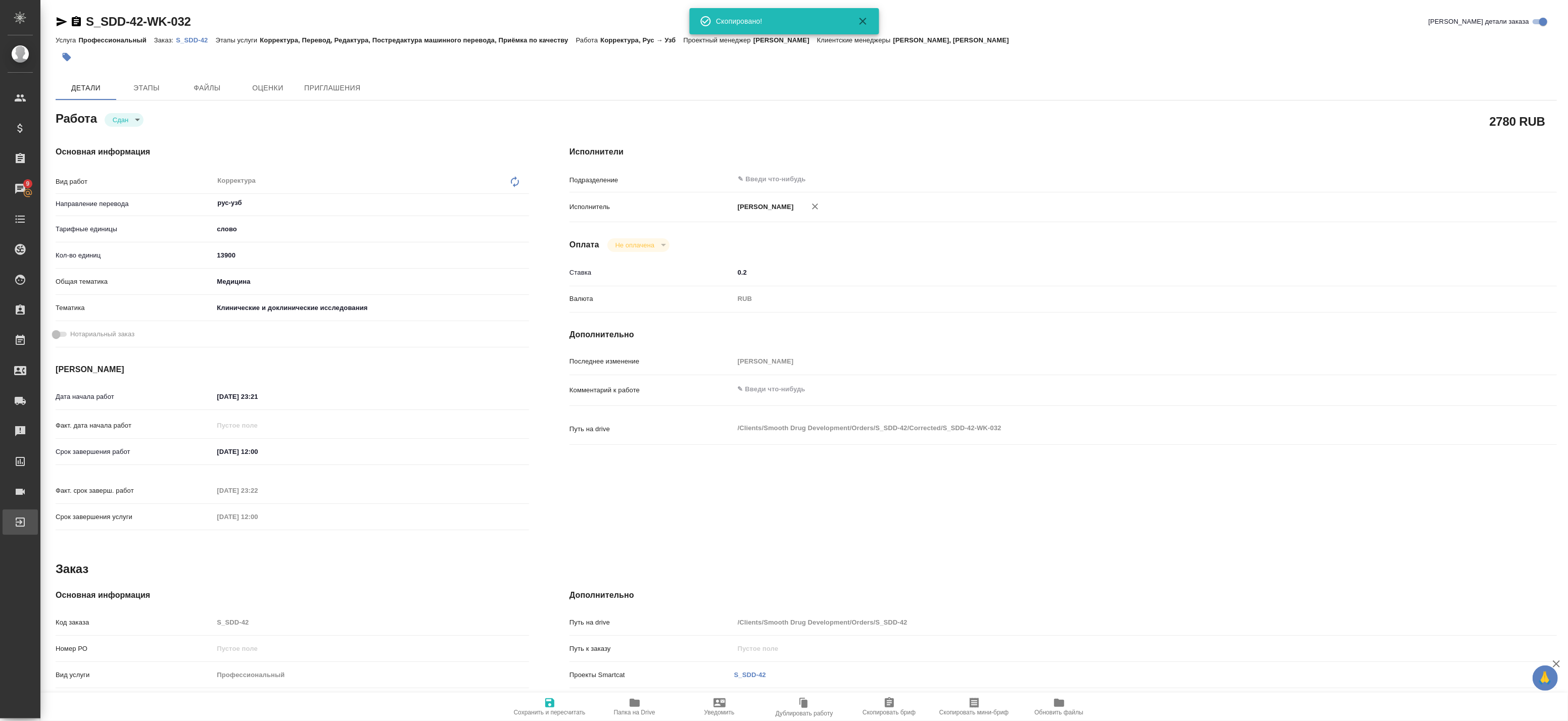
type textarea "x"
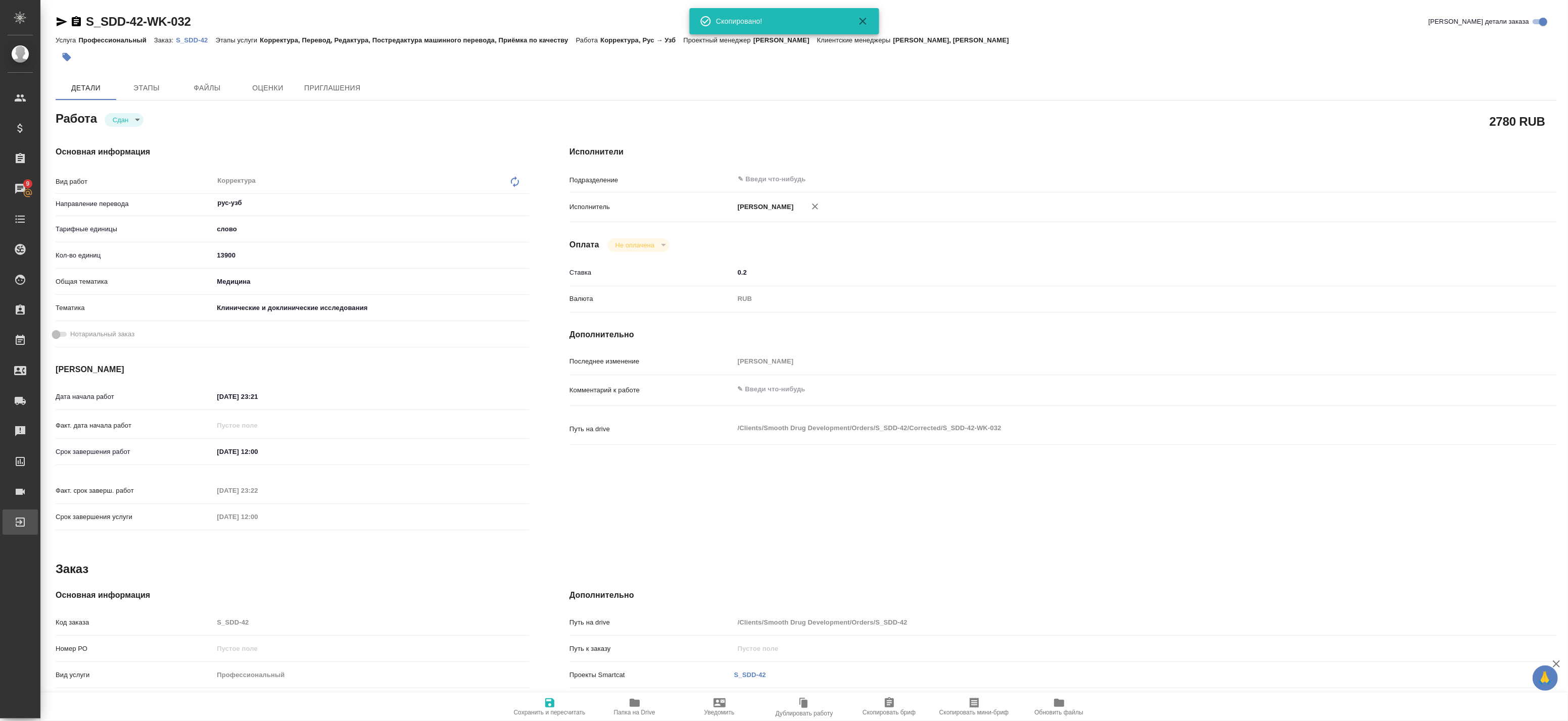
type textarea "x"
